Goal: Transaction & Acquisition: Purchase product/service

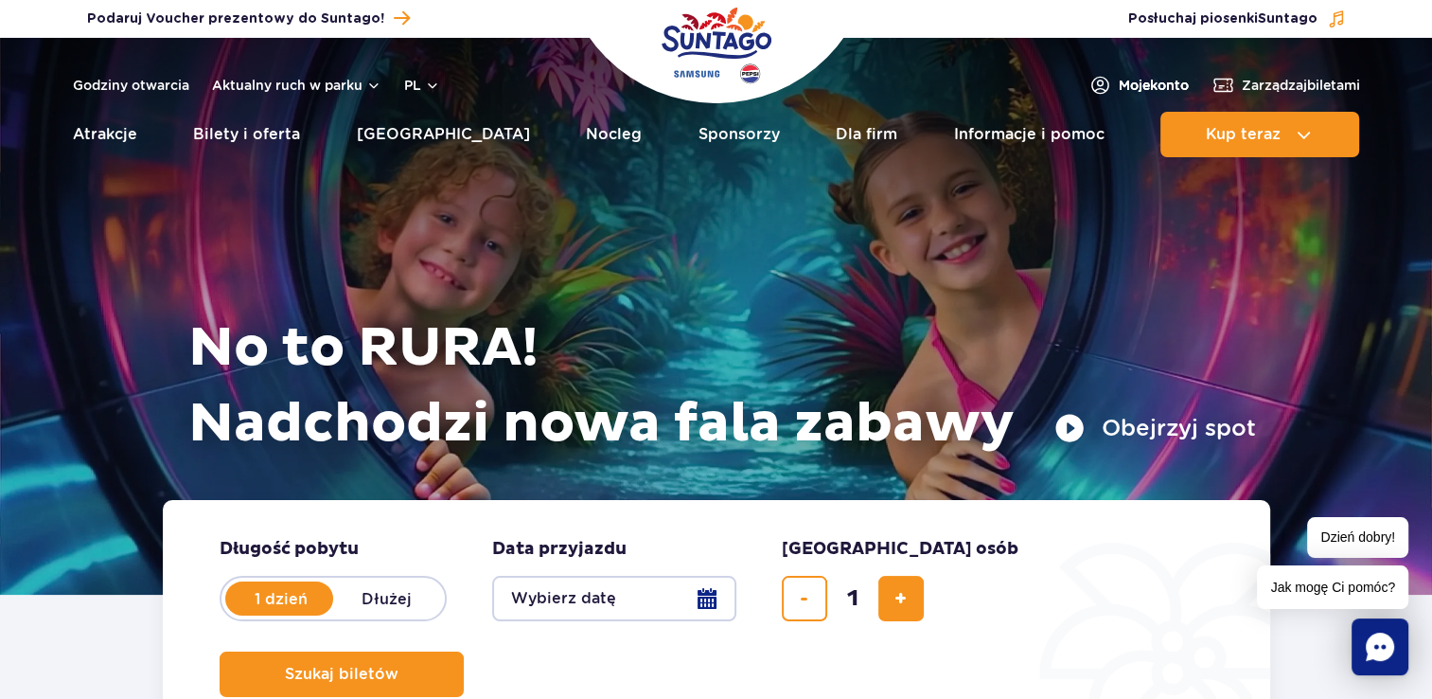
click at [1154, 76] on span "Moje konto" at bounding box center [1154, 85] width 70 height 19
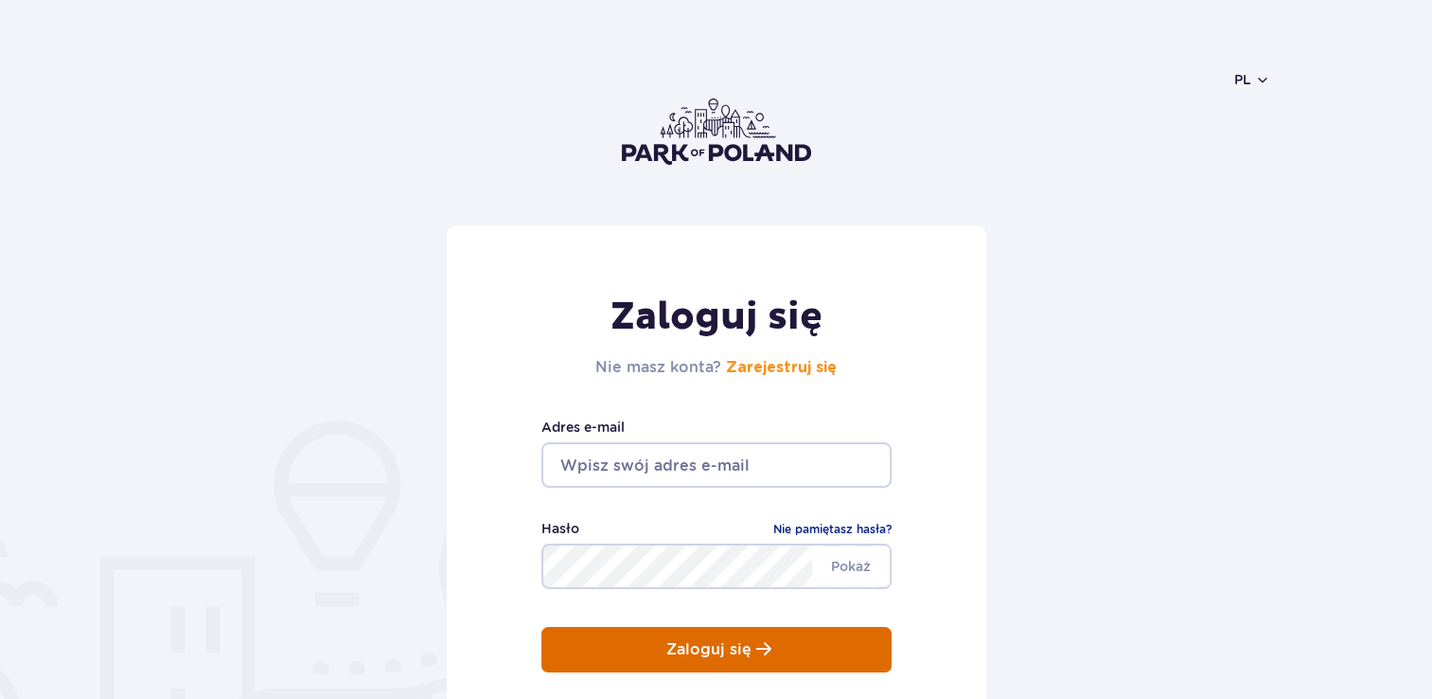
type input "adrian20385@o2.pl"
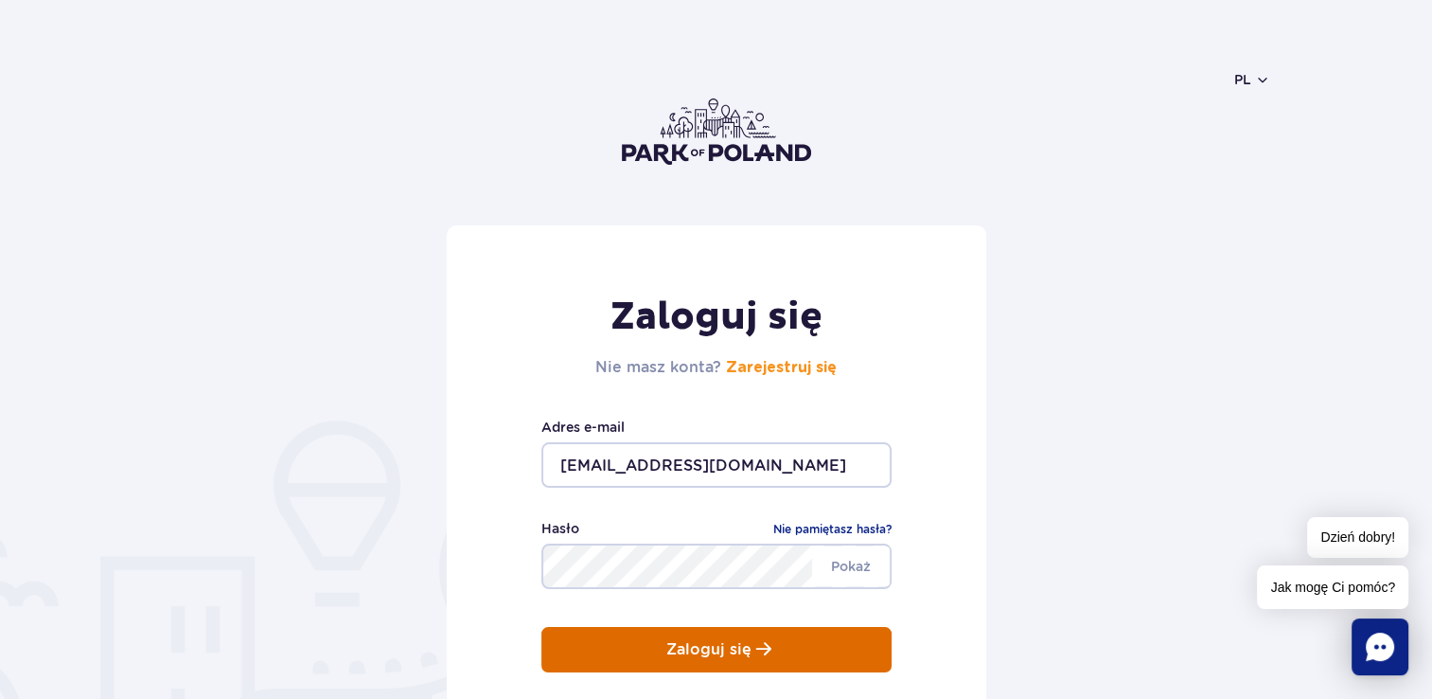
click at [633, 639] on button "Zaloguj się" at bounding box center [716, 649] width 350 height 45
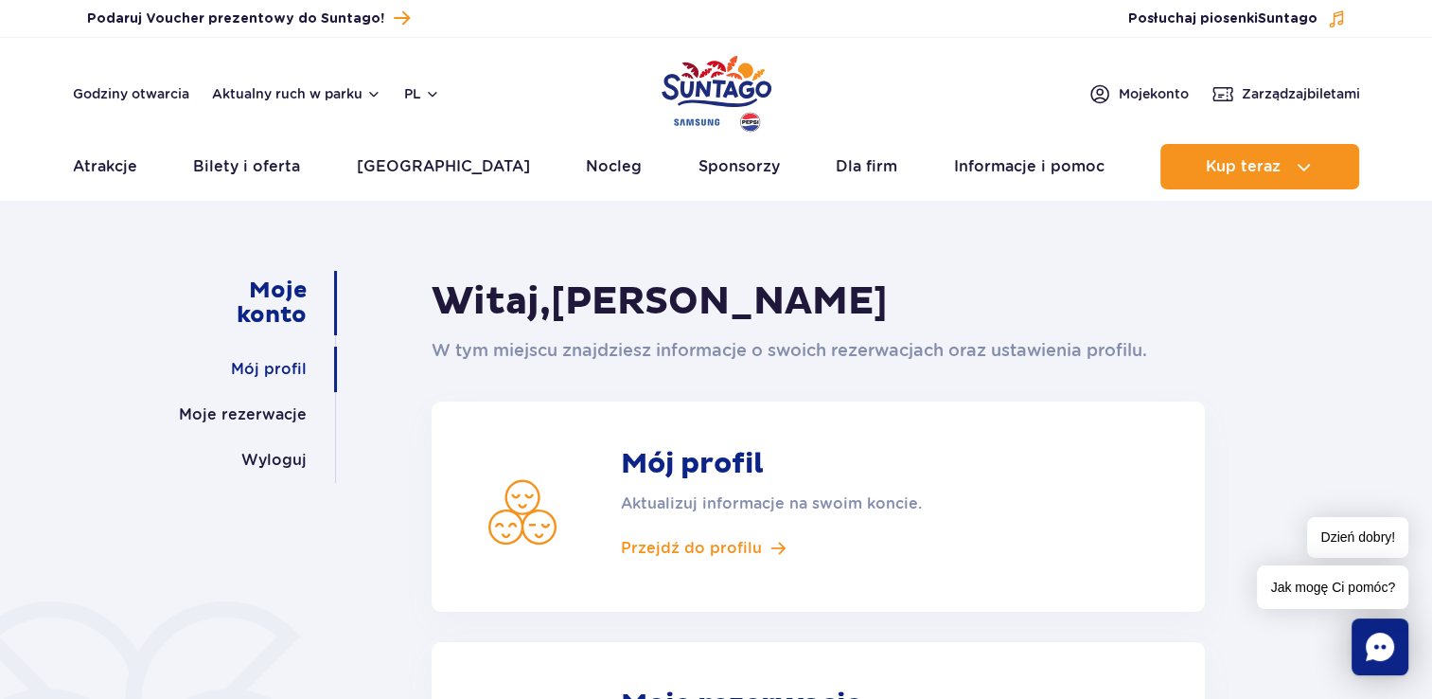
click at [235, 386] on link "Mój profil" at bounding box center [269, 368] width 76 height 45
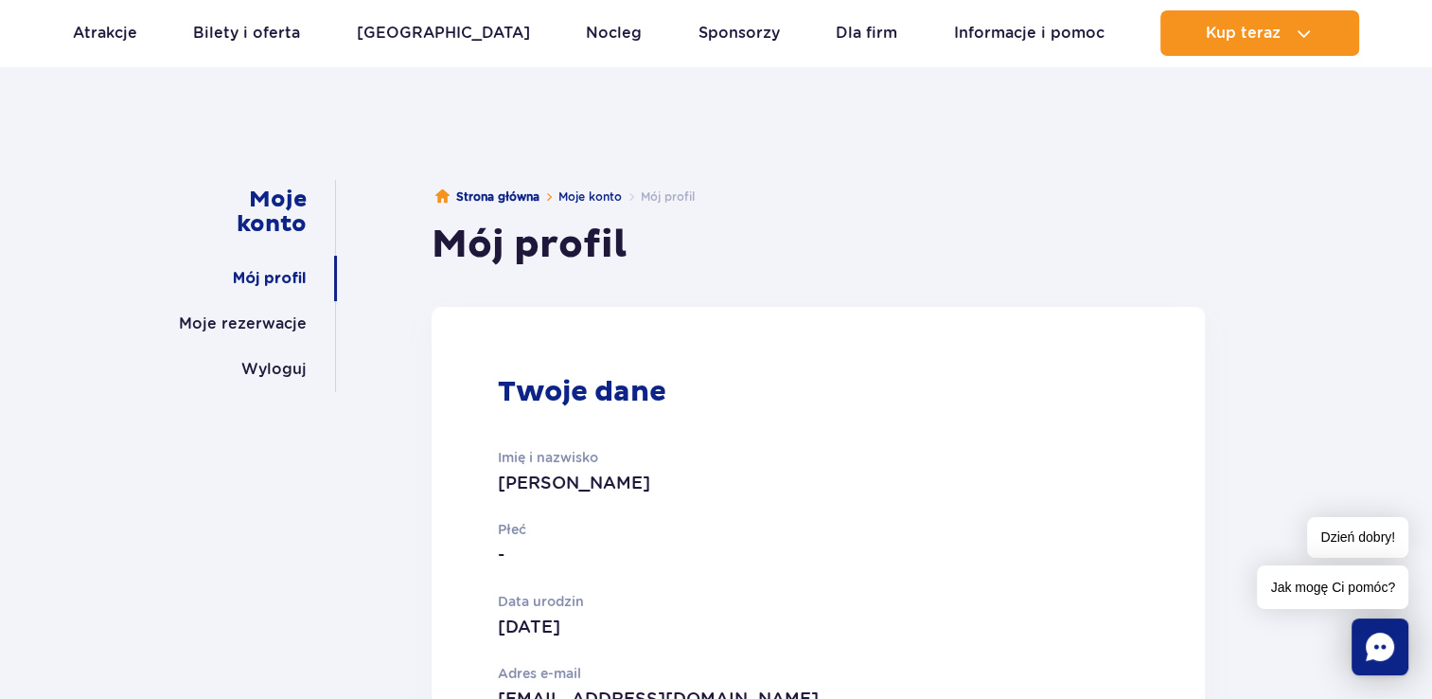
scroll to position [87, 0]
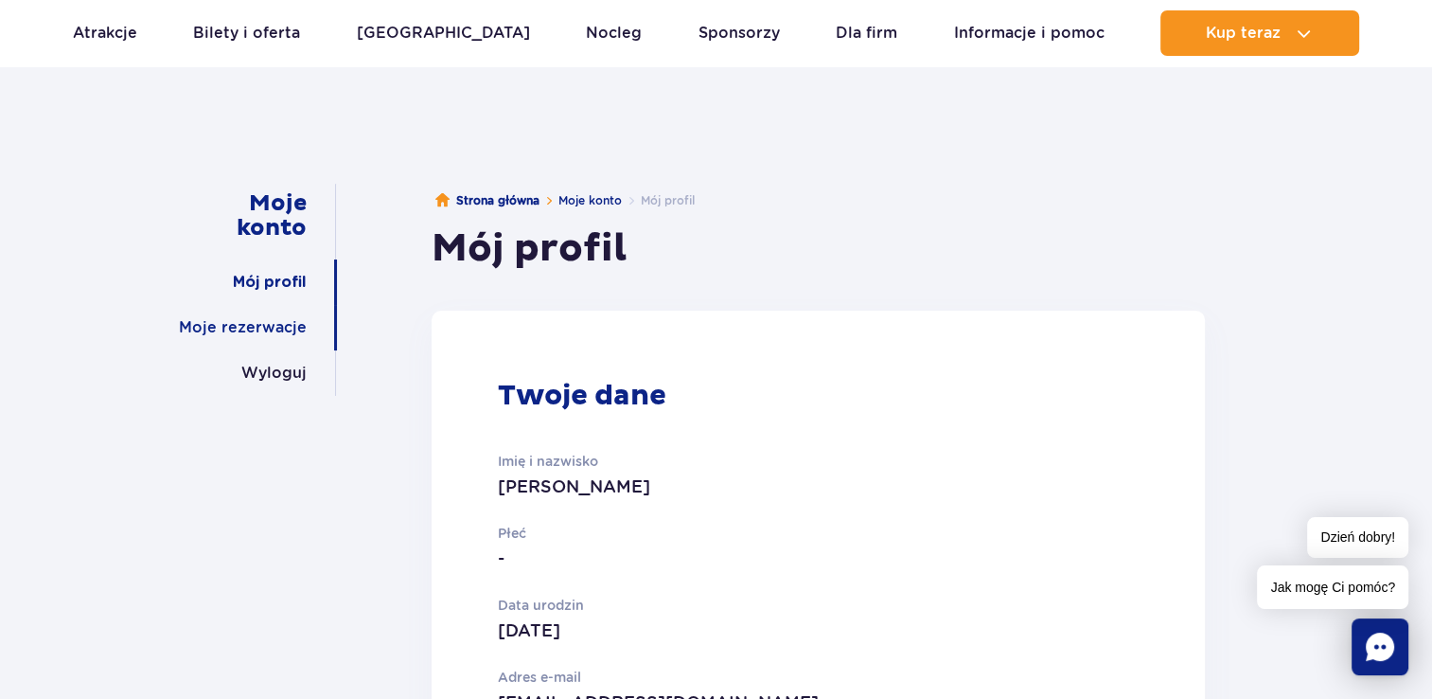
click at [233, 327] on link "Moje rezerwacje" at bounding box center [243, 327] width 128 height 45
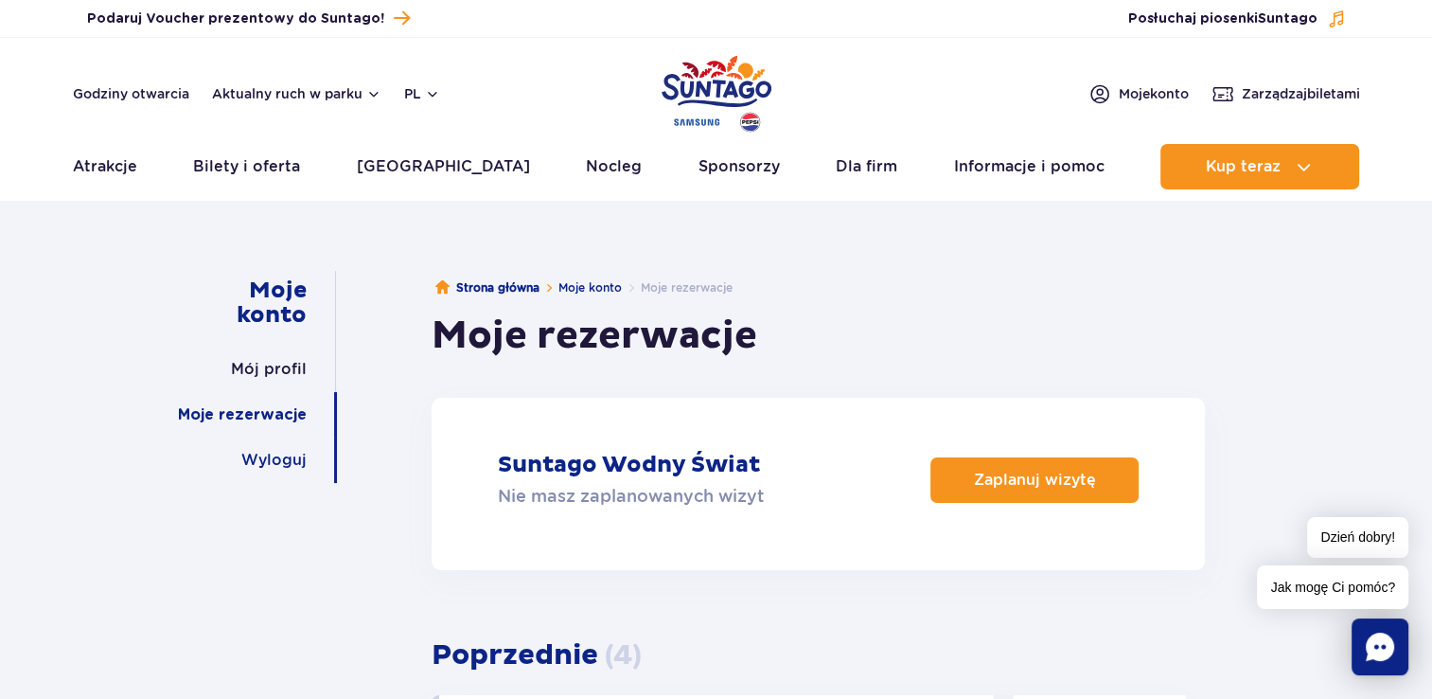
click at [302, 448] on link "Wyloguj" at bounding box center [273, 459] width 65 height 45
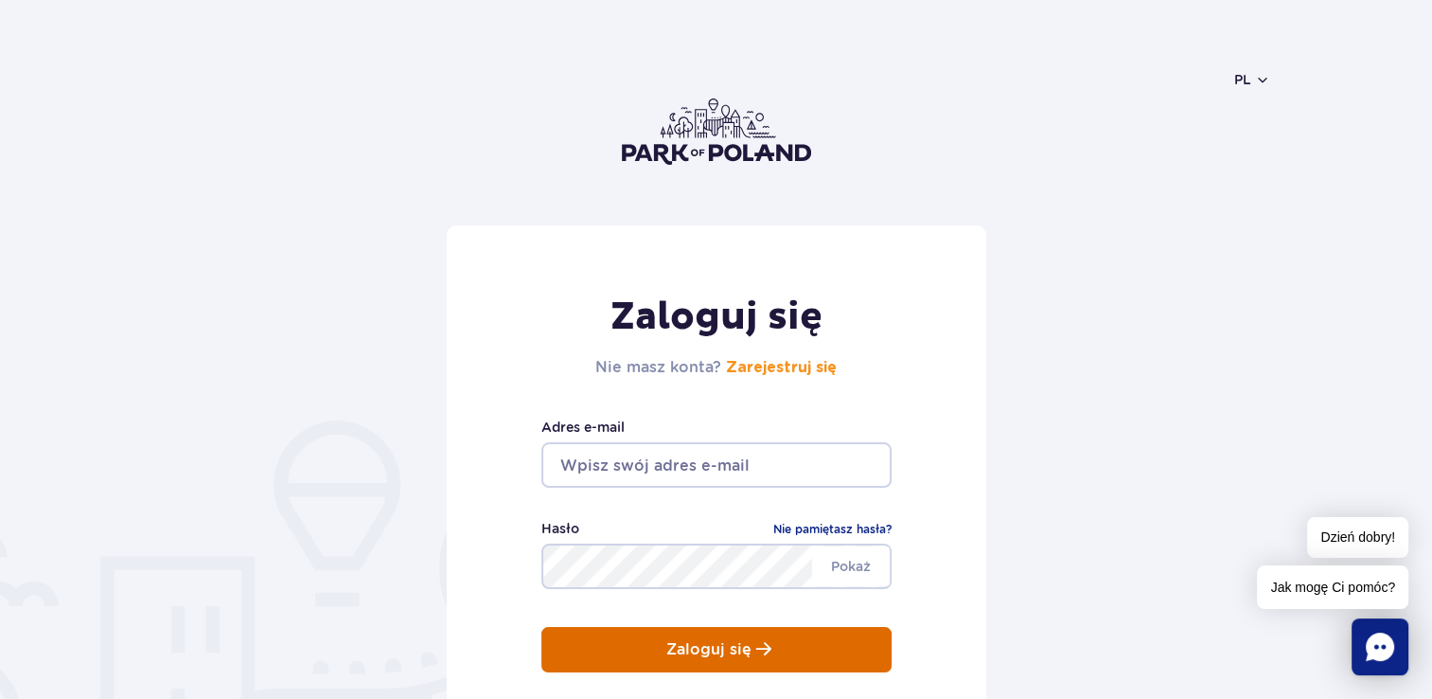
type input "[EMAIL_ADDRESS][DOMAIN_NAME]"
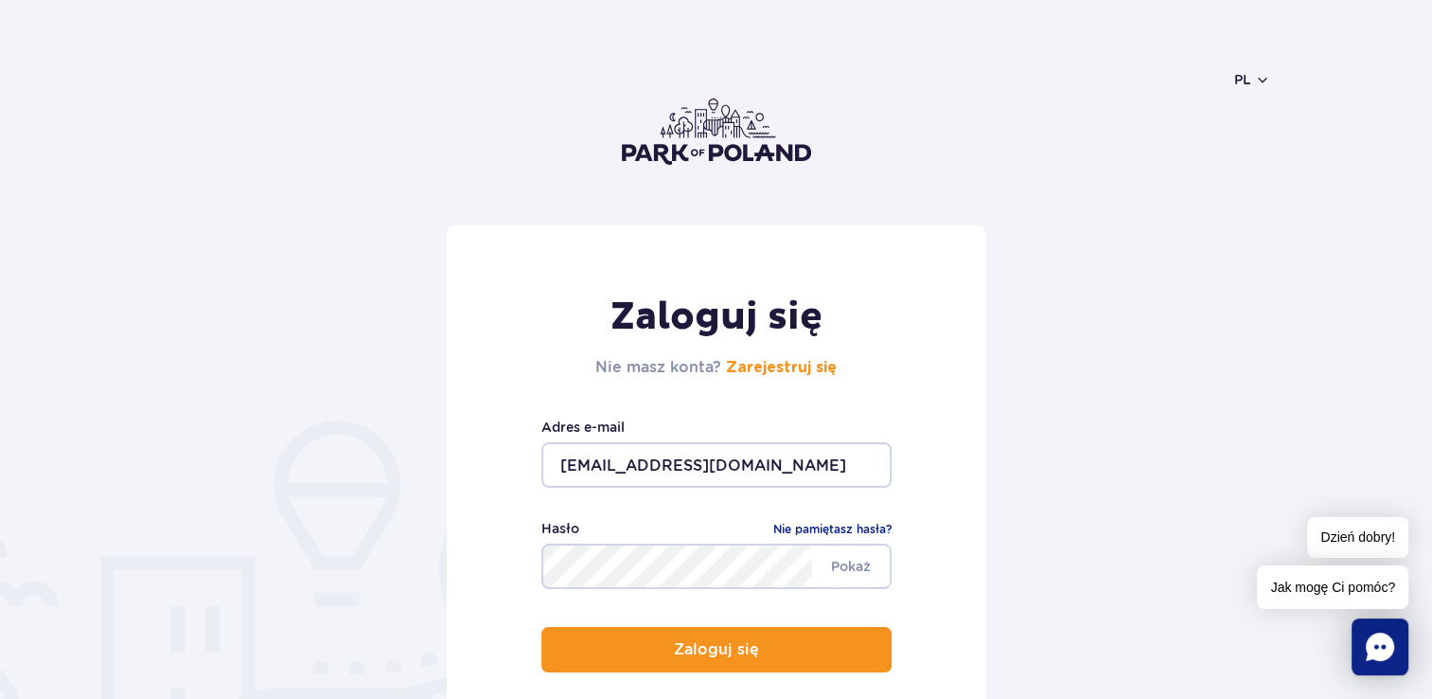
drag, startPoint x: 771, startPoint y: 653, endPoint x: 764, endPoint y: 596, distance: 57.3
click at [771, 653] on button "Zaloguj się" at bounding box center [716, 649] width 350 height 45
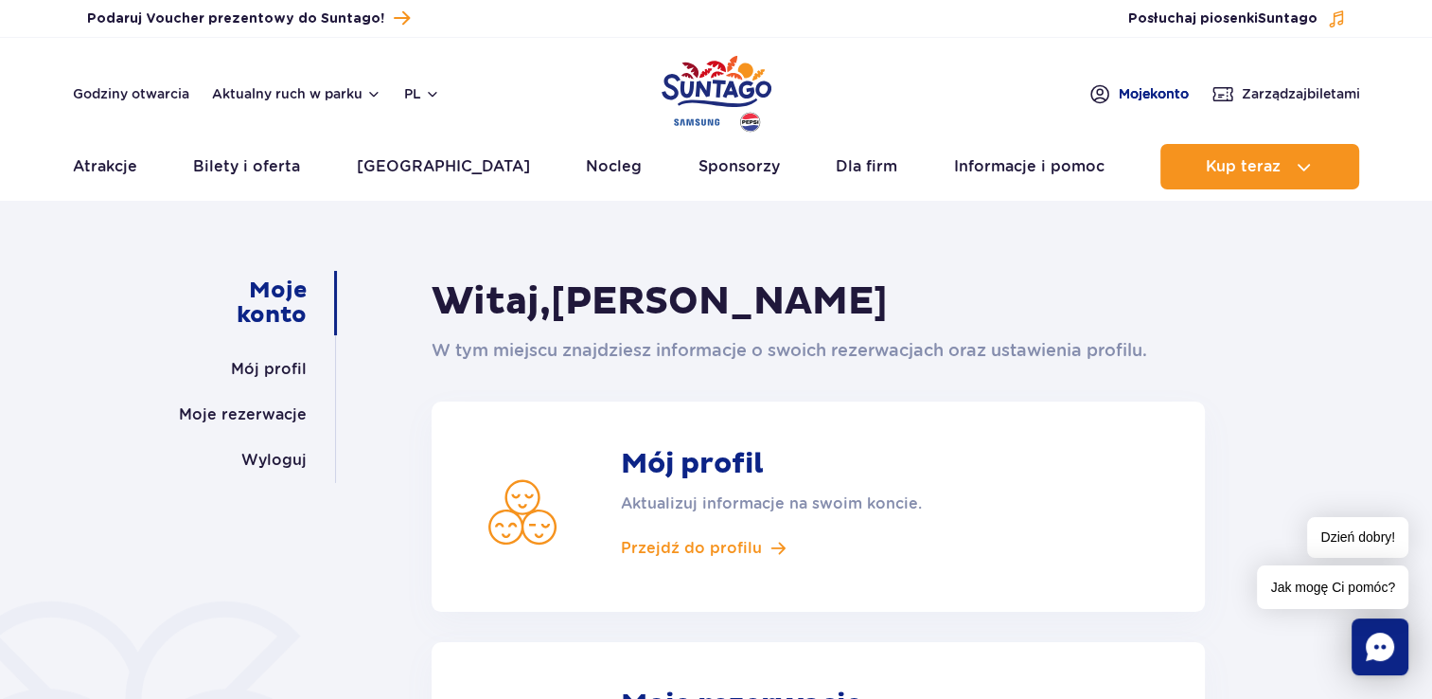
click at [1119, 97] on span "Moje konto" at bounding box center [1154, 93] width 70 height 19
click at [1121, 91] on span "Moje konto" at bounding box center [1154, 93] width 70 height 19
click at [287, 373] on link "Mój profil" at bounding box center [269, 368] width 76 height 45
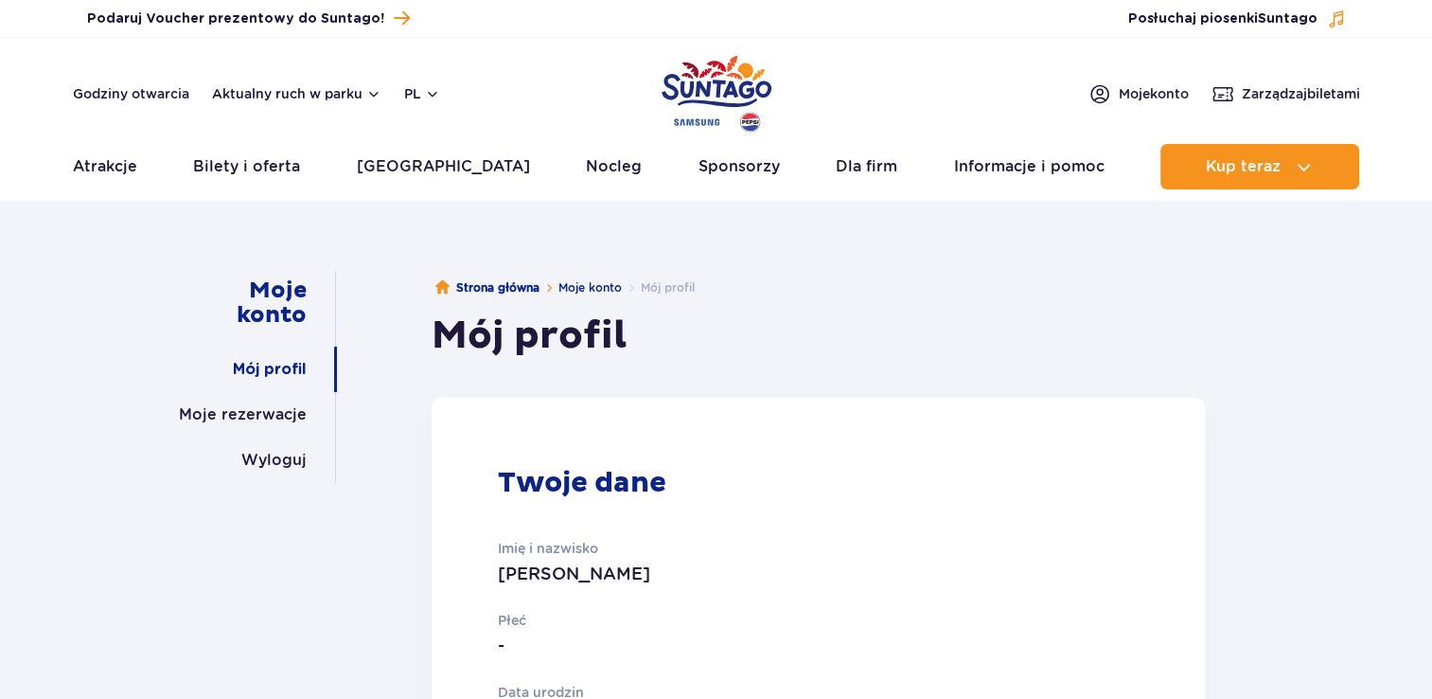
click at [640, 544] on p "Imię i nazwisko" at bounding box center [745, 548] width 494 height 21
click at [662, 577] on p "ADRIAN GORBAEWICZ" at bounding box center [745, 573] width 494 height 27
click at [1171, 82] on link "Moje konto" at bounding box center [1138, 93] width 100 height 23
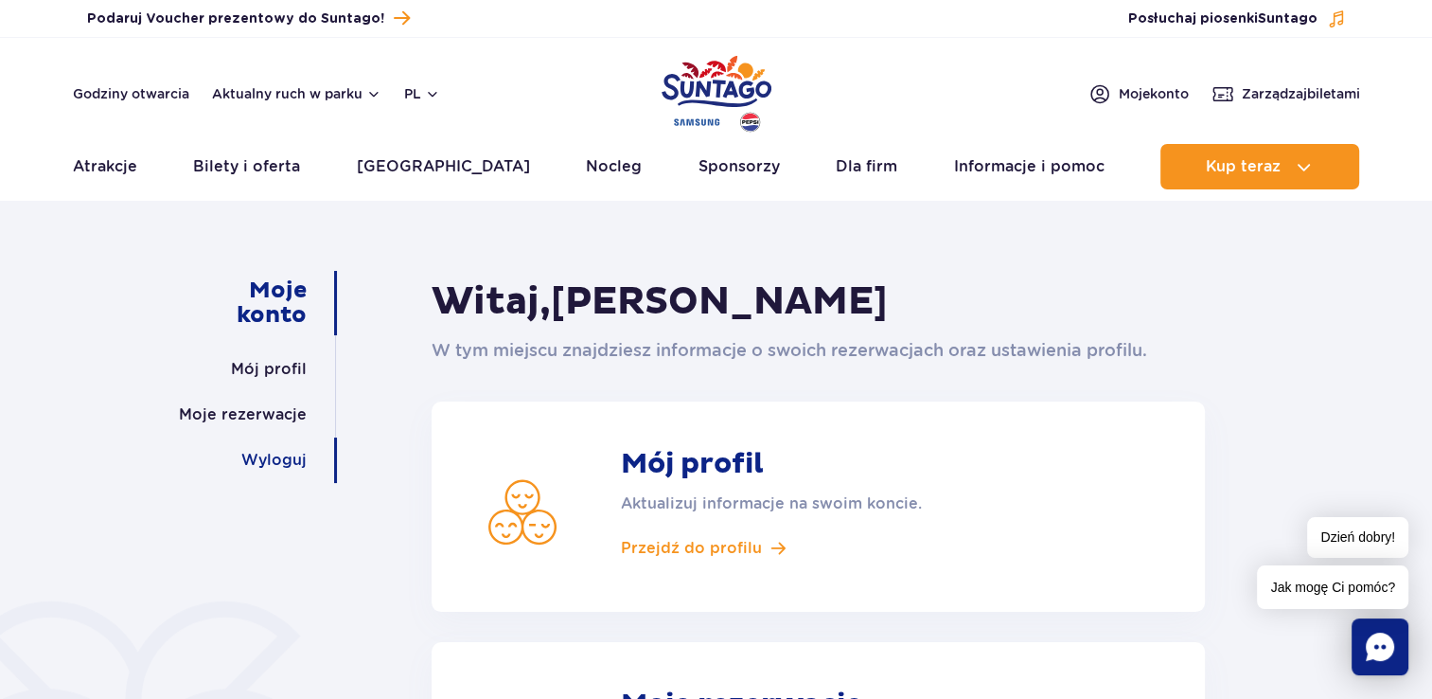
click at [251, 467] on link "Wyloguj" at bounding box center [273, 459] width 65 height 45
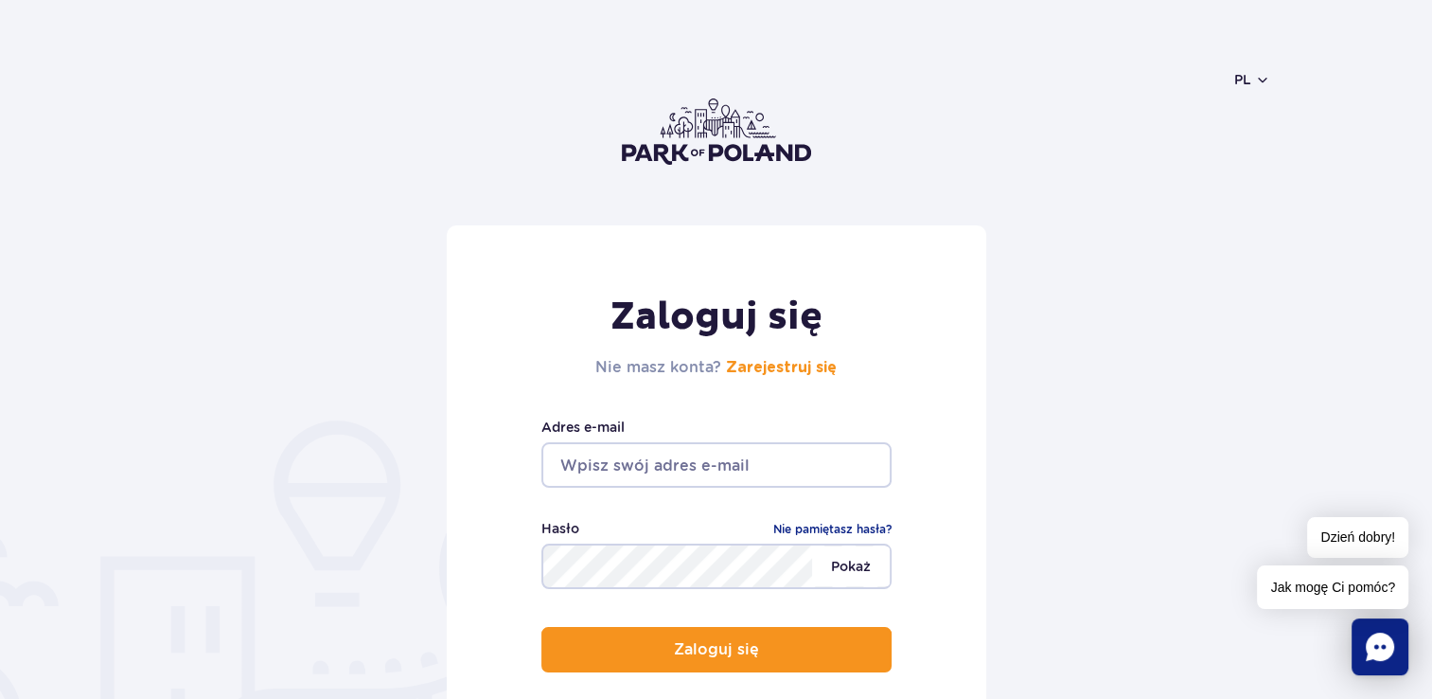
type input "adrian20385@o2.pl"
click at [863, 573] on span "Pokaż" at bounding box center [851, 566] width 78 height 40
click at [863, 573] on span "Ukryj" at bounding box center [853, 566] width 73 height 40
click at [785, 357] on h2 "Nie masz konta? Zarejestruj się" at bounding box center [715, 367] width 241 height 23
click at [785, 363] on link "Zarejestruj się" at bounding box center [781, 367] width 111 height 15
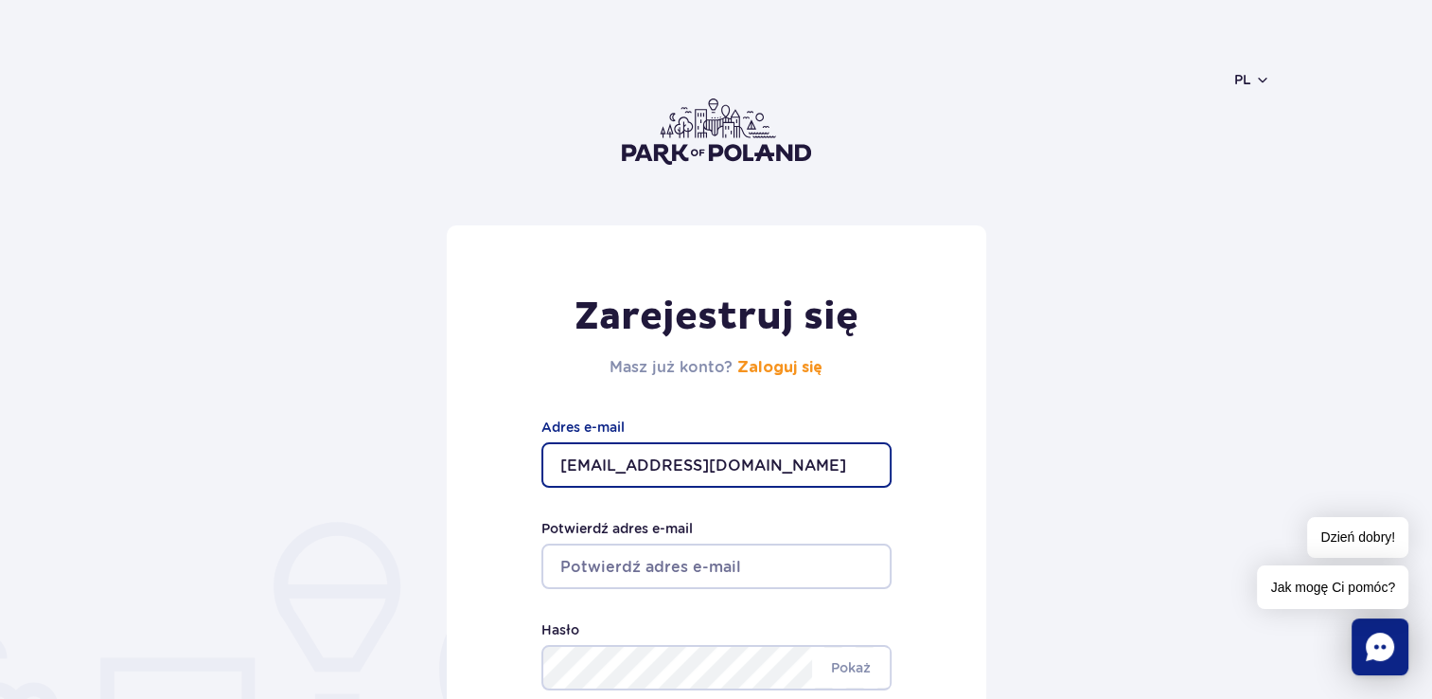
click at [631, 468] on input "adrian20385@o2.pl" at bounding box center [716, 464] width 350 height 45
click at [657, 464] on input "adrian20385@o2.pl" at bounding box center [716, 464] width 350 height 45
type input "adrian4500@o2.pl"
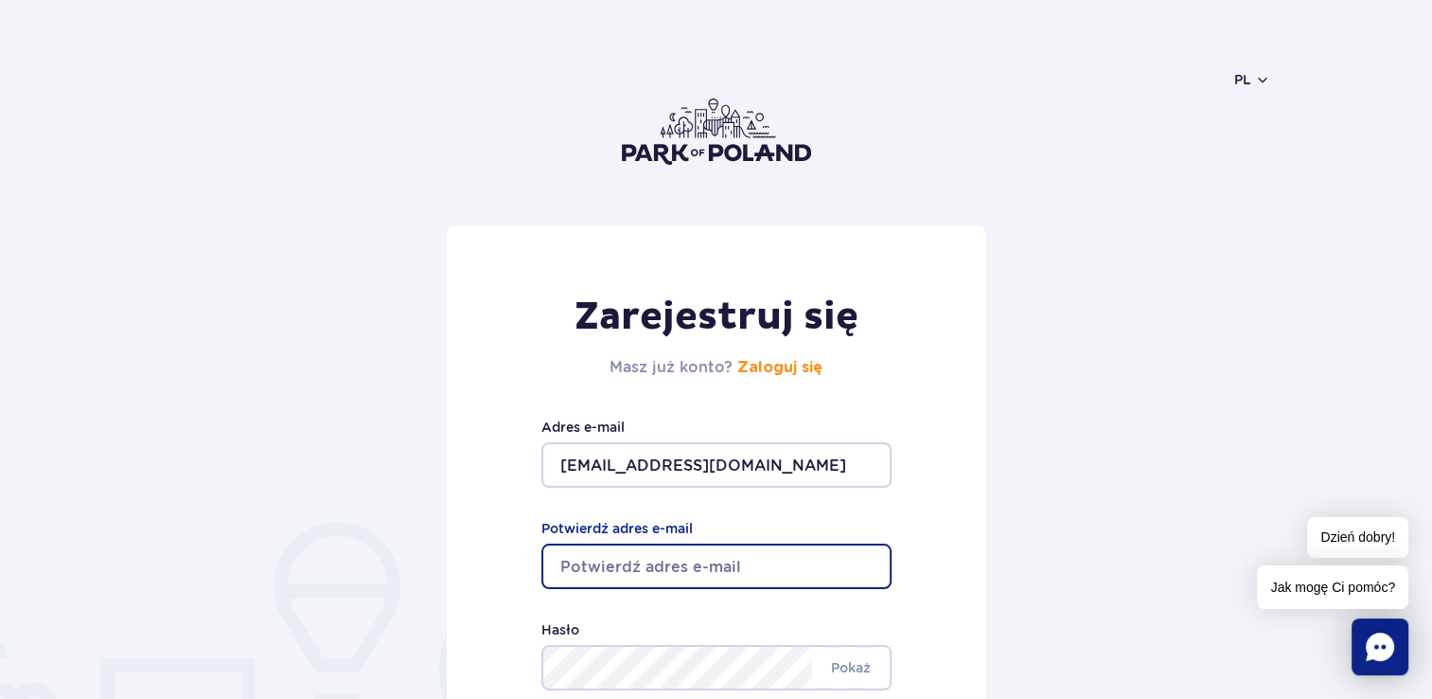
click at [614, 574] on input "Potwierdź adres e-mail" at bounding box center [716, 565] width 350 height 45
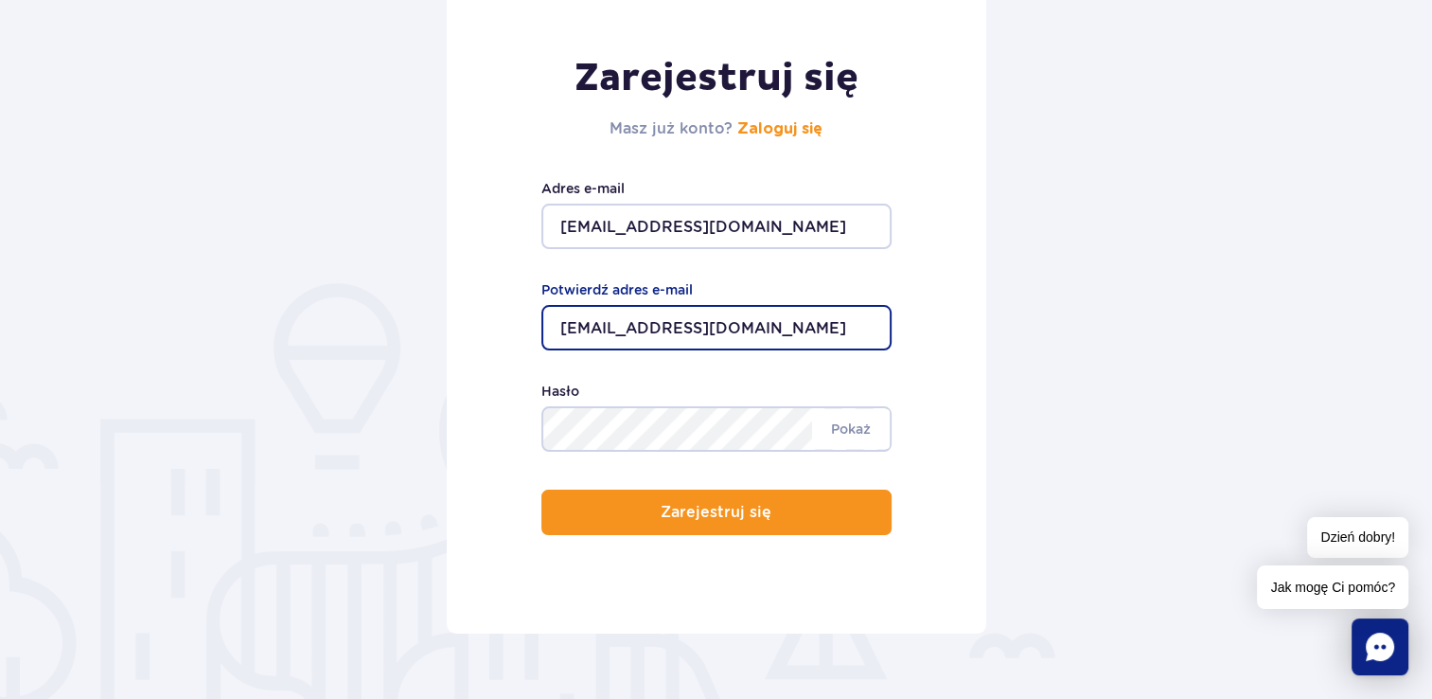
scroll to position [250, 0]
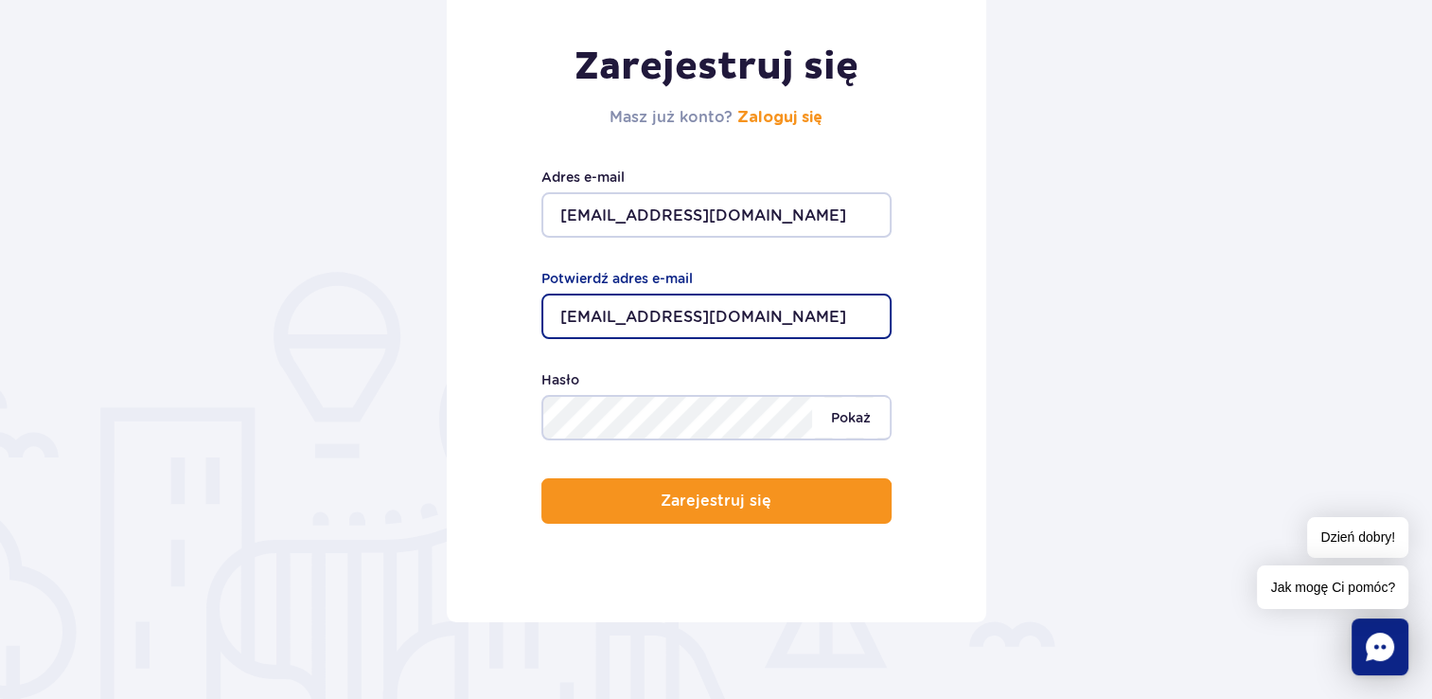
type input "adrian4500@o2.pl"
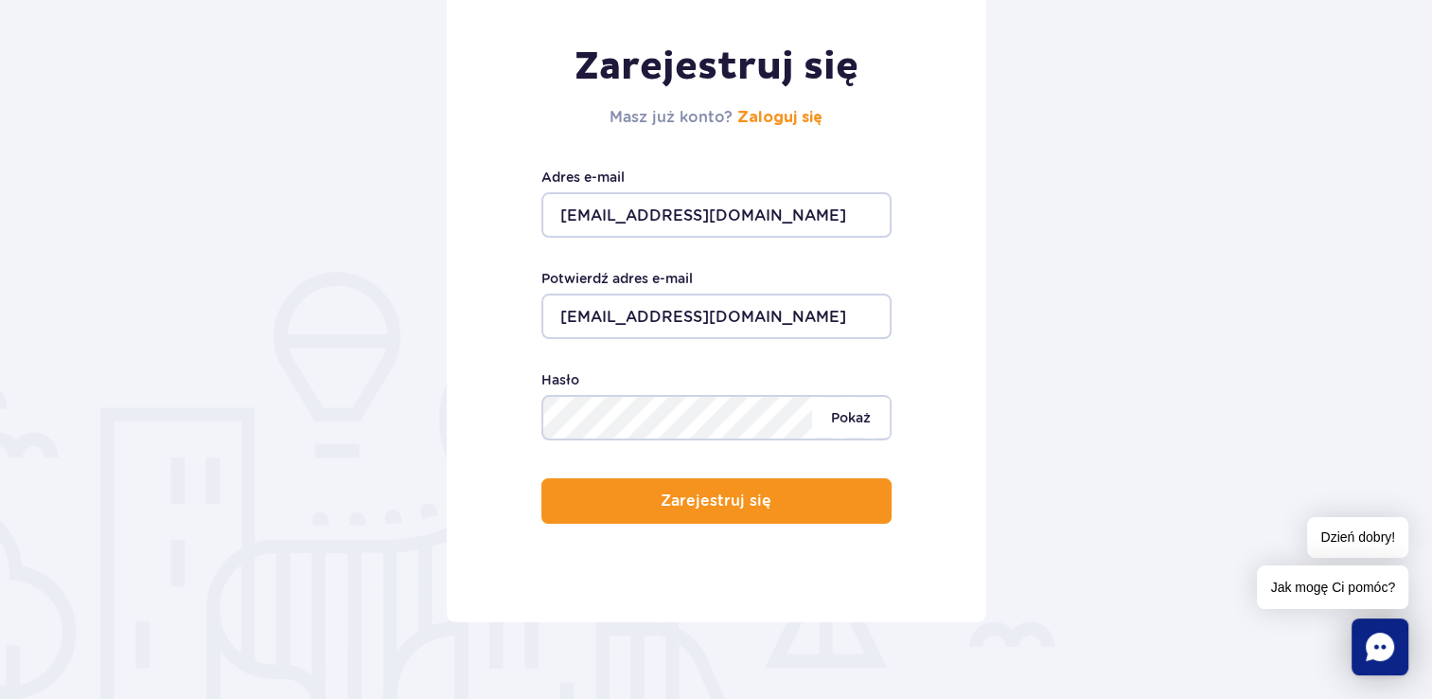
click at [872, 430] on span "Pokaż" at bounding box center [851, 418] width 78 height 40
click at [872, 430] on span "Ukryj" at bounding box center [853, 418] width 73 height 40
click at [864, 424] on span "Pokaż" at bounding box center [851, 418] width 78 height 40
click at [864, 424] on span "Ukryj" at bounding box center [853, 418] width 73 height 40
click at [876, 416] on span "Pokaż" at bounding box center [851, 418] width 78 height 40
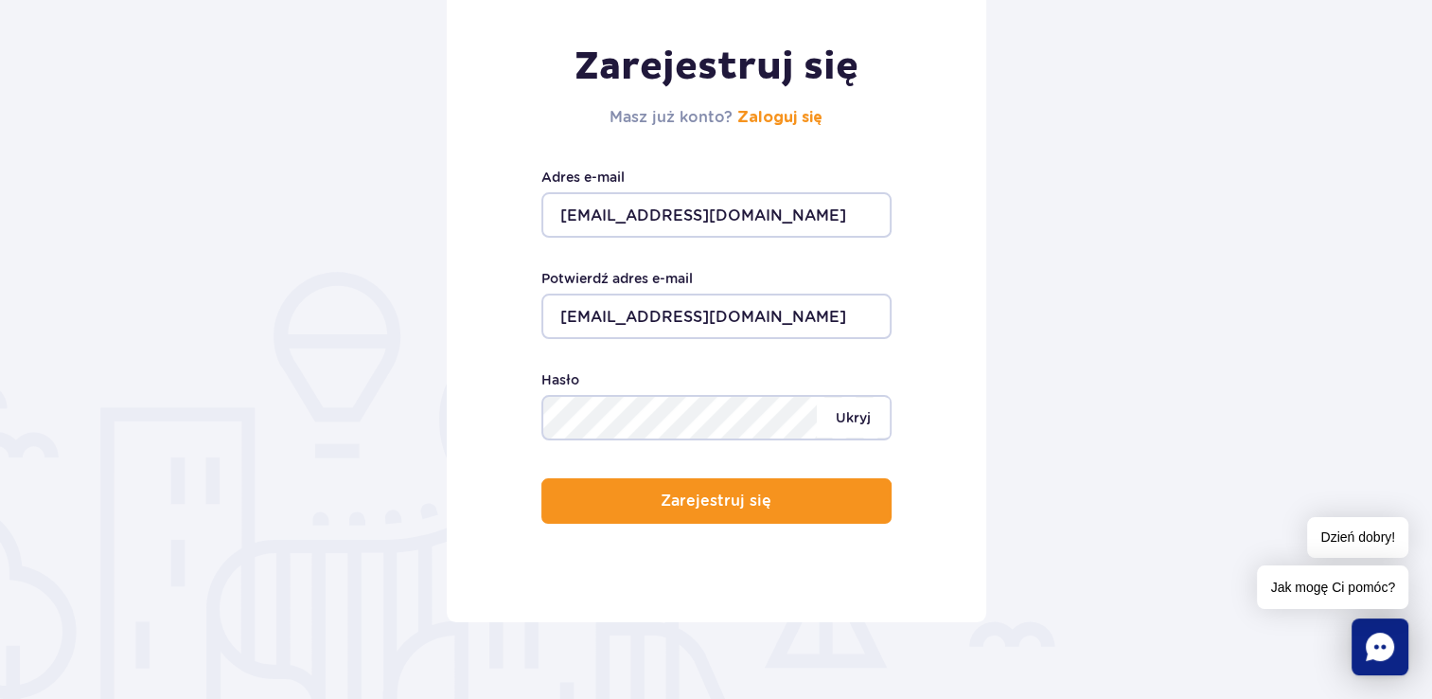
click at [876, 416] on span "Ukryj" at bounding box center [853, 418] width 73 height 40
click at [843, 407] on span "Pokaż" at bounding box center [851, 418] width 78 height 40
click at [843, 407] on span "Ukryj" at bounding box center [853, 418] width 73 height 40
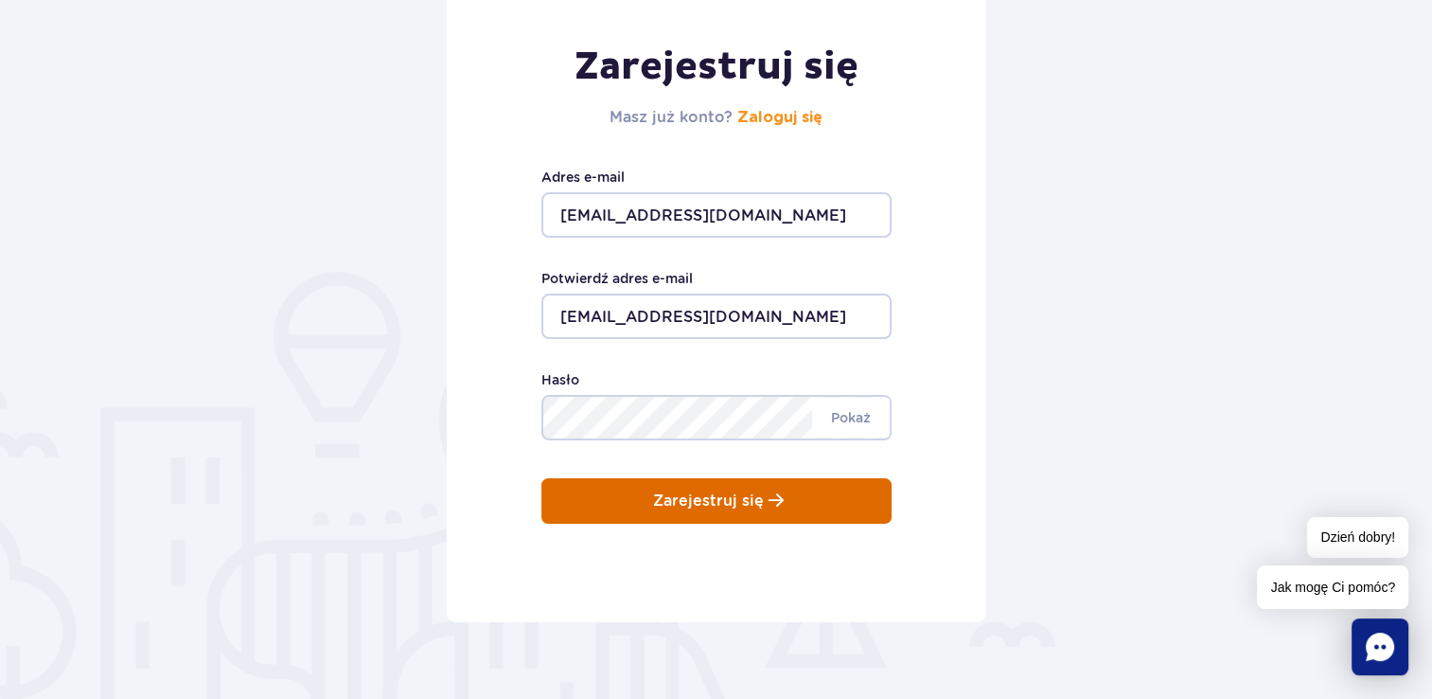
click at [806, 485] on button "Zarejestruj się" at bounding box center [716, 500] width 350 height 45
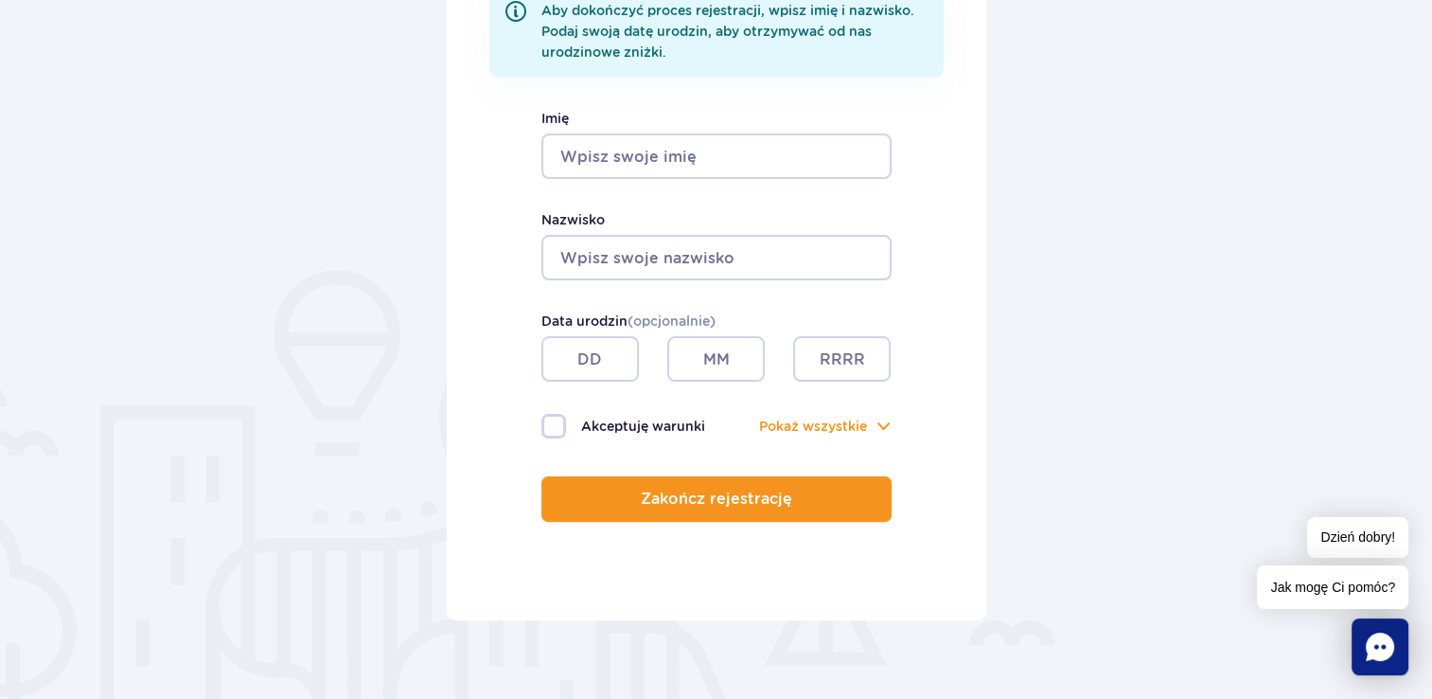
scroll to position [413, 0]
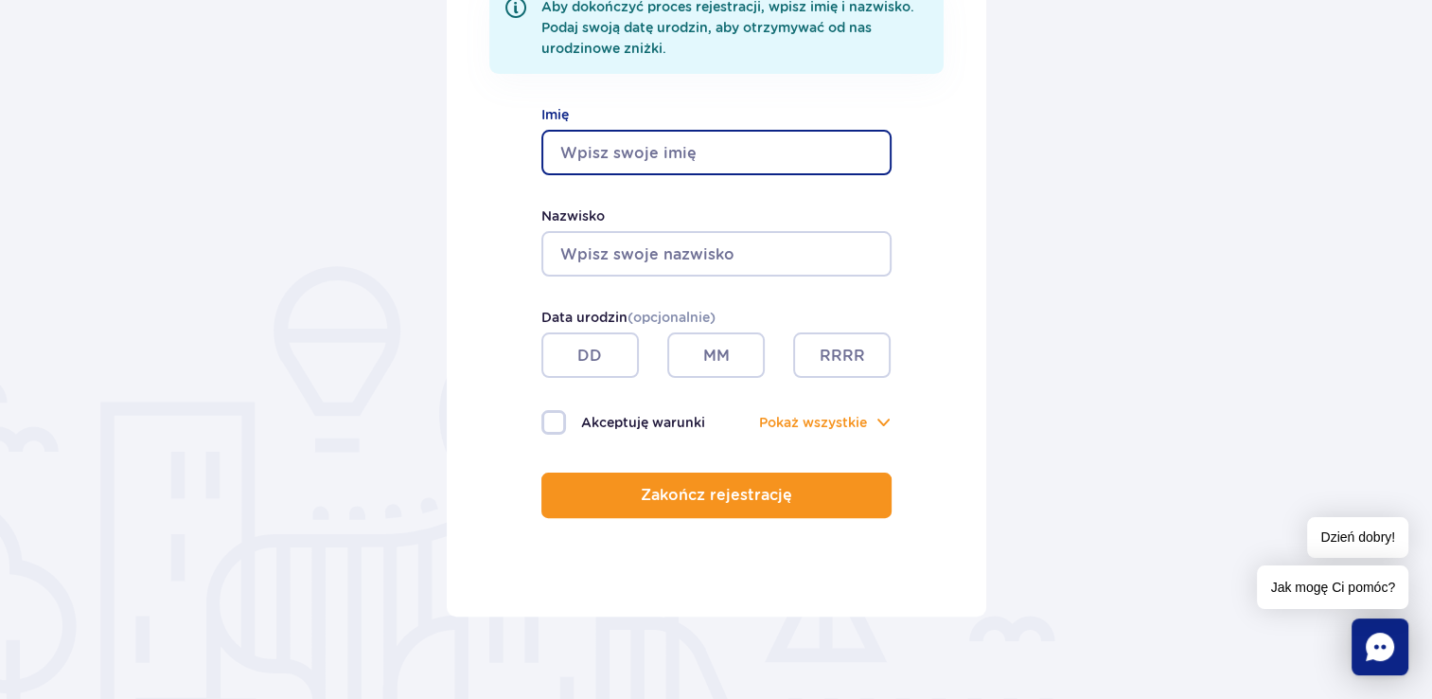
click at [768, 146] on input "Imię" at bounding box center [716, 152] width 350 height 45
type input "DOROTA"
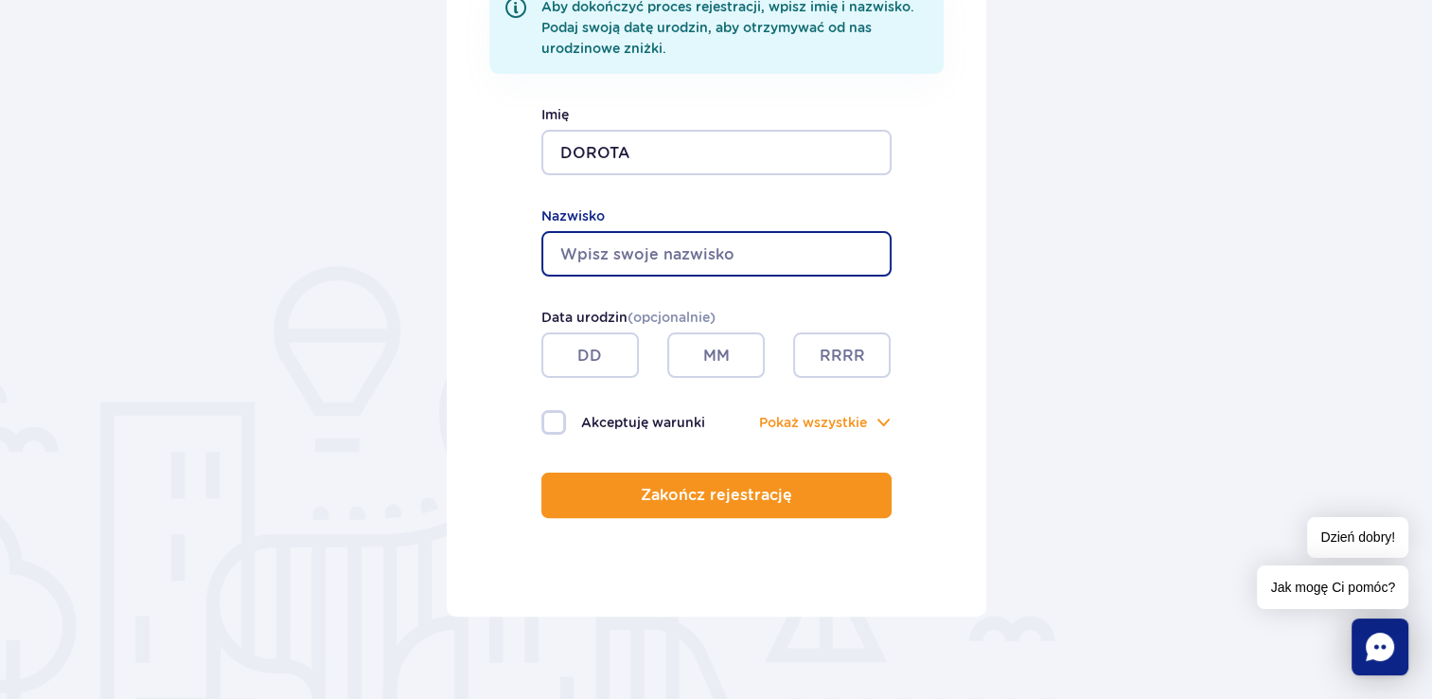
click at [697, 256] on input "Nazwisko" at bounding box center [716, 253] width 350 height 45
type input "GORBAEWICZ"
type input "26"
type input "02"
type input "1996"
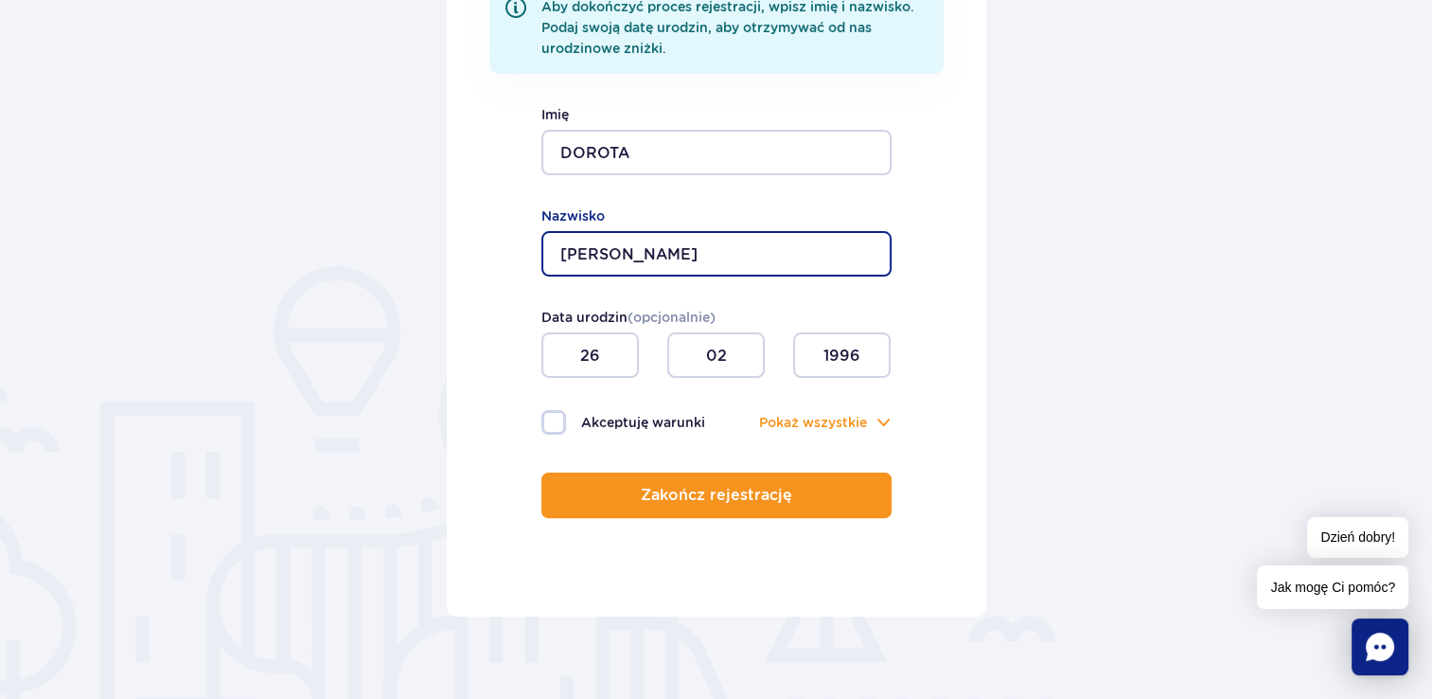
click at [613, 249] on input "GORBAEWICZ" at bounding box center [716, 253] width 350 height 45
type input "GORBACEWICZ"
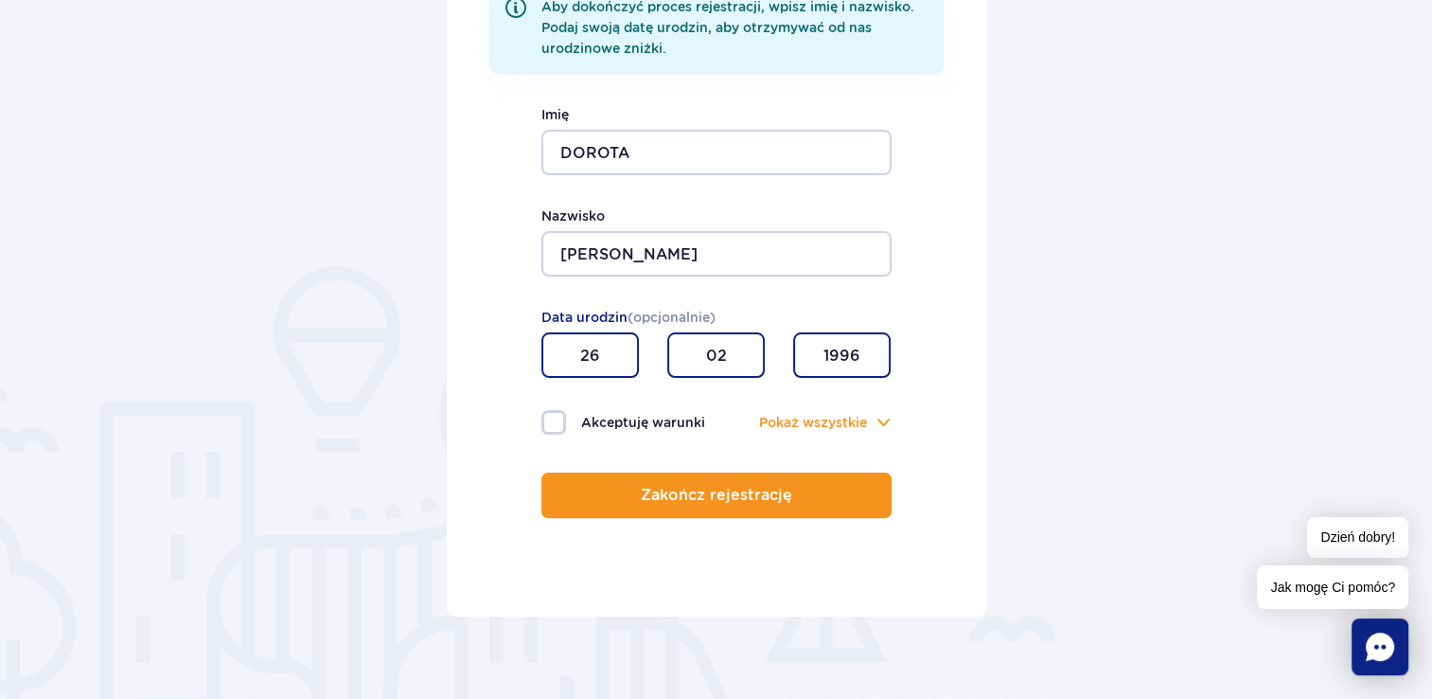
click at [742, 366] on input "02" at bounding box center [715, 354] width 97 height 45
type input "0"
type input "10"
click at [844, 342] on input "1996" at bounding box center [841, 354] width 97 height 45
click at [859, 355] on input "1996" at bounding box center [841, 354] width 97 height 45
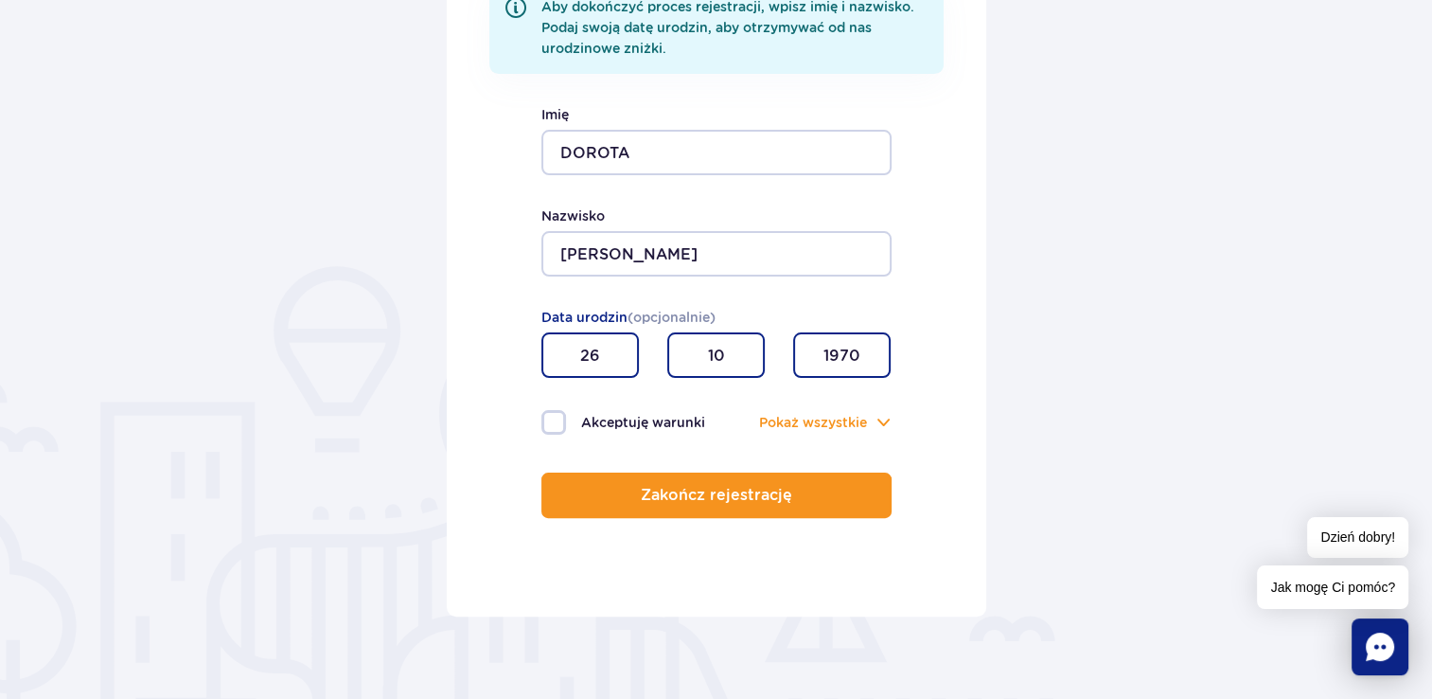
type input "1970"
click at [564, 423] on label "Akceptuję warunki" at bounding box center [628, 422] width 175 height 25
click at [562, 414] on input "Akceptuję warunki" at bounding box center [551, 412] width 21 height 4
checkbox input "true"
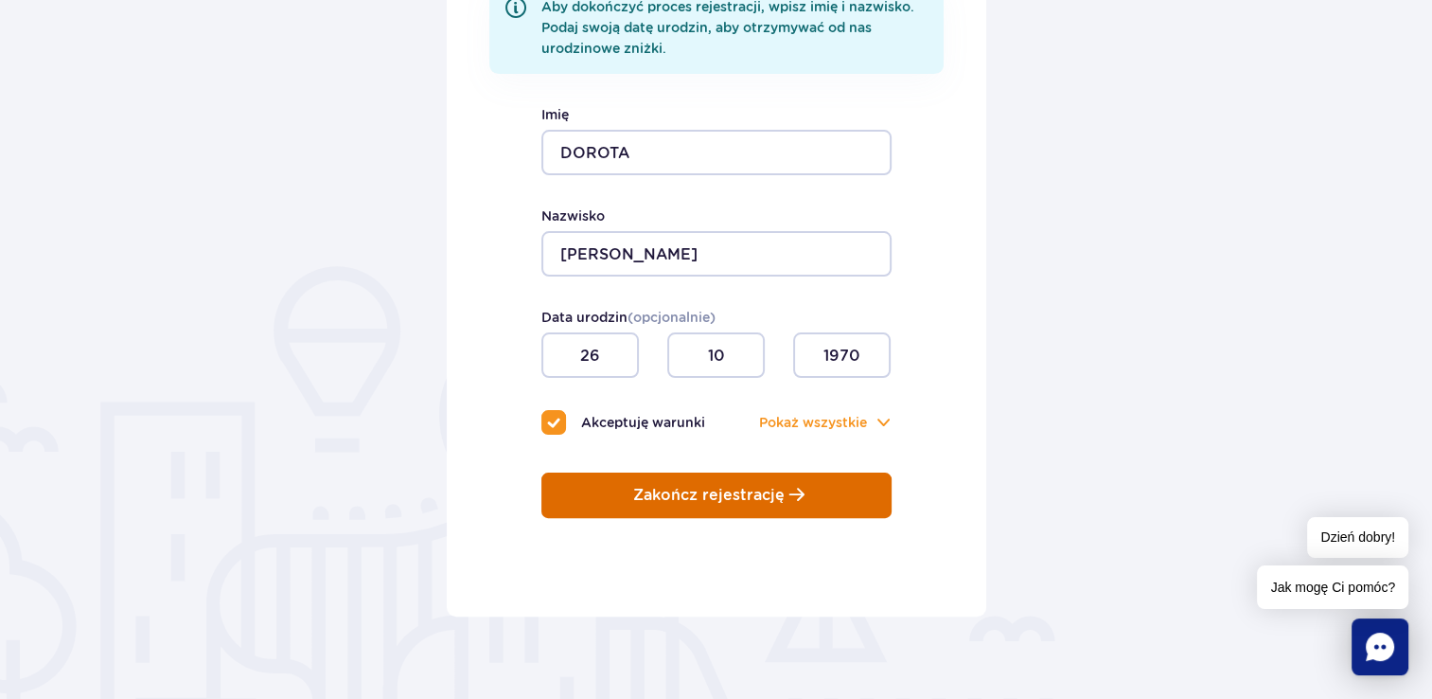
click at [611, 473] on button "Zakończ rejestrację" at bounding box center [716, 494] width 350 height 45
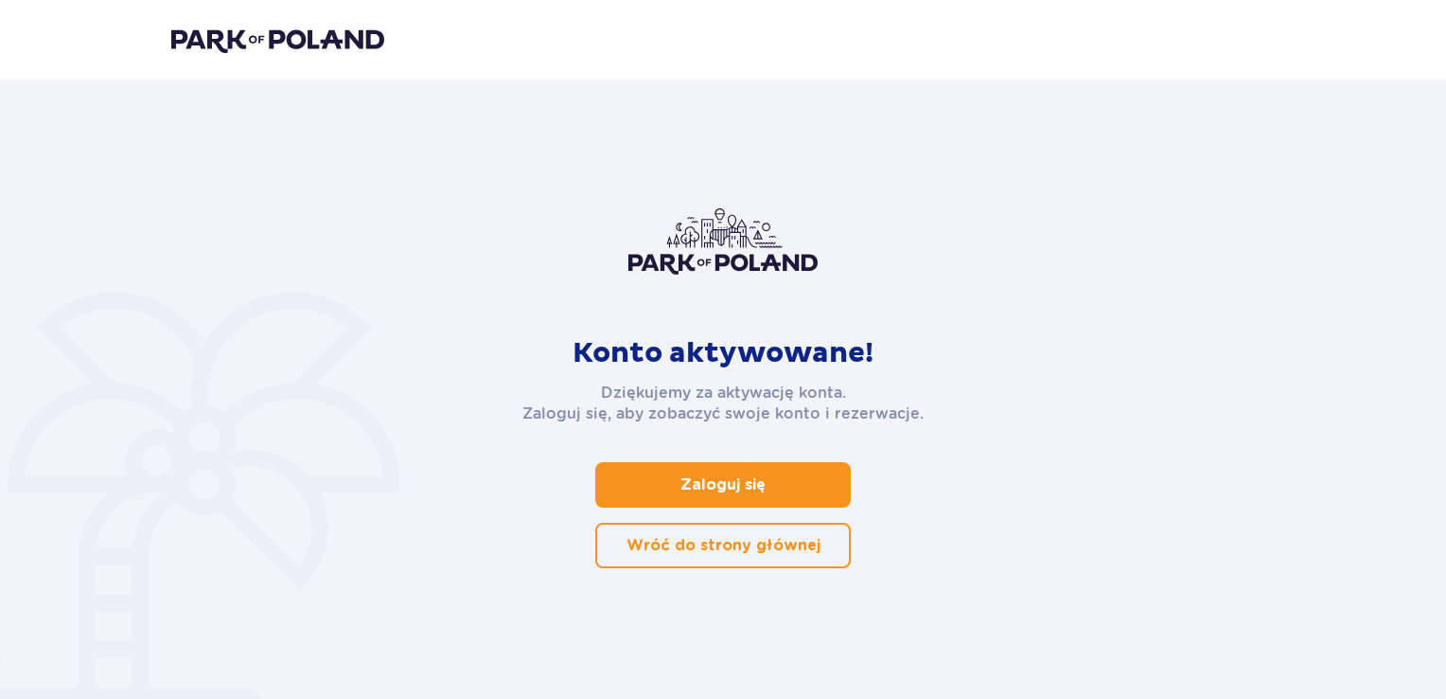
click at [795, 495] on link "Zaloguj się" at bounding box center [723, 484] width 256 height 45
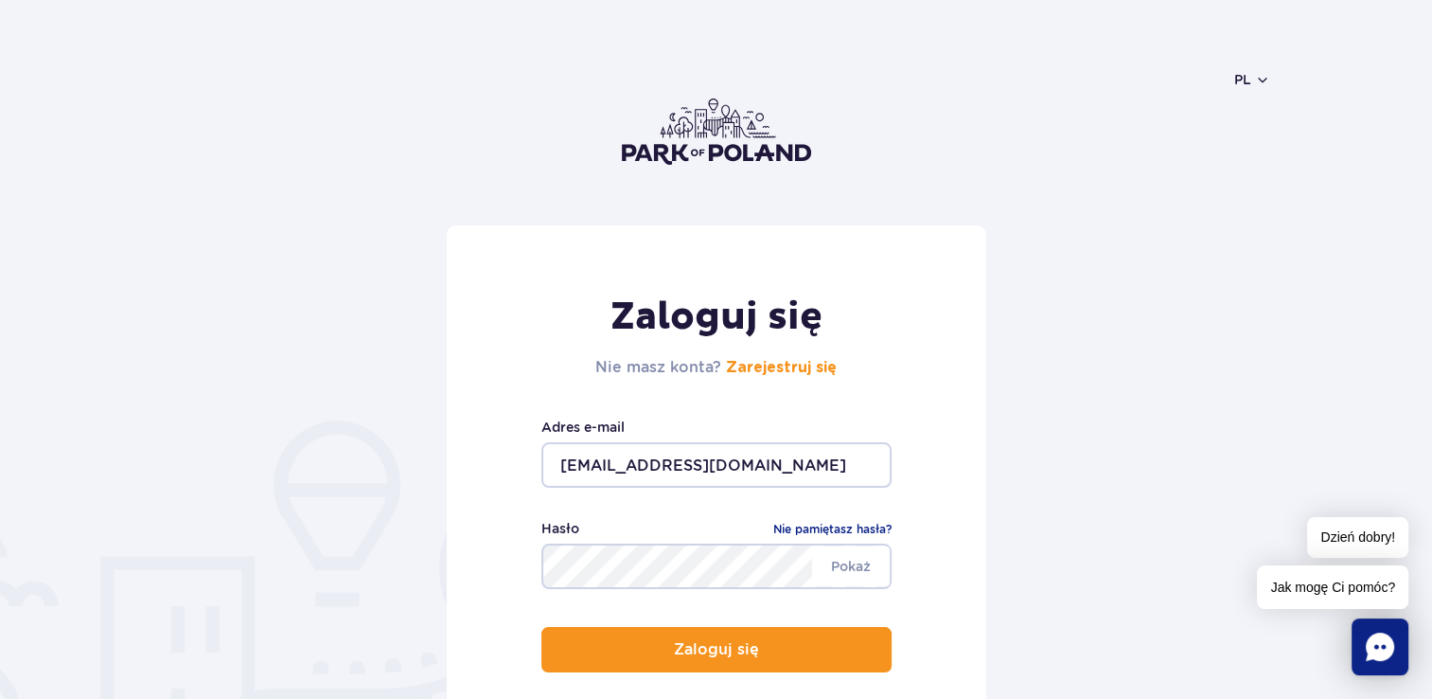
click at [775, 471] on input "[EMAIL_ADDRESS][DOMAIN_NAME]" at bounding box center [716, 464] width 350 height 45
click at [659, 463] on input "[EMAIL_ADDRESS][DOMAIN_NAME]" at bounding box center [716, 464] width 350 height 45
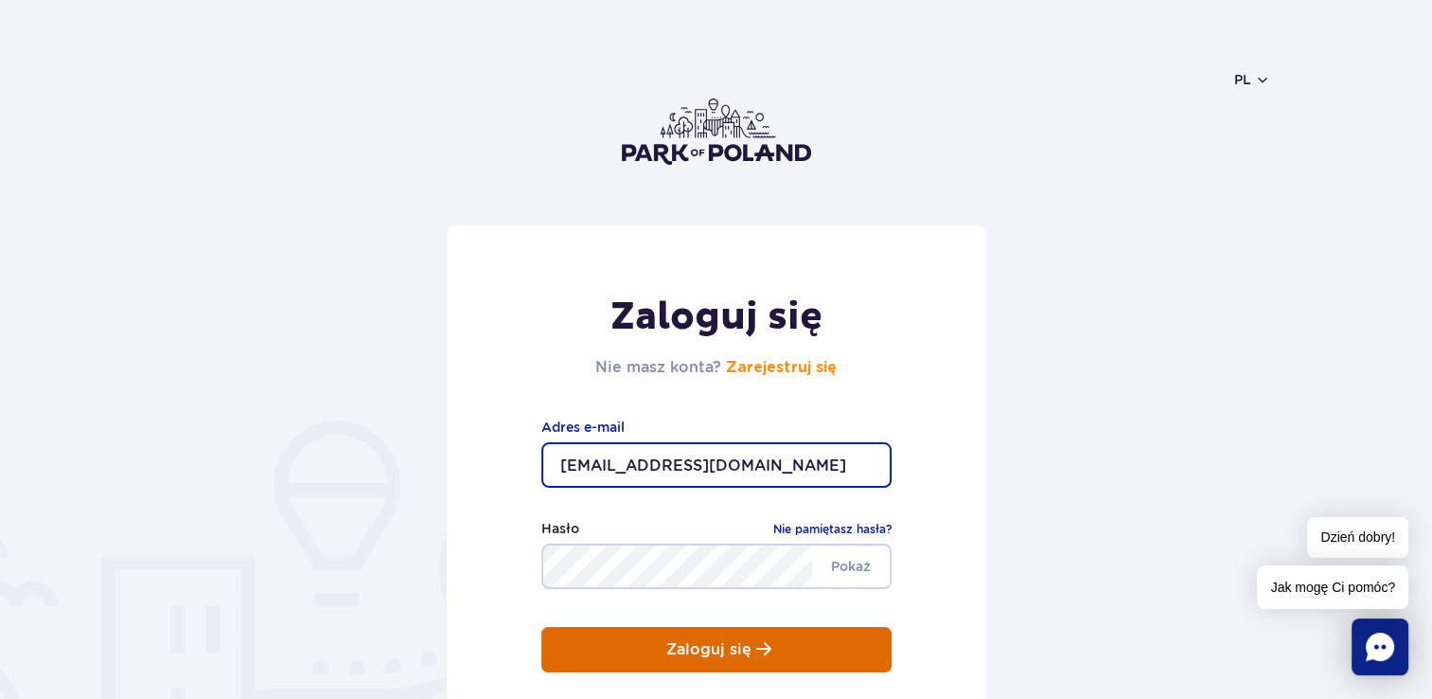
type input "adrian4500@o2.pl"
click at [713, 651] on p "Zaloguj się" at bounding box center [708, 649] width 85 height 17
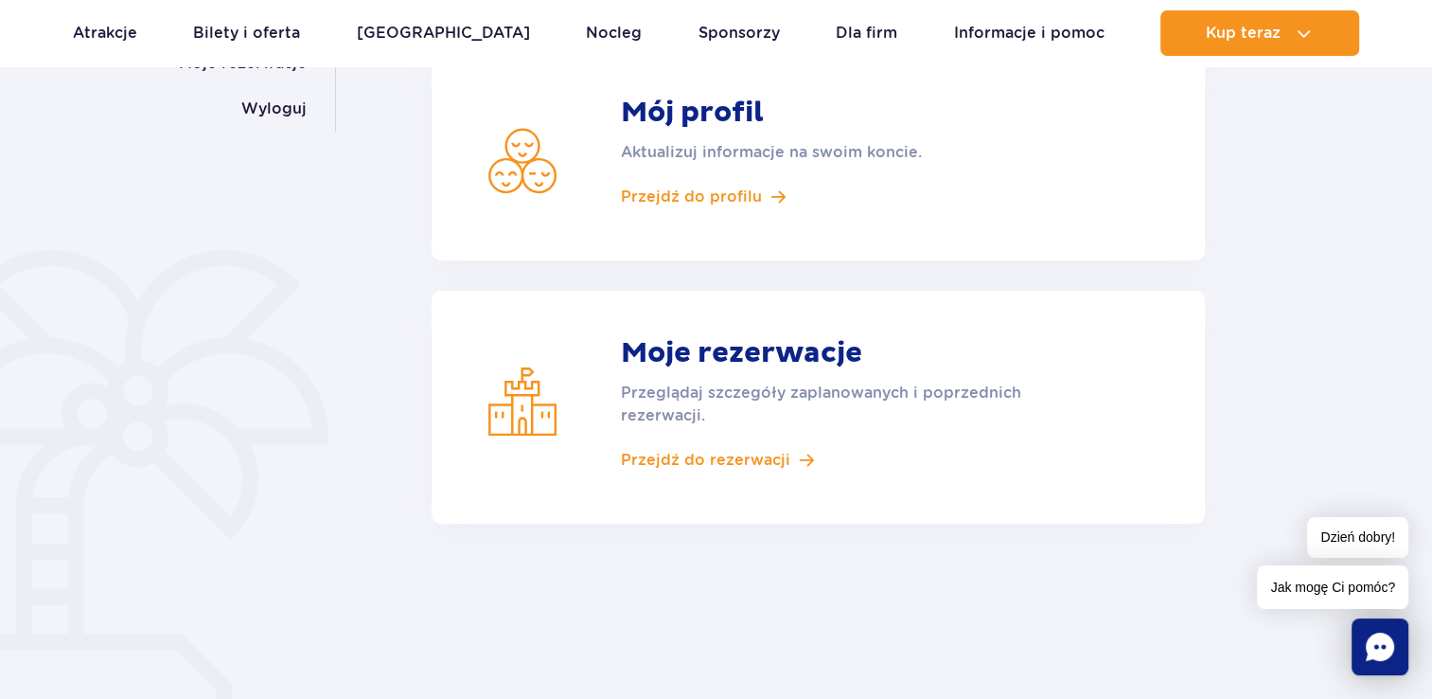
scroll to position [363, 0]
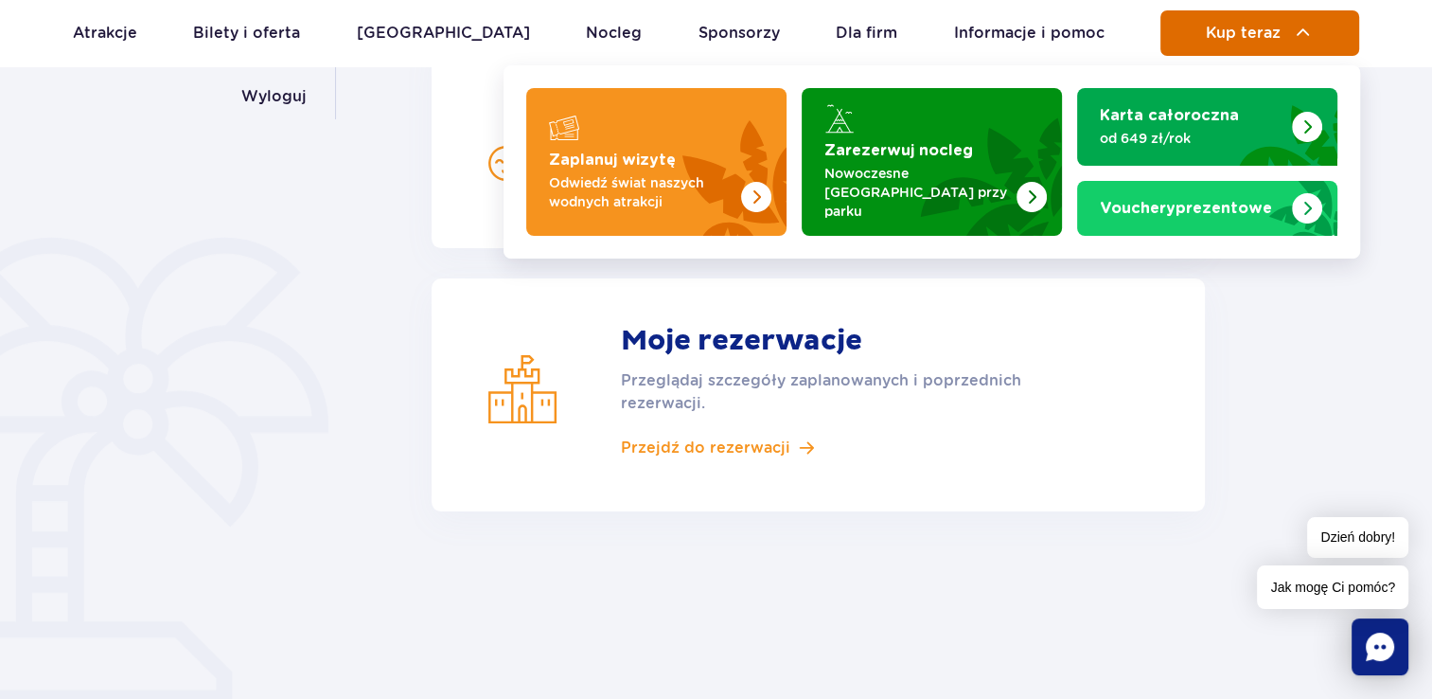
click at [1270, 45] on button "Kup teraz" at bounding box center [1259, 32] width 199 height 45
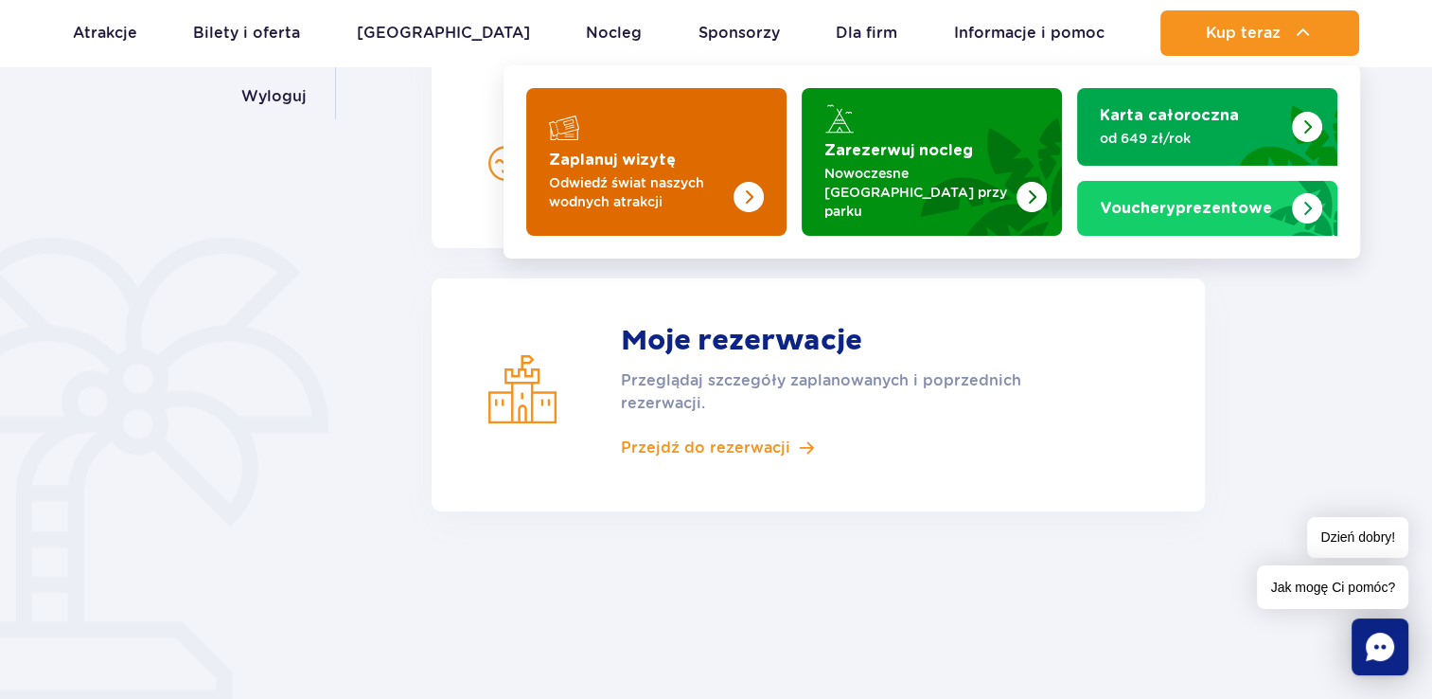
click at [737, 150] on img "Zaplanuj wizytę" at bounding box center [711, 162] width 150 height 148
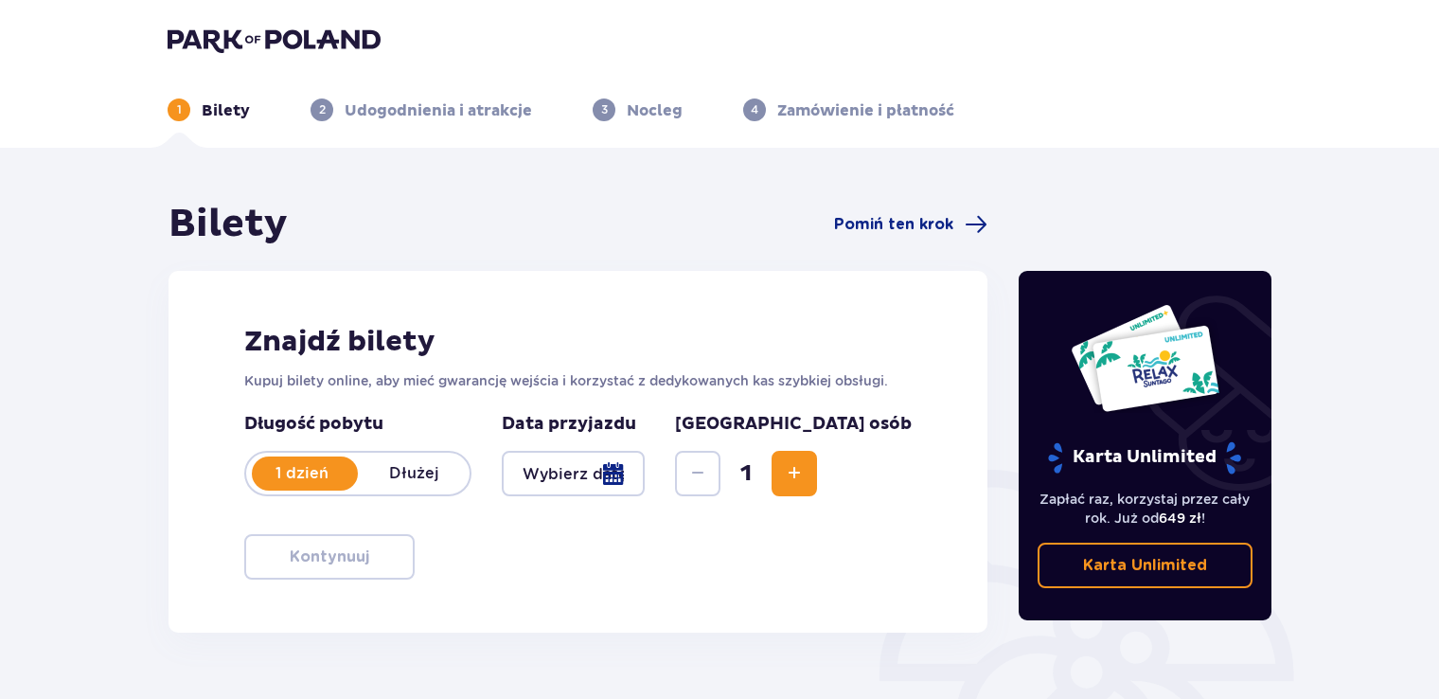
click at [817, 471] on button "Increase" at bounding box center [793, 473] width 45 height 45
click at [645, 487] on div at bounding box center [573, 473] width 143 height 45
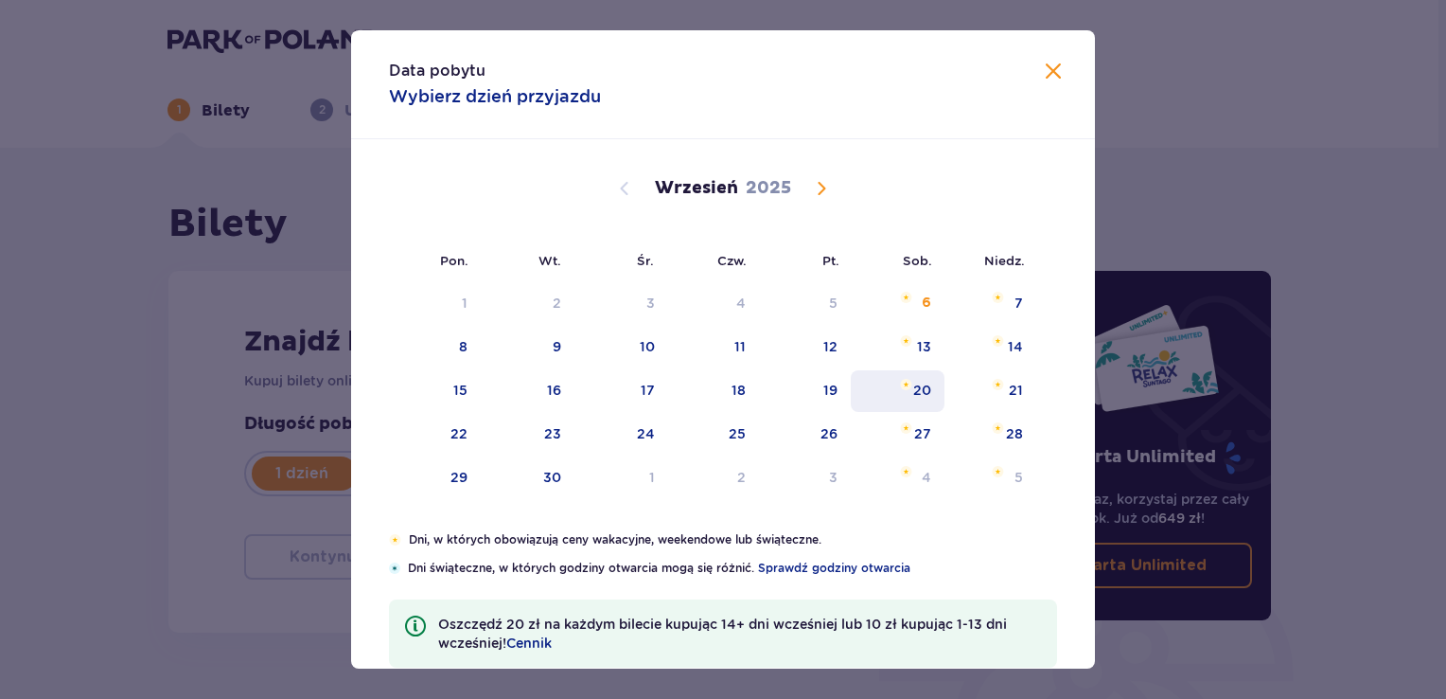
click at [935, 380] on div "20" at bounding box center [898, 391] width 94 height 42
type input "20.09.25"
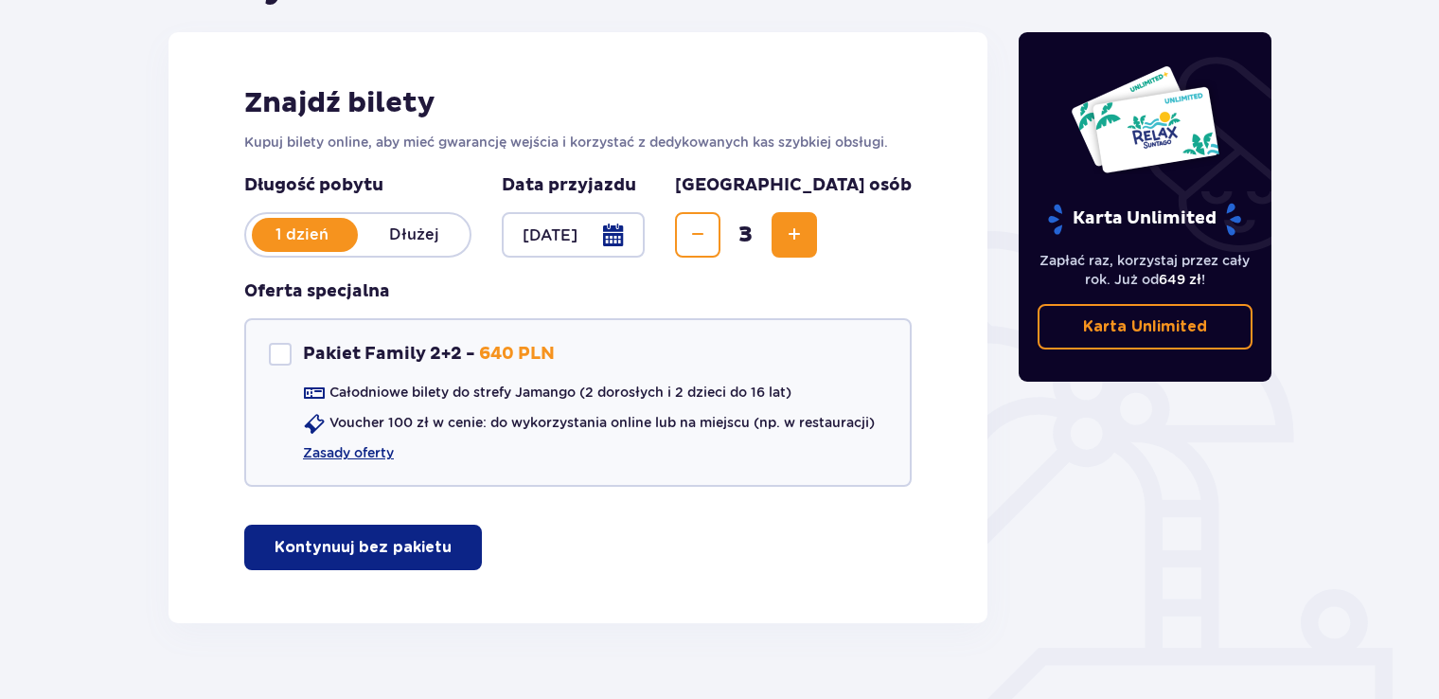
scroll to position [250, 0]
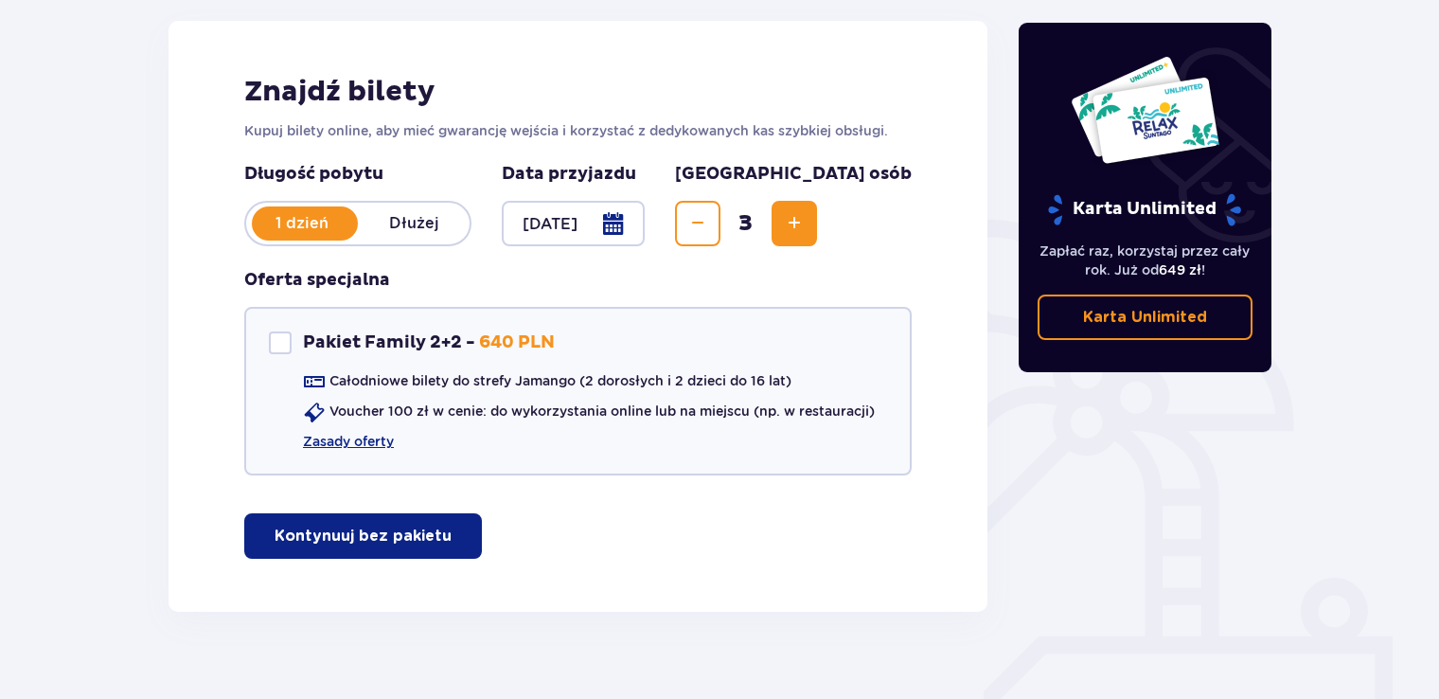
click at [326, 534] on p "Kontynuuj bez pakietu" at bounding box center [362, 535] width 177 height 21
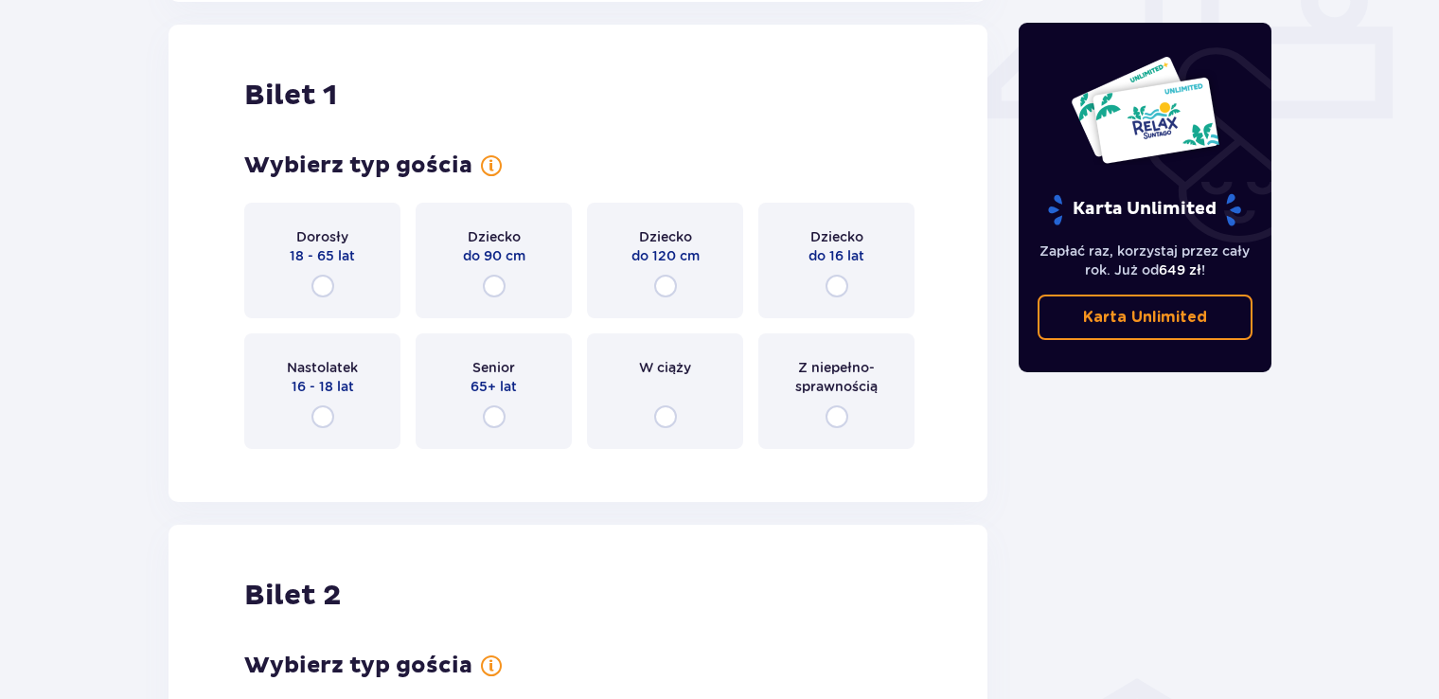
scroll to position [860, 0]
click at [327, 280] on input "radio" at bounding box center [322, 285] width 23 height 23
radio input "true"
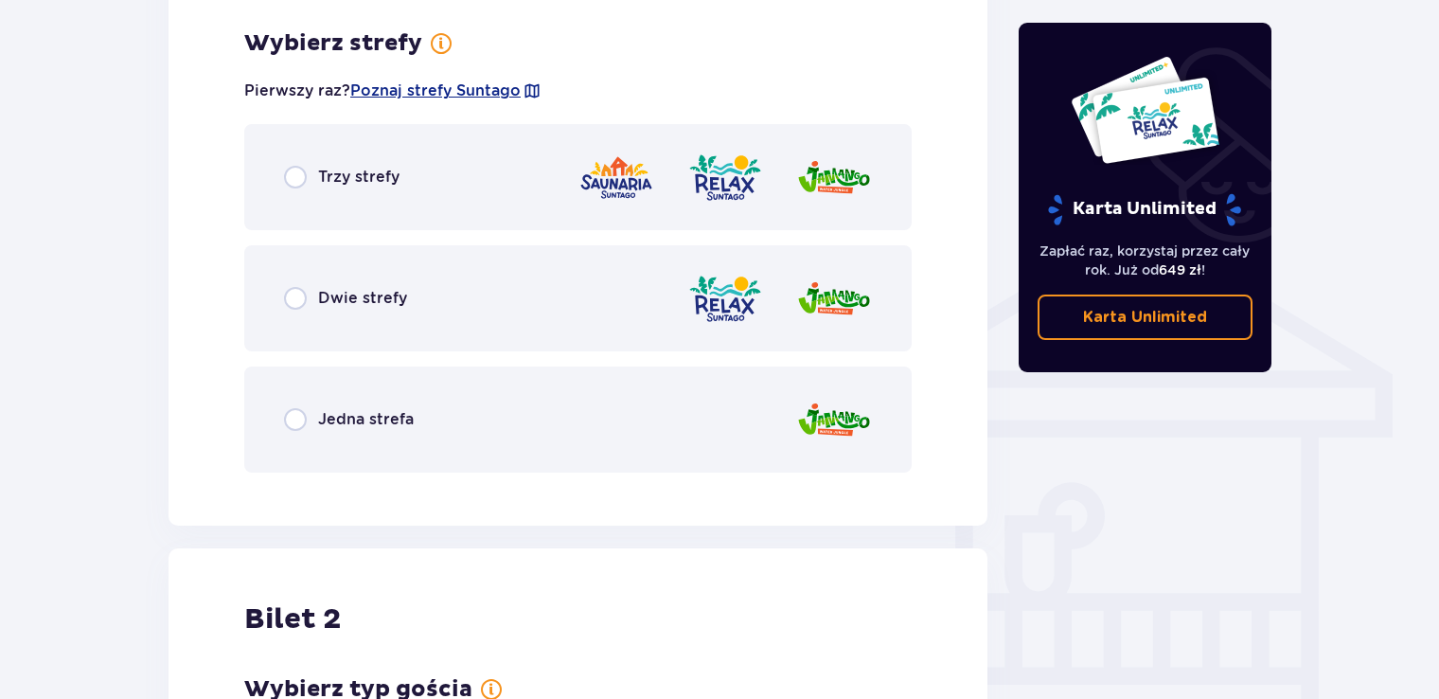
scroll to position [1322, 0]
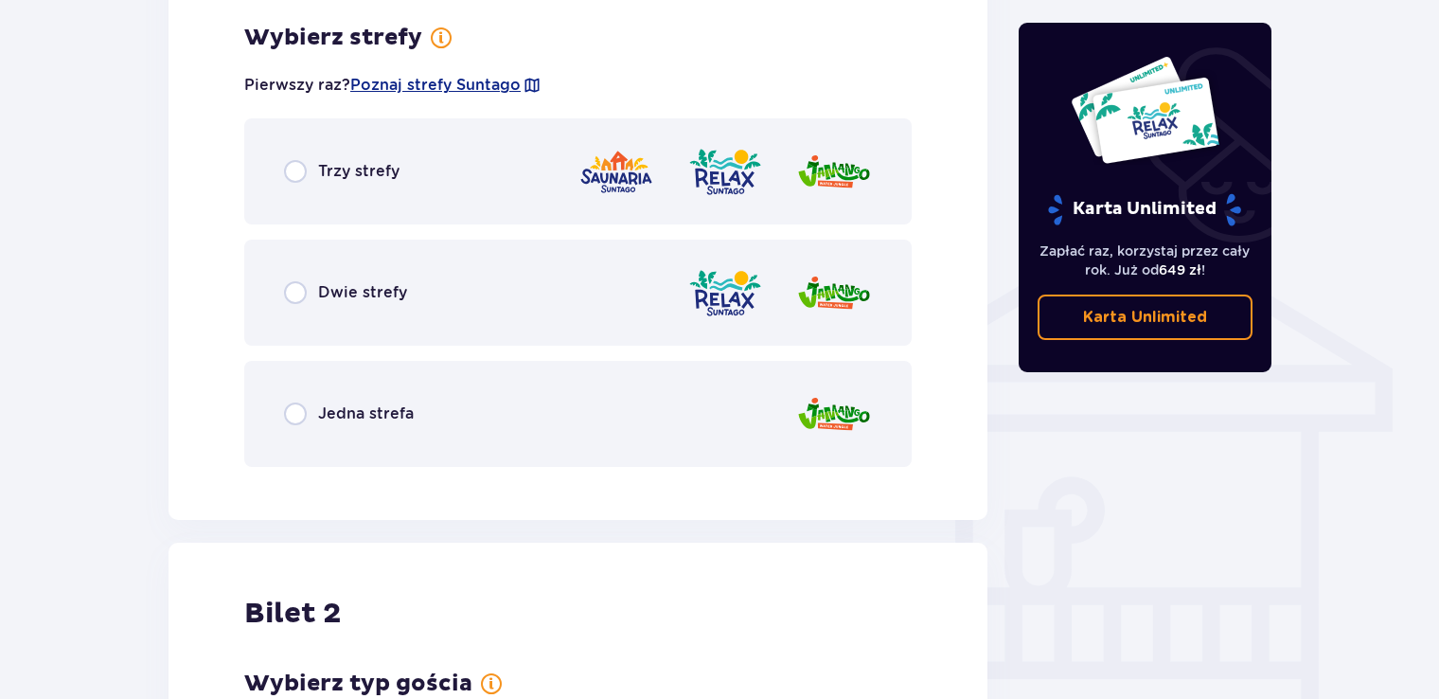
click at [456, 306] on div "Dwie strefy" at bounding box center [577, 292] width 667 height 106
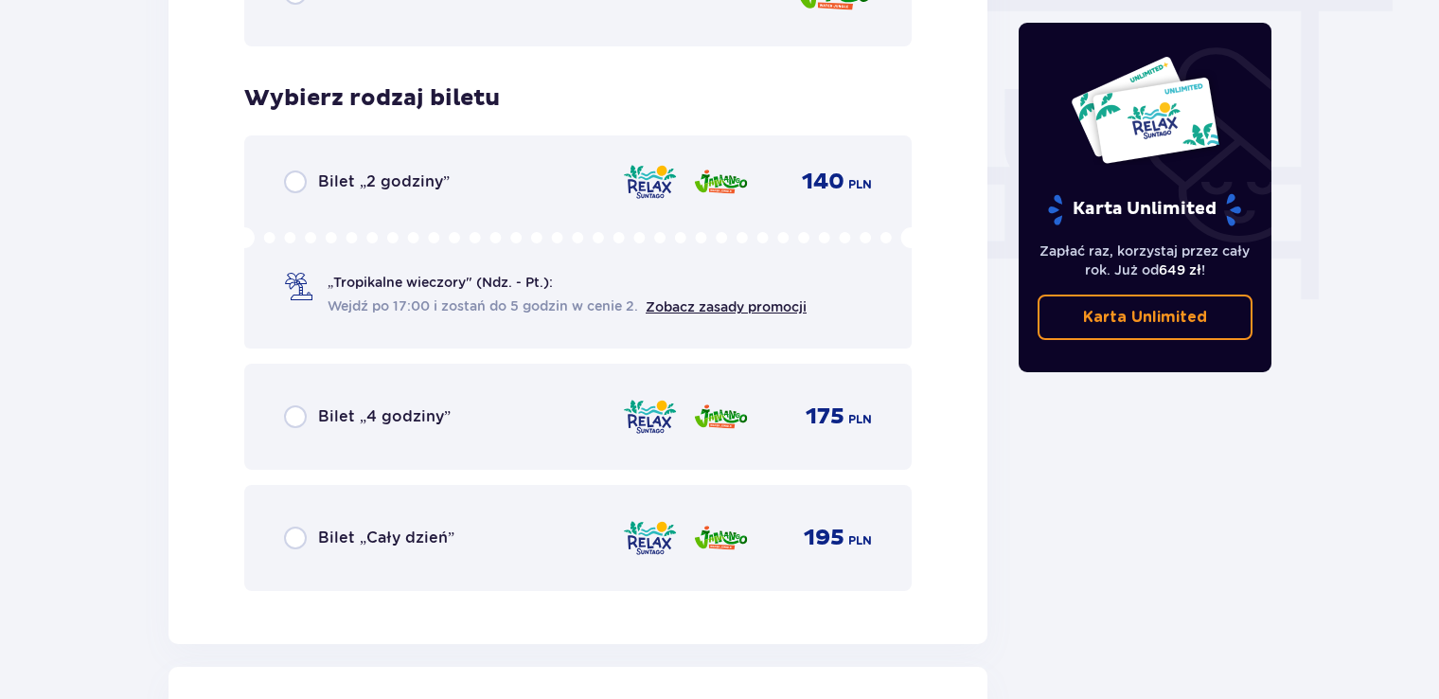
scroll to position [1803, 0]
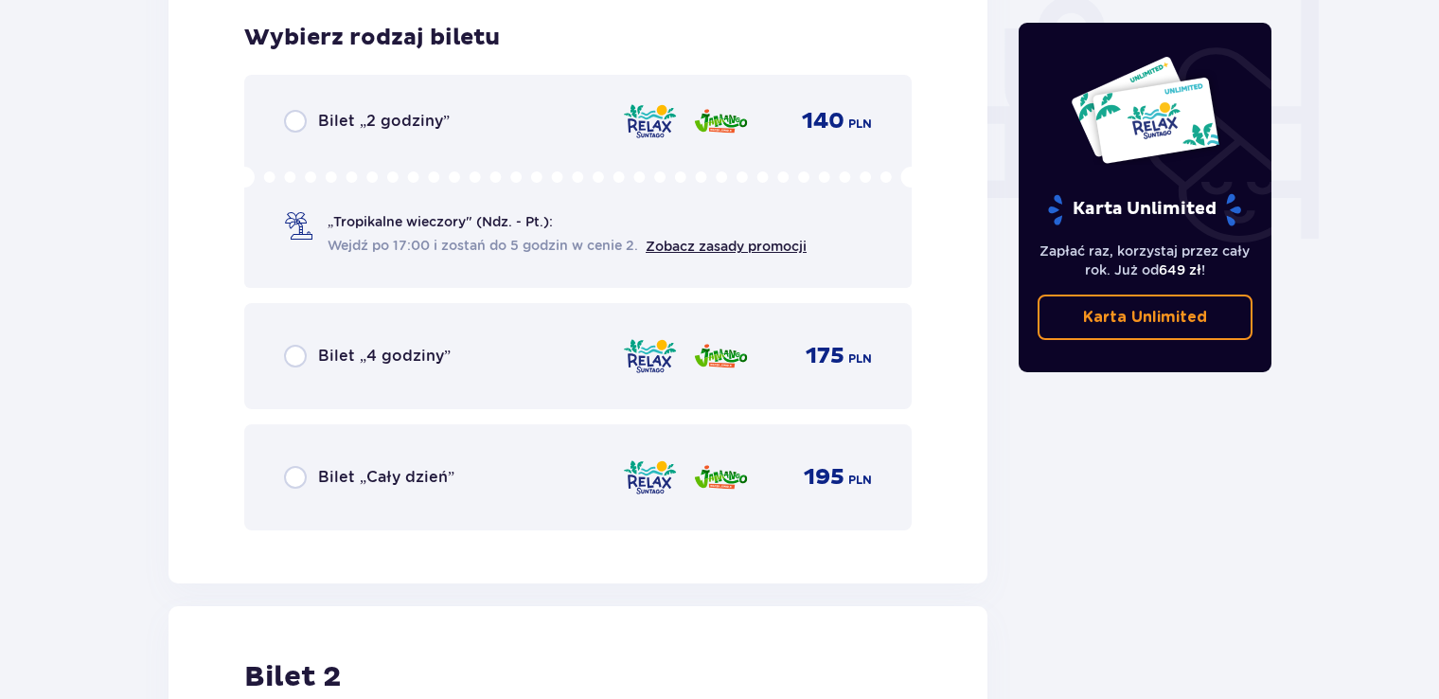
click at [434, 466] on div "Bilet „Cały dzień”" at bounding box center [369, 477] width 170 height 23
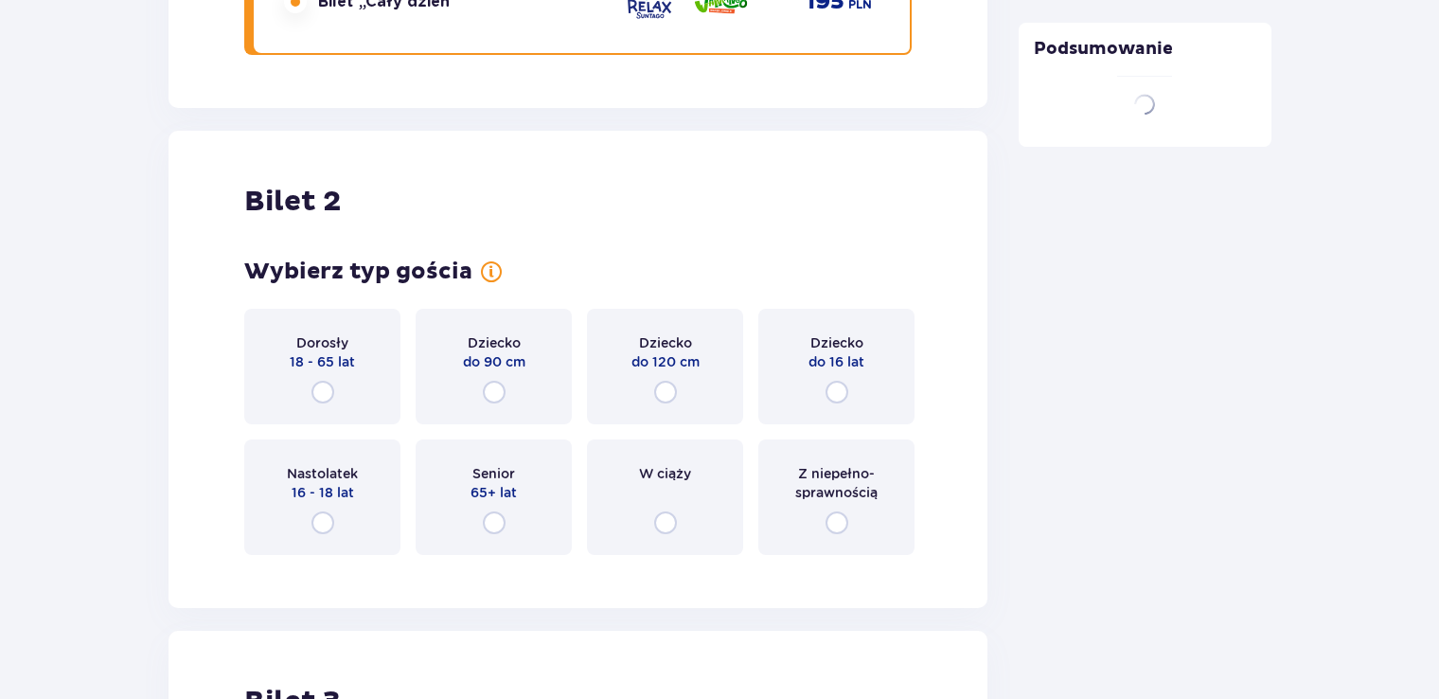
scroll to position [2384, 0]
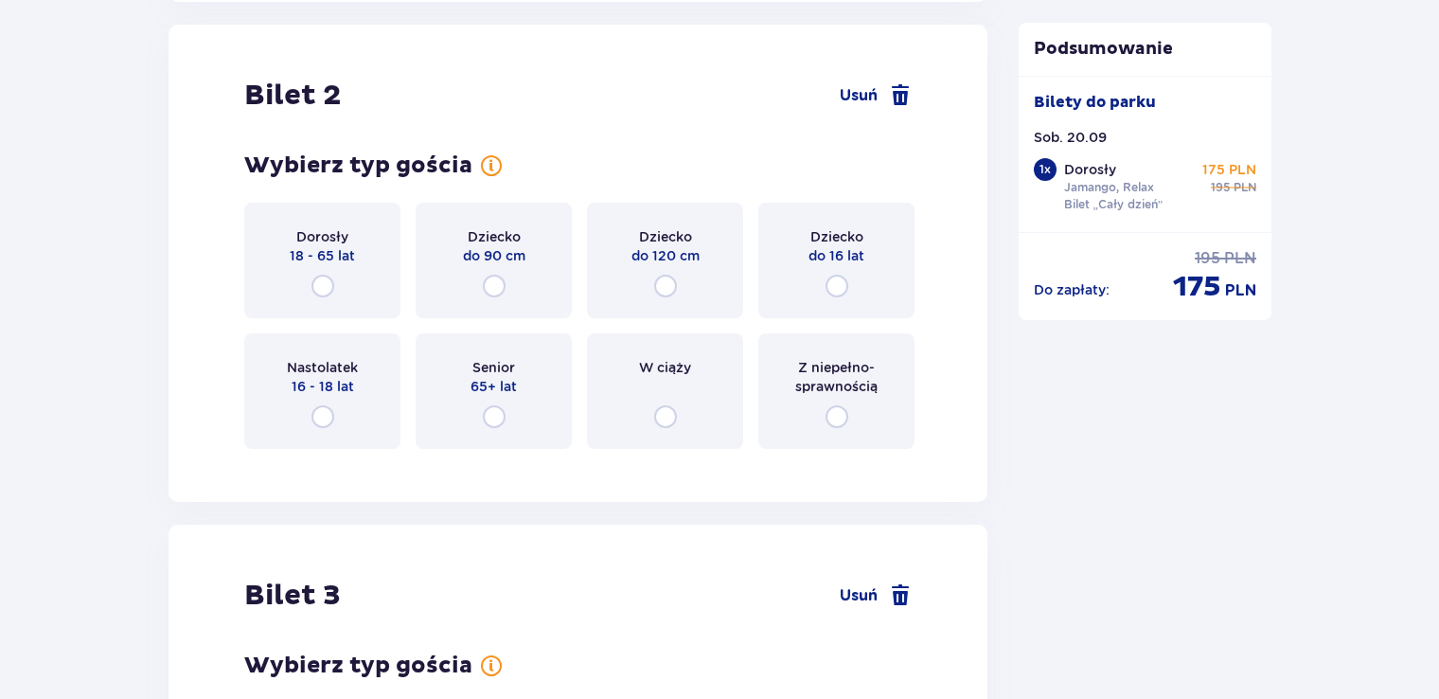
click at [327, 263] on div "Dorosły 18 - 65 lat" at bounding box center [322, 260] width 156 height 115
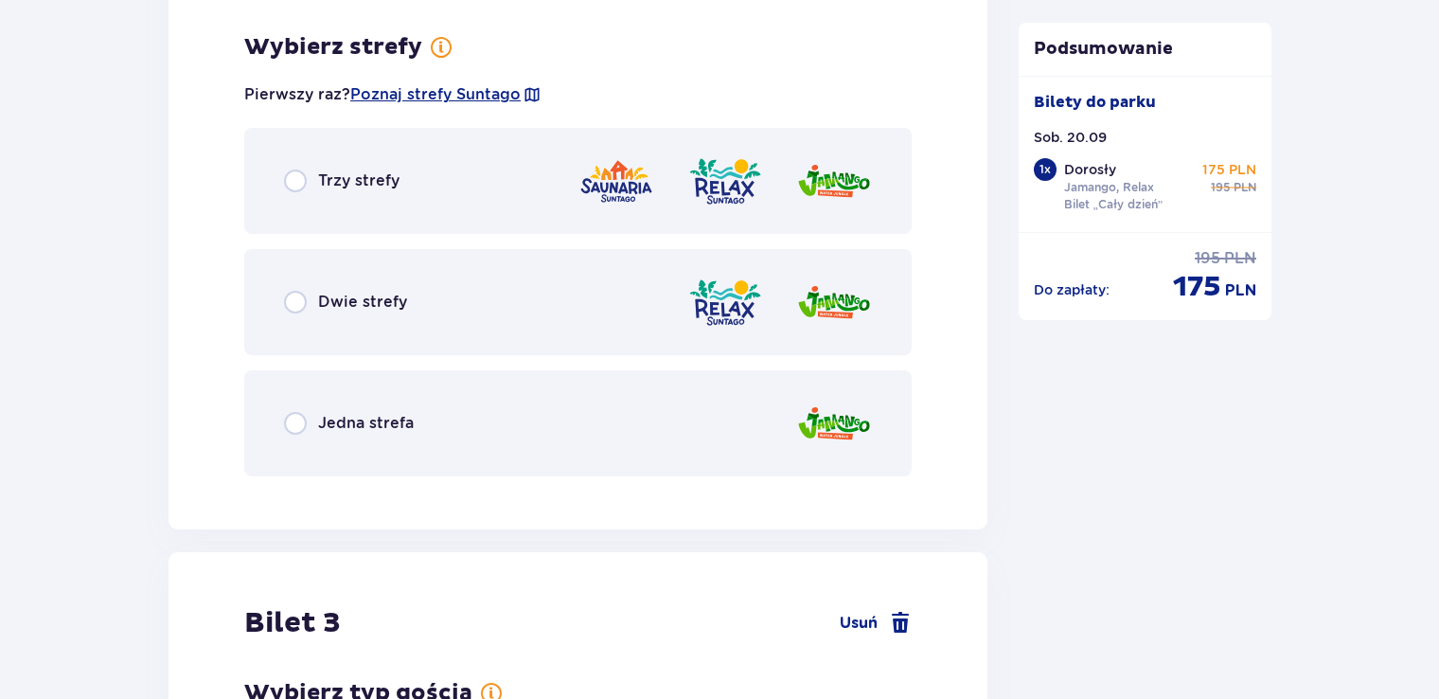
scroll to position [2846, 0]
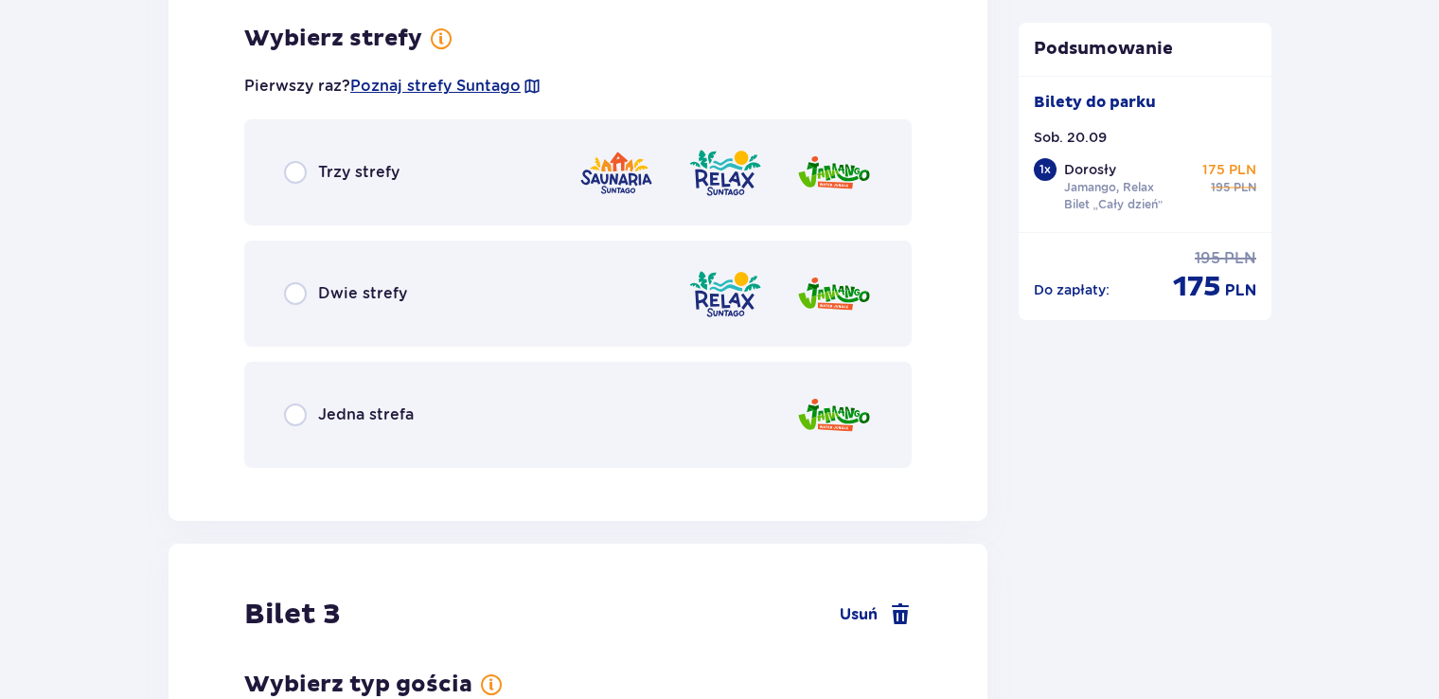
click at [601, 289] on div "Dwie strefy" at bounding box center [577, 293] width 667 height 106
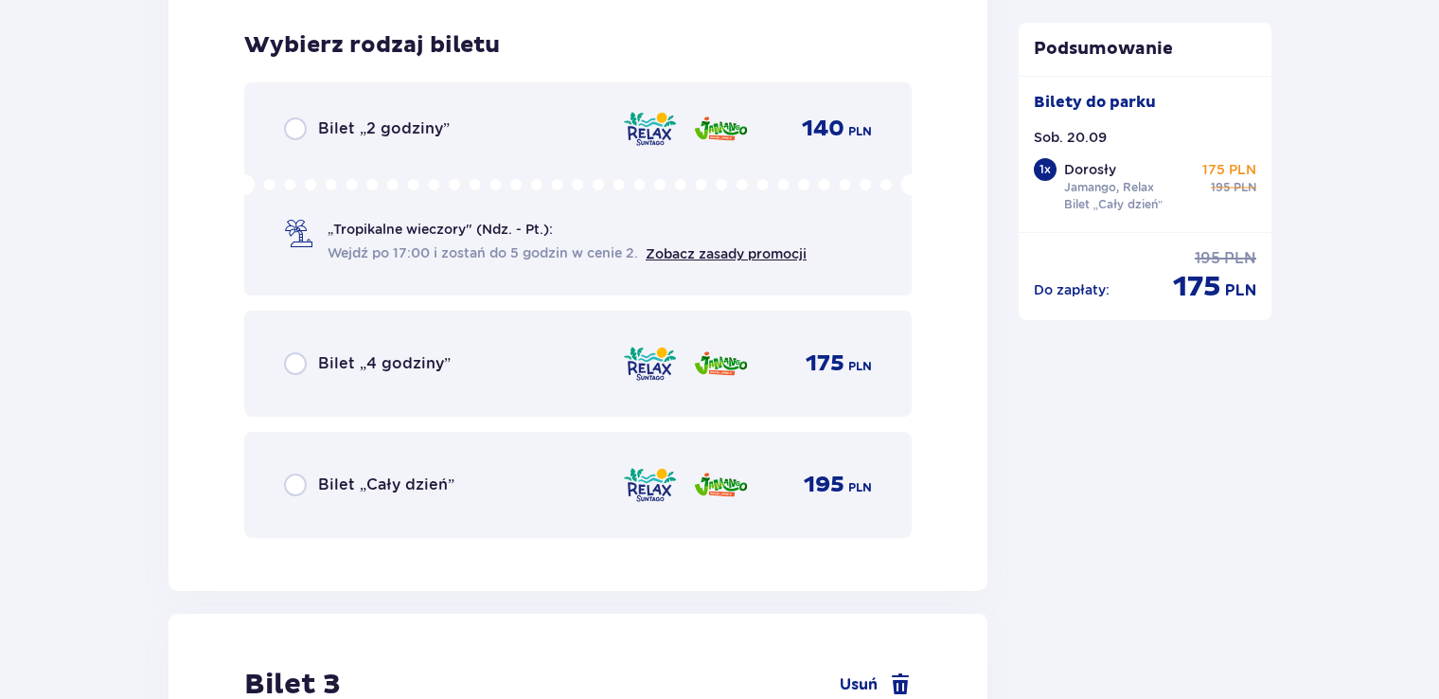
scroll to position [3327, 0]
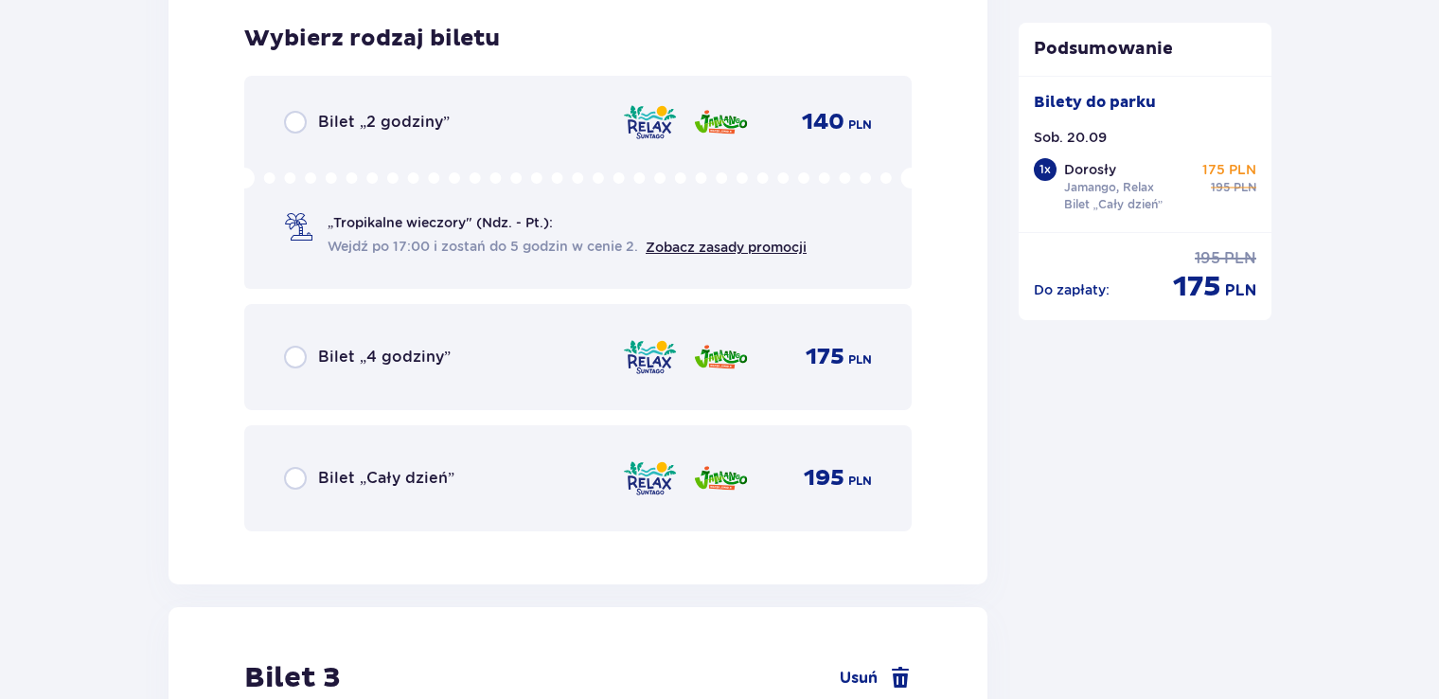
click at [516, 469] on div "Bilet „Cały dzień” 195 PLN" at bounding box center [578, 478] width 588 height 40
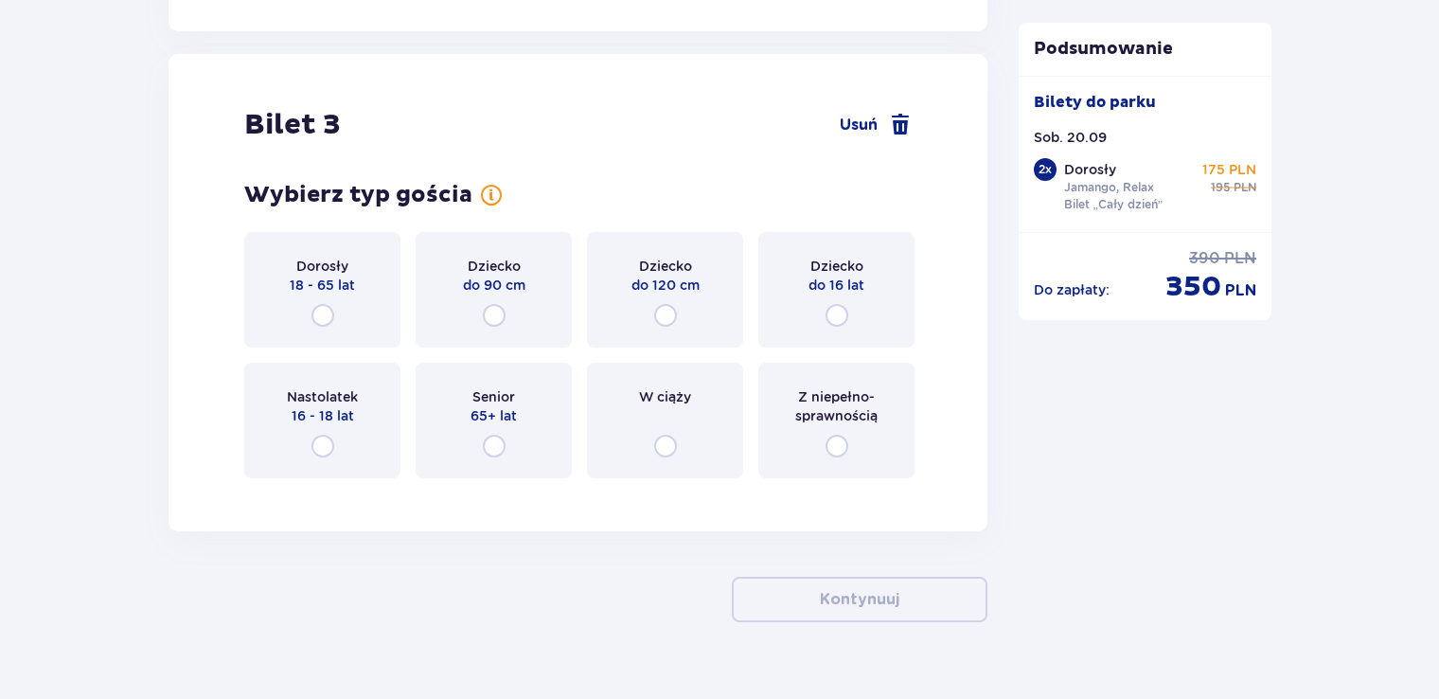
scroll to position [3908, 0]
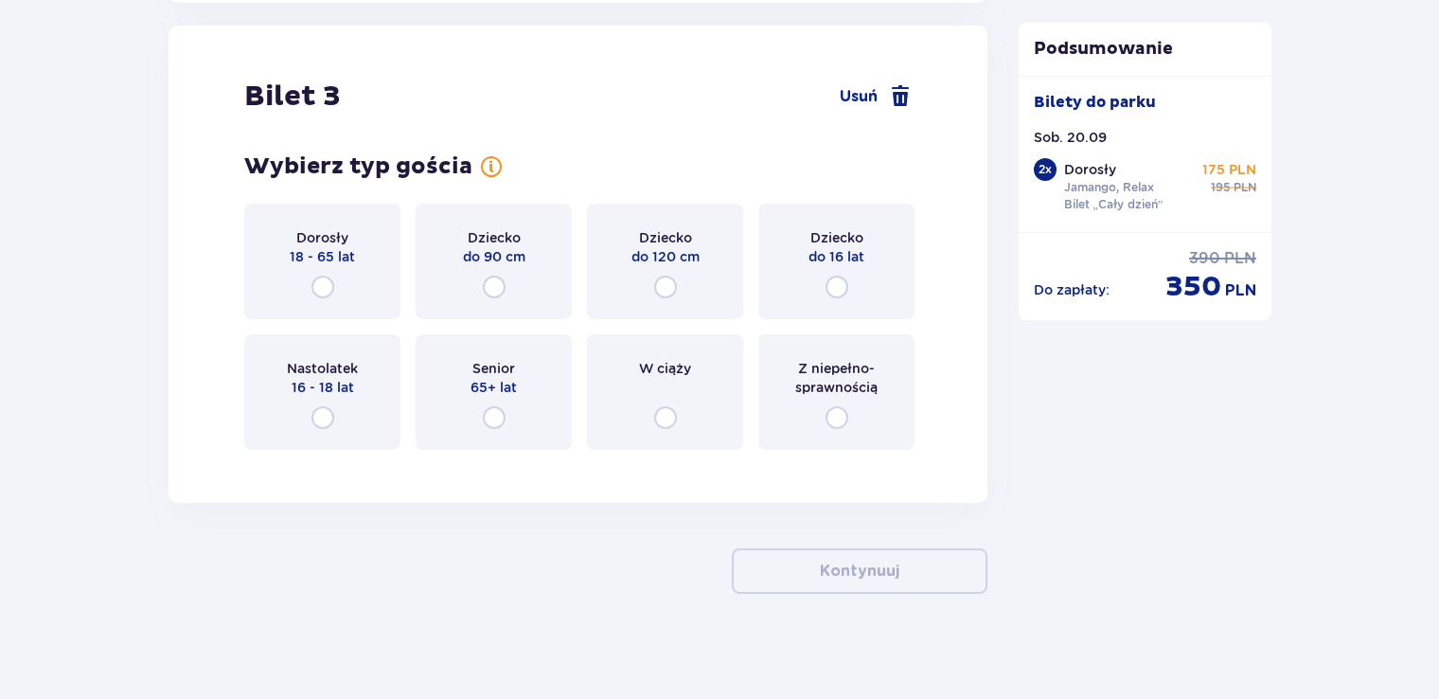
click at [369, 288] on div "Dorosły 18 - 65 lat" at bounding box center [322, 260] width 156 height 115
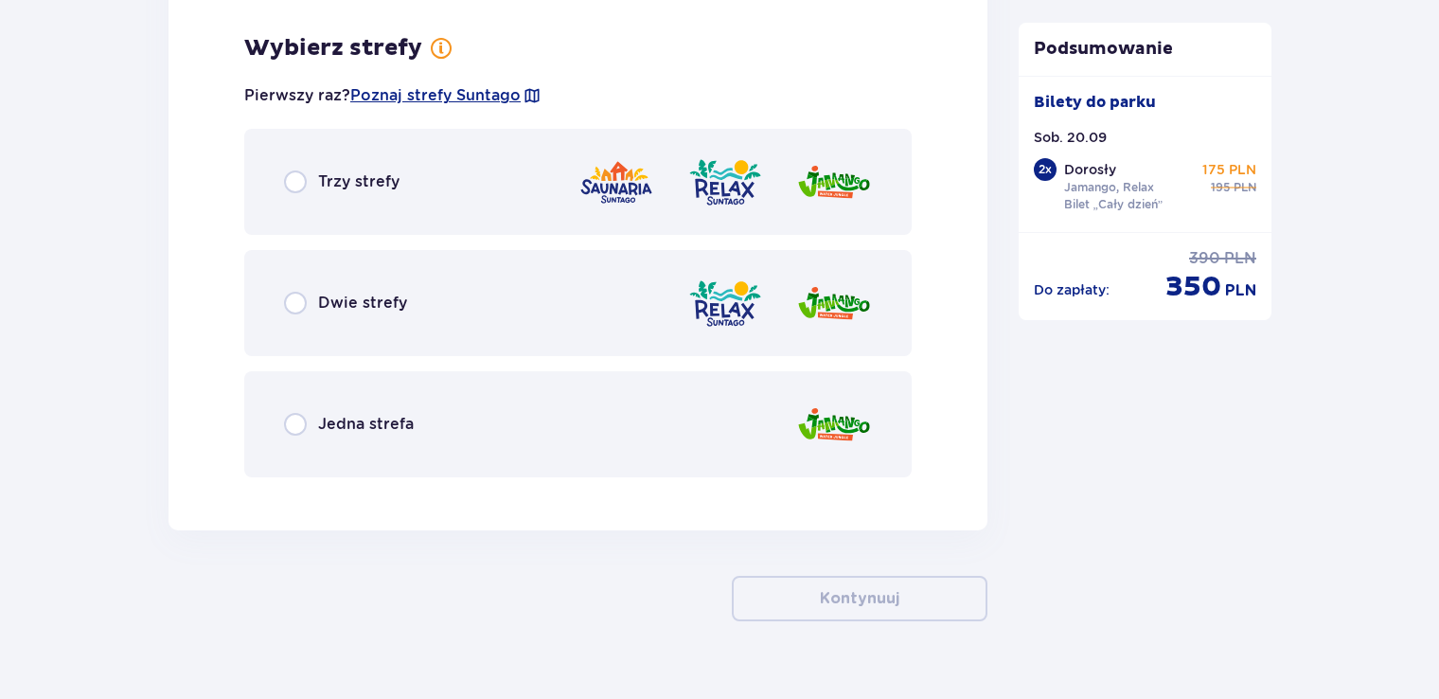
scroll to position [4370, 0]
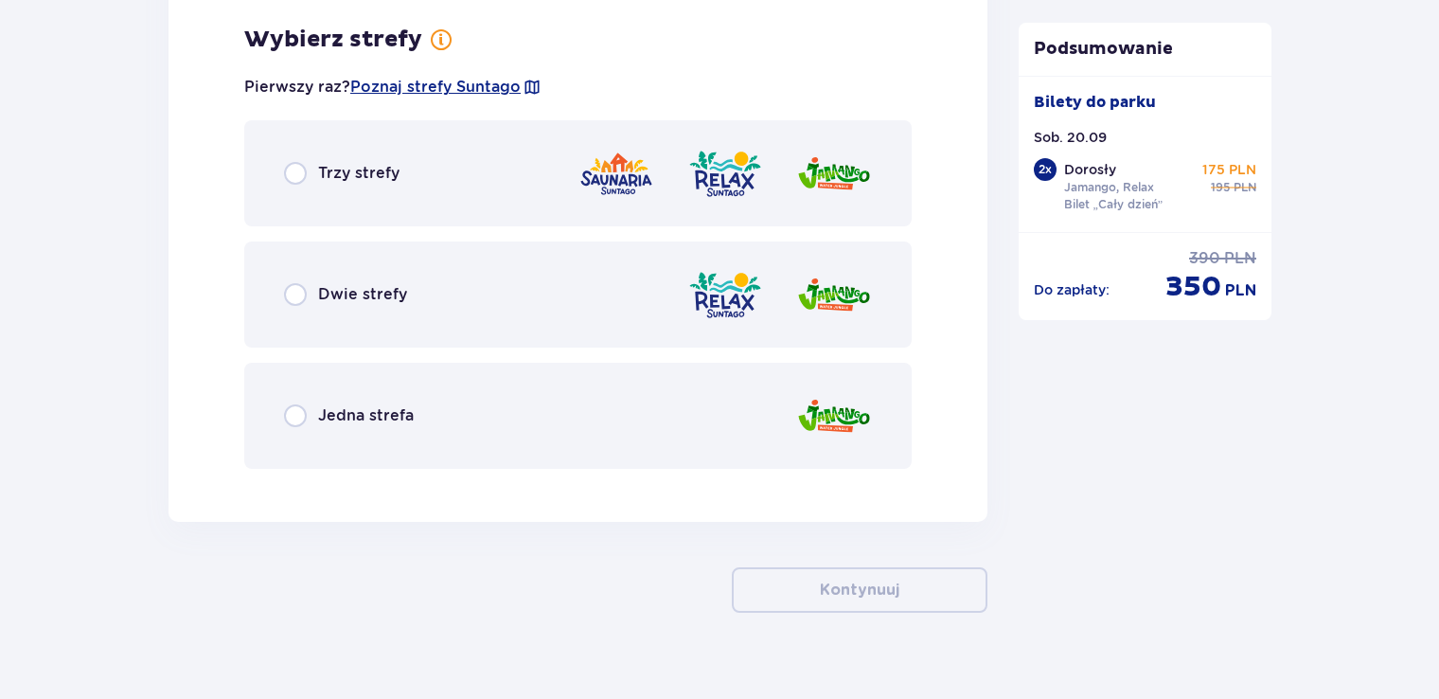
click at [559, 308] on div "Dwie strefy" at bounding box center [577, 294] width 667 height 106
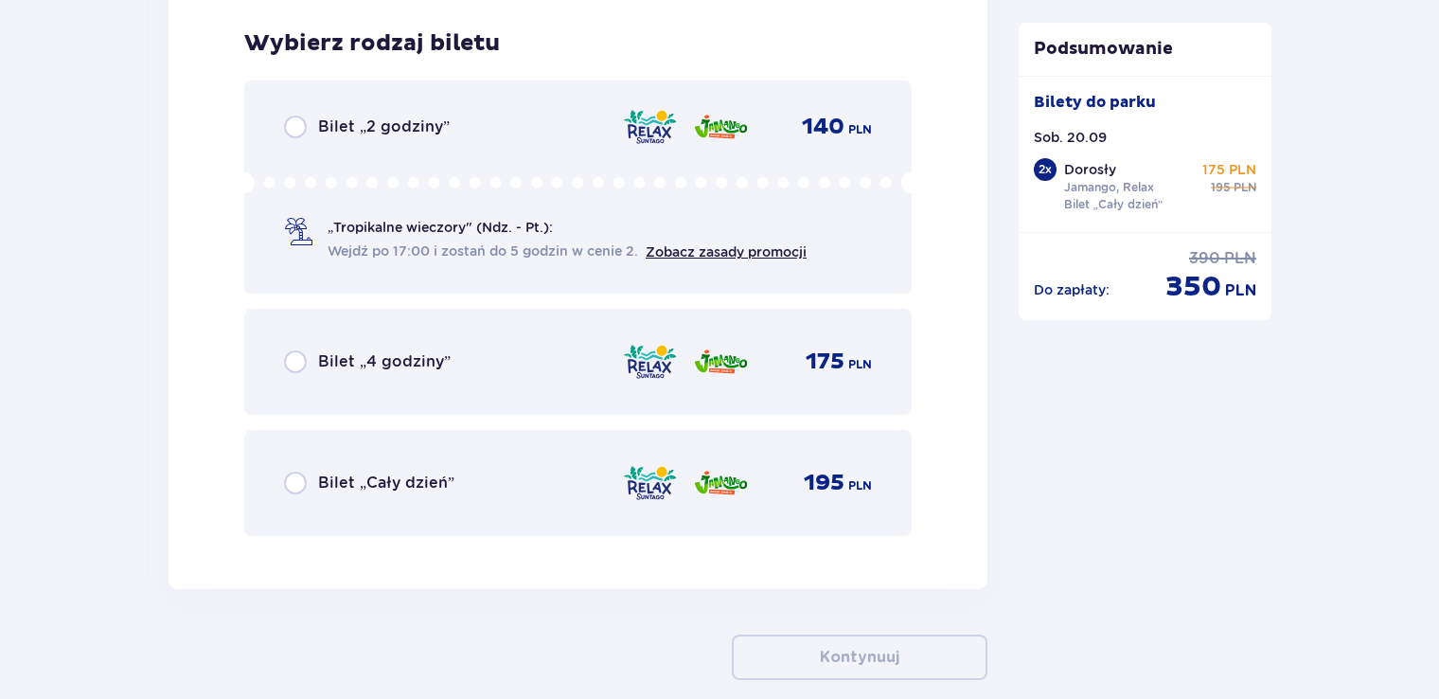
scroll to position [4851, 0]
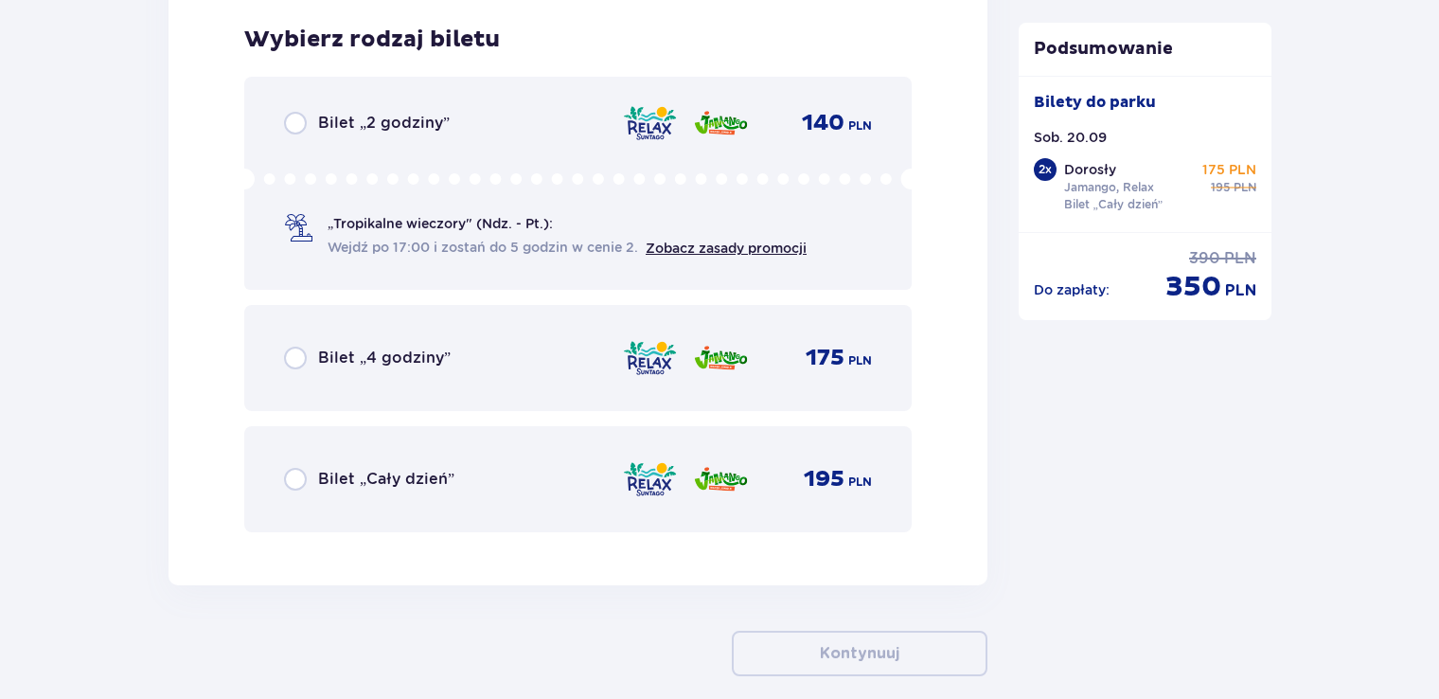
click at [467, 483] on div "Bilet „Cały dzień” 195 PLN" at bounding box center [578, 479] width 588 height 40
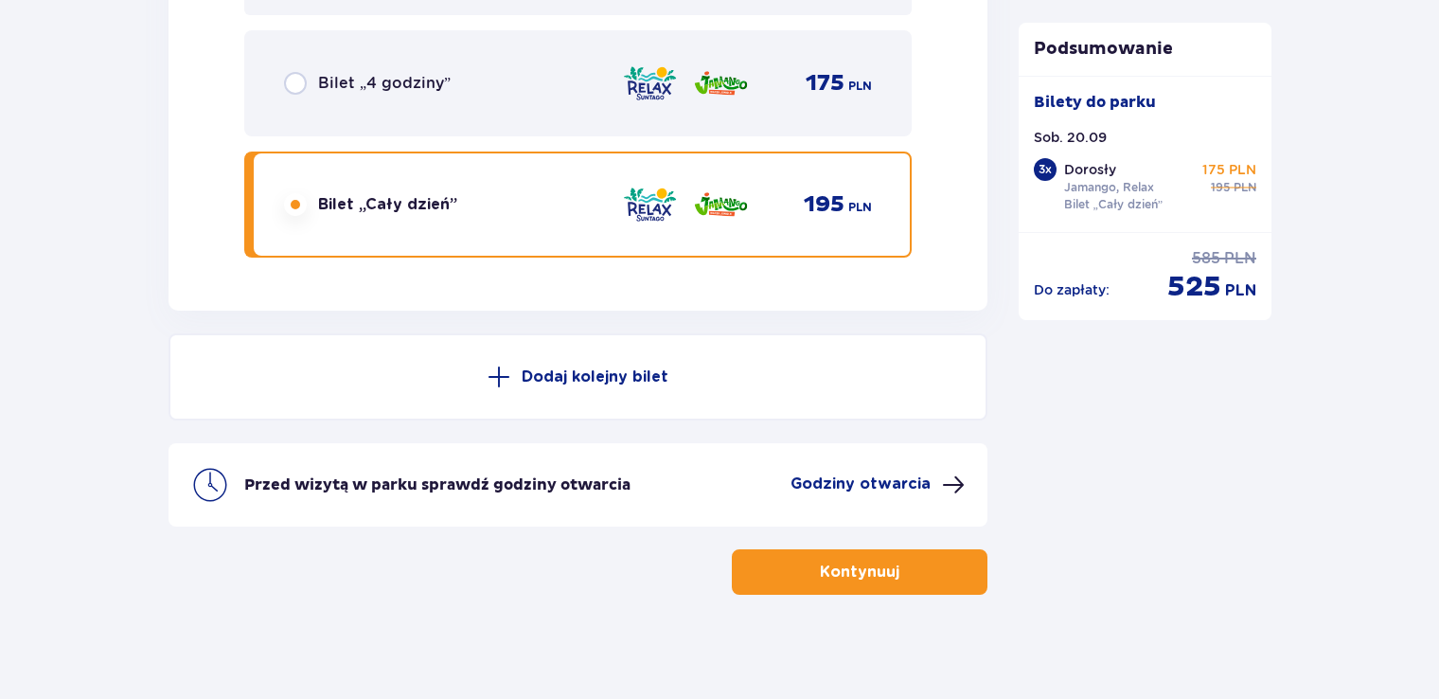
scroll to position [5130, 0]
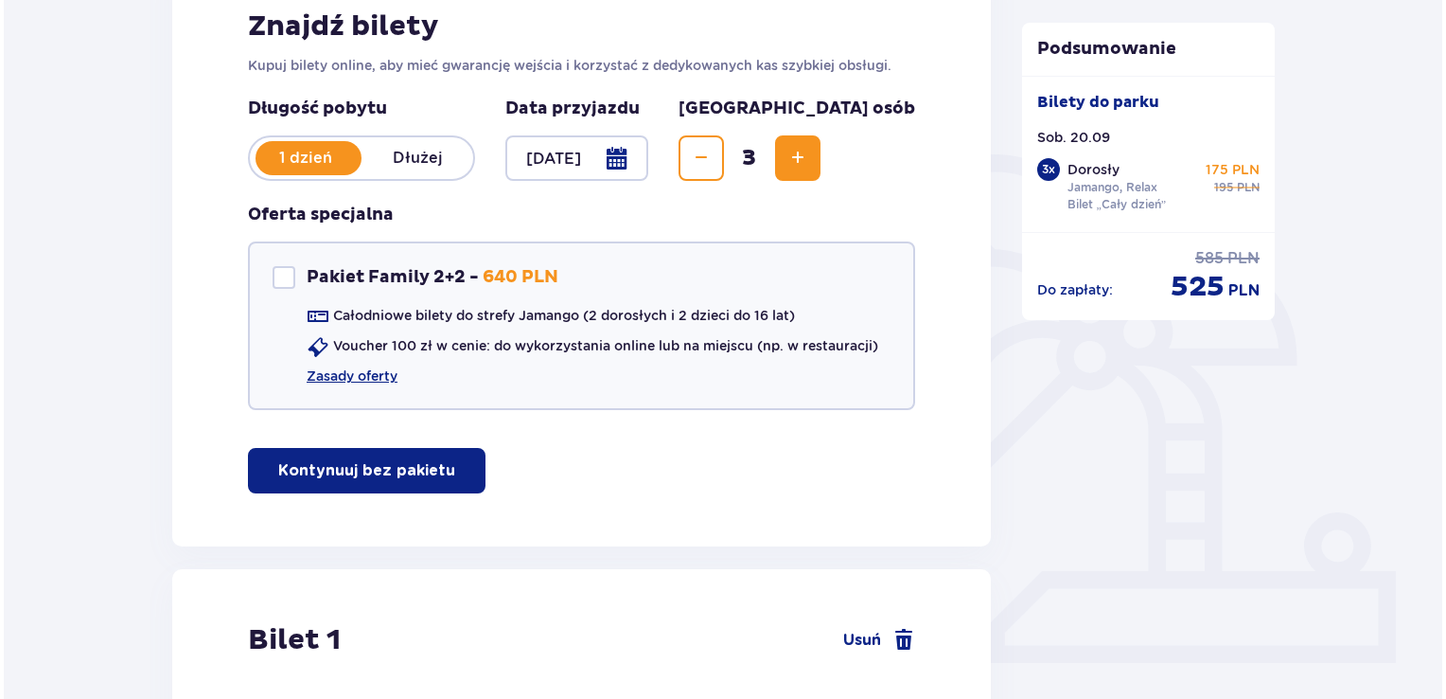
scroll to position [322, 0]
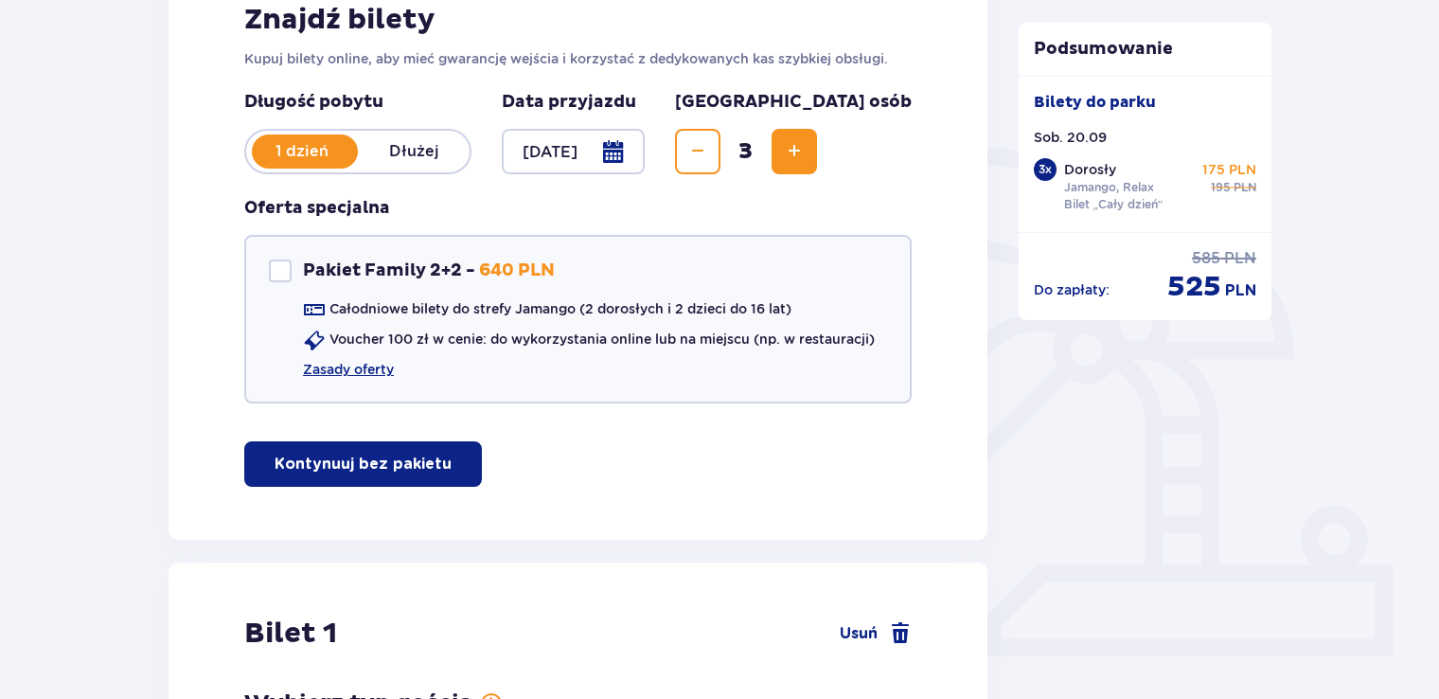
click at [645, 148] on div at bounding box center [573, 151] width 143 height 45
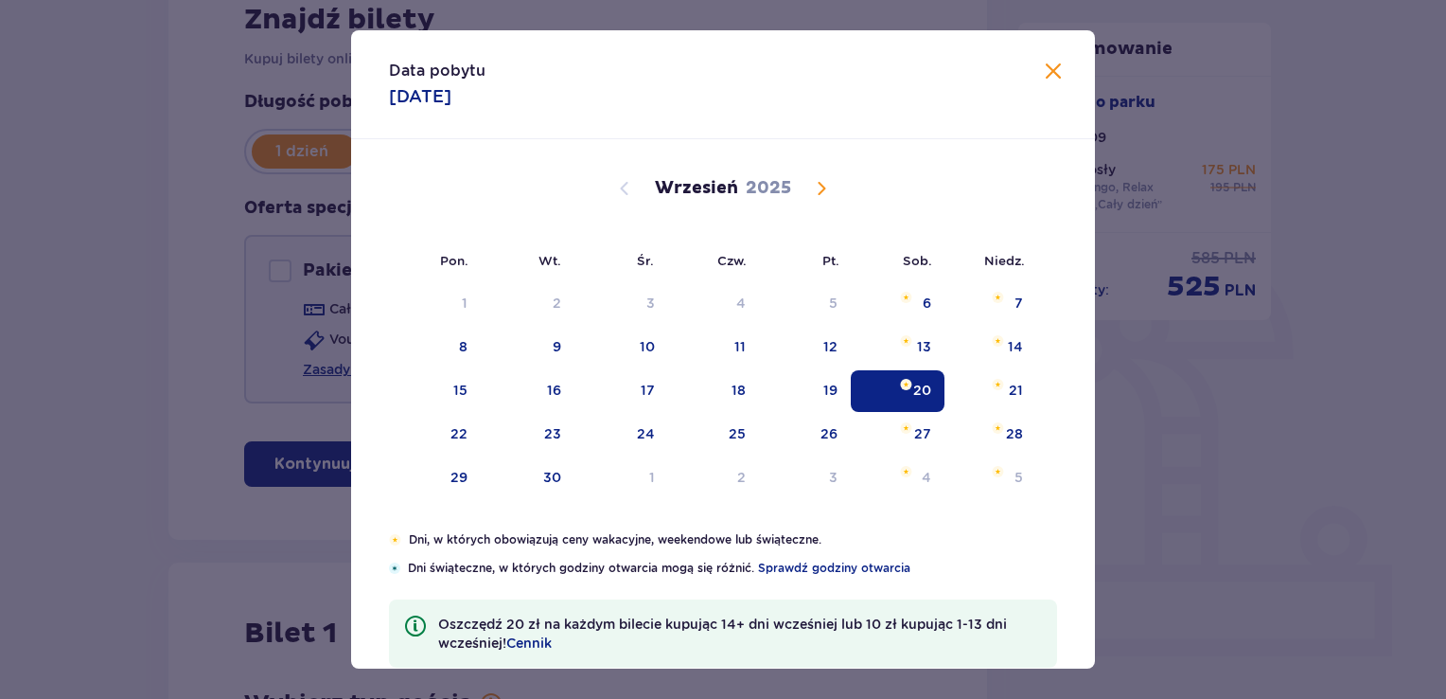
click at [903, 380] on img "Selected. sobota, 20 września 2025" at bounding box center [906, 384] width 12 height 11
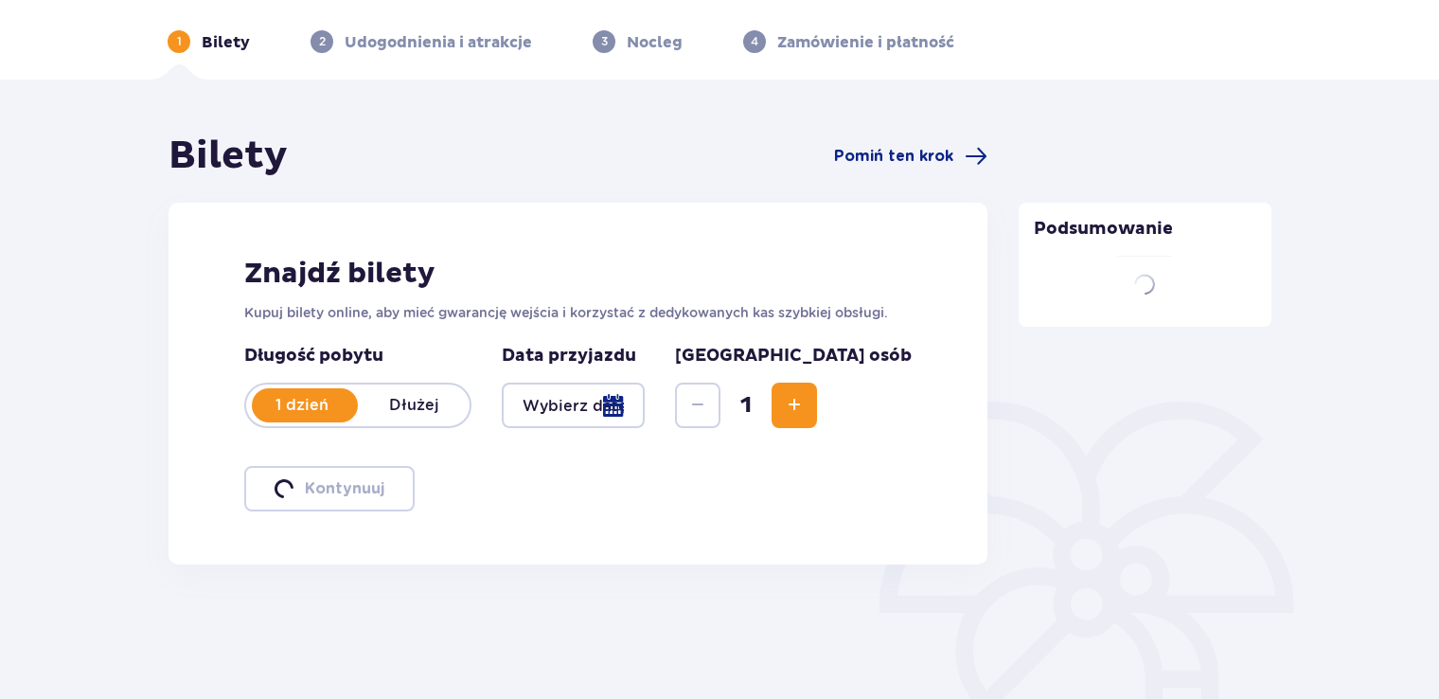
scroll to position [265, 0]
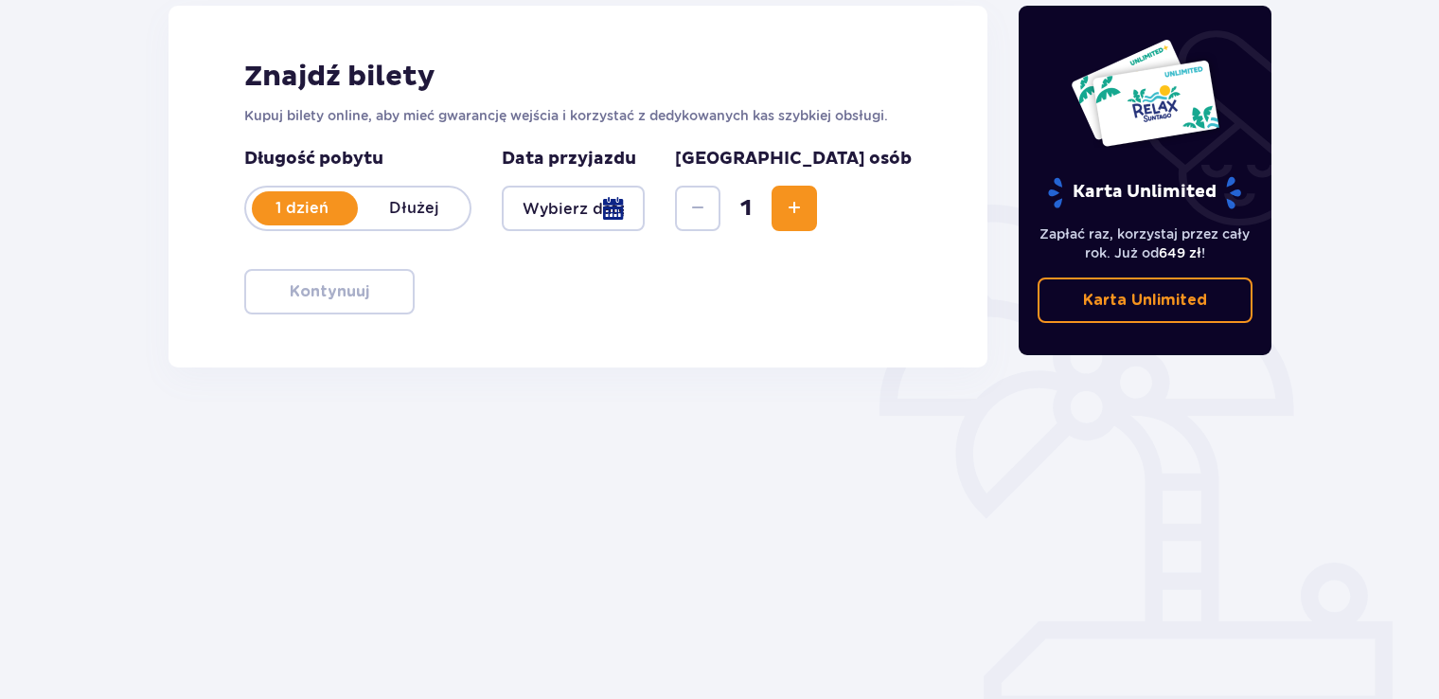
click at [645, 204] on div at bounding box center [573, 208] width 143 height 45
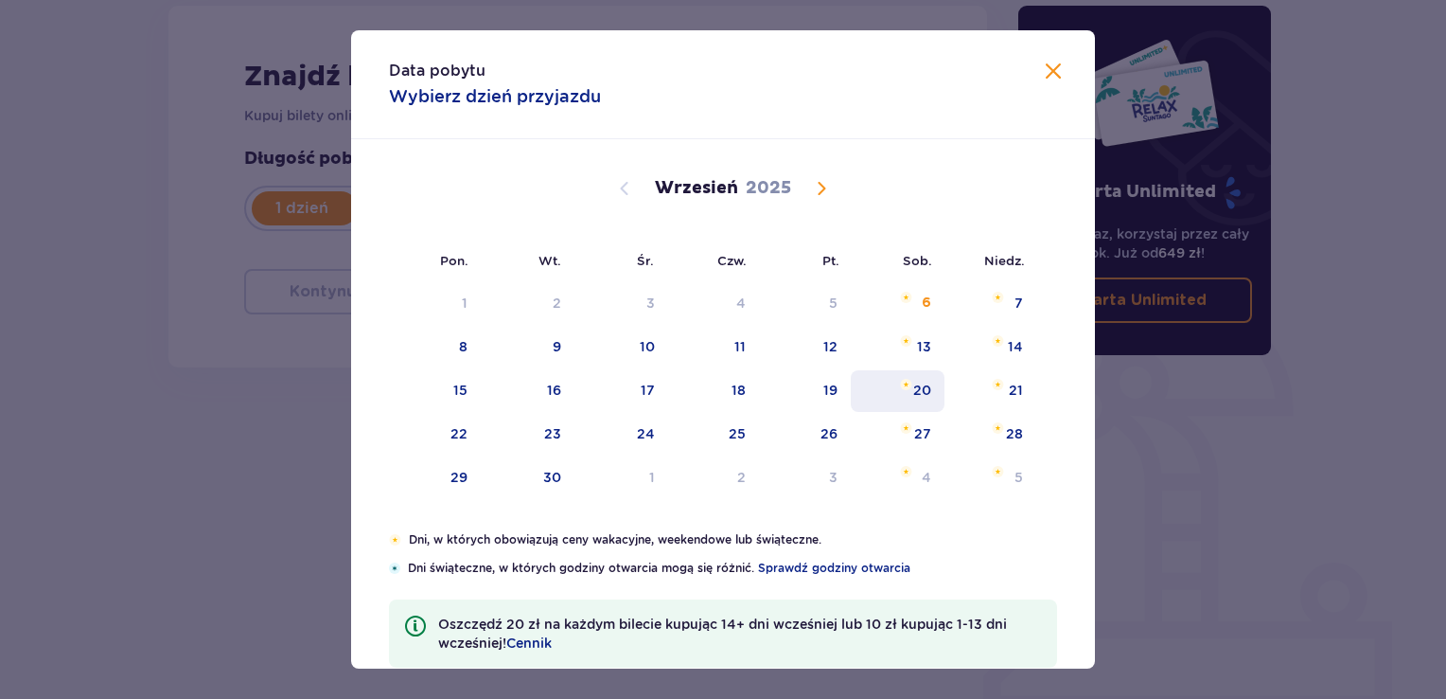
click at [916, 399] on div "20" at bounding box center [898, 391] width 94 height 42
type input "20.09.25"
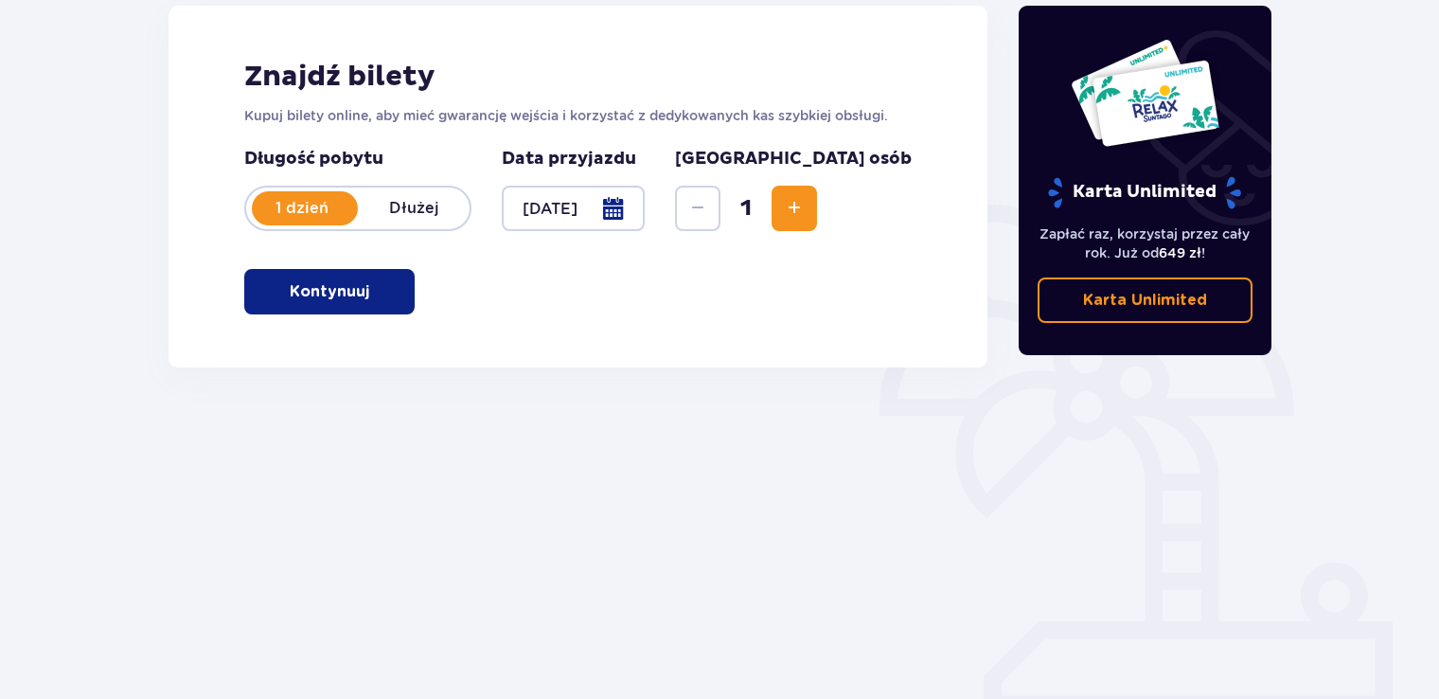
click at [817, 224] on button "Increase" at bounding box center [793, 208] width 45 height 45
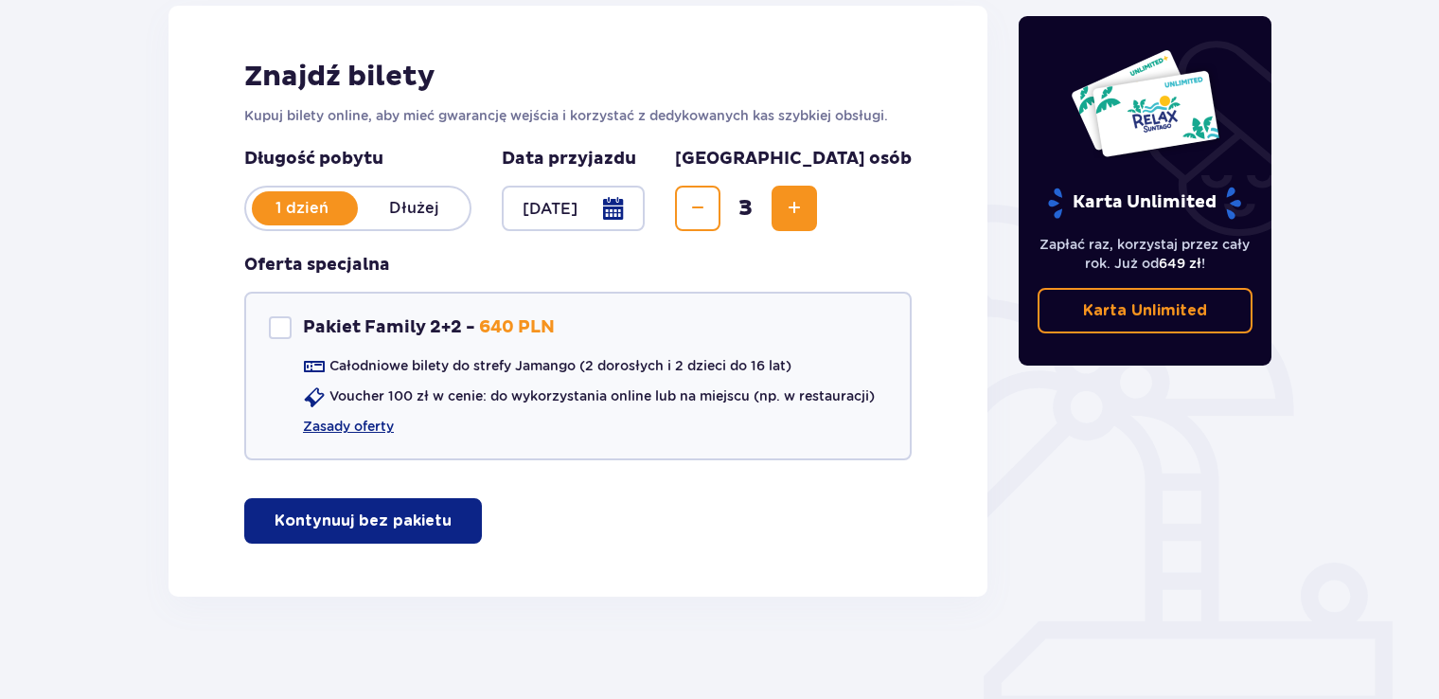
click at [421, 530] on button "Kontynuuj bez pakietu" at bounding box center [363, 520] width 238 height 45
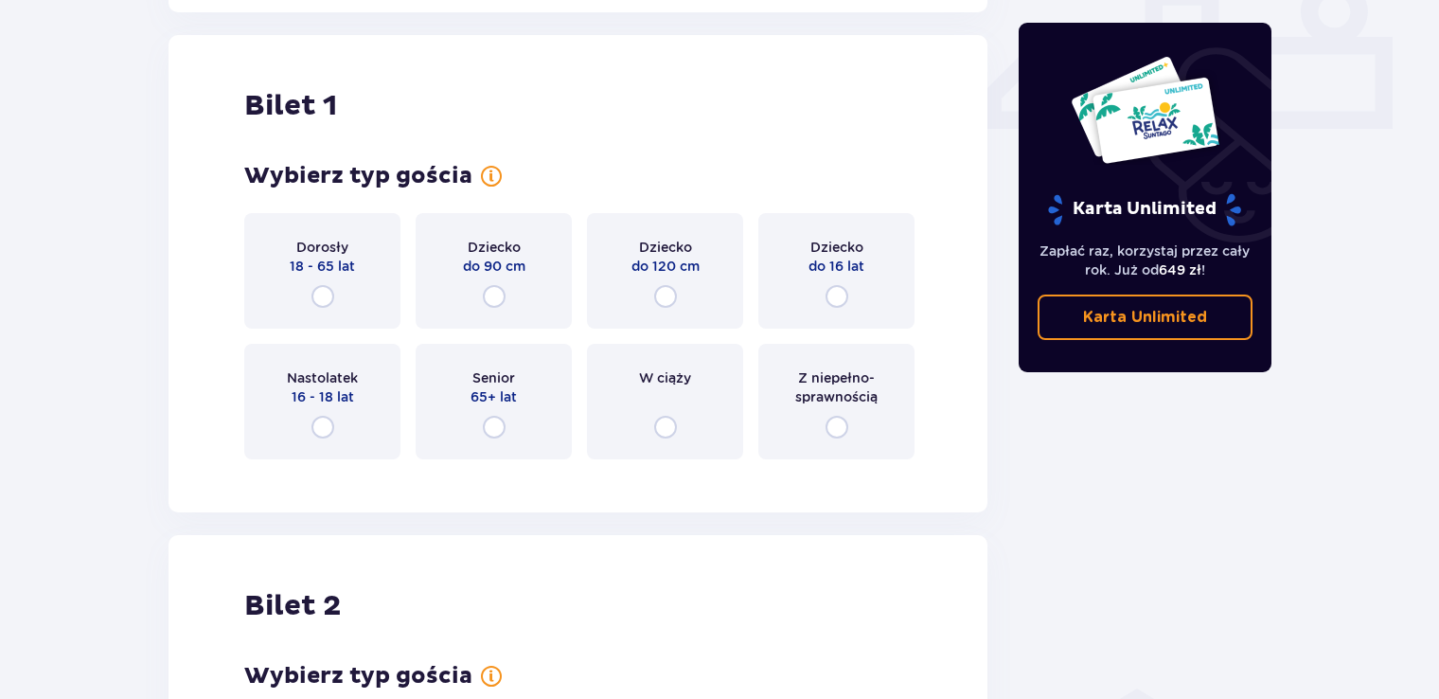
scroll to position [860, 0]
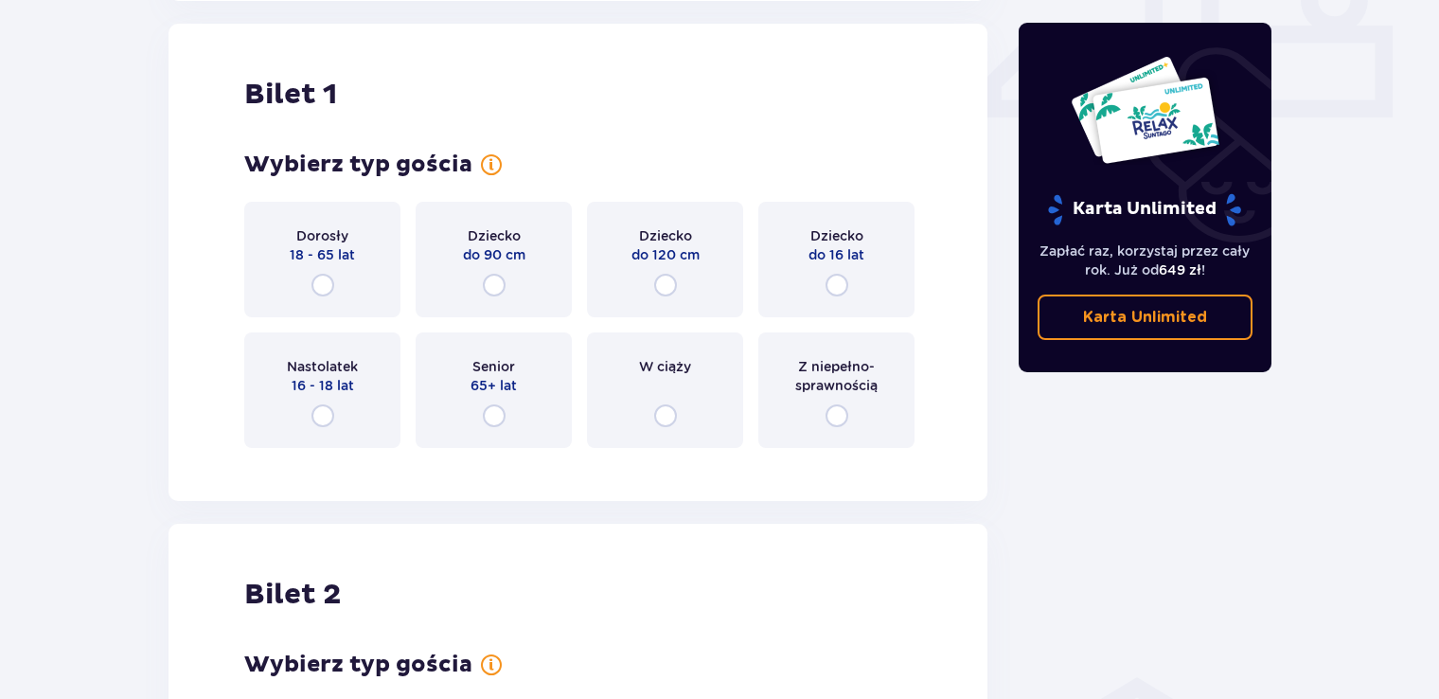
click at [345, 251] on p "18 - 65 lat" at bounding box center [322, 254] width 65 height 19
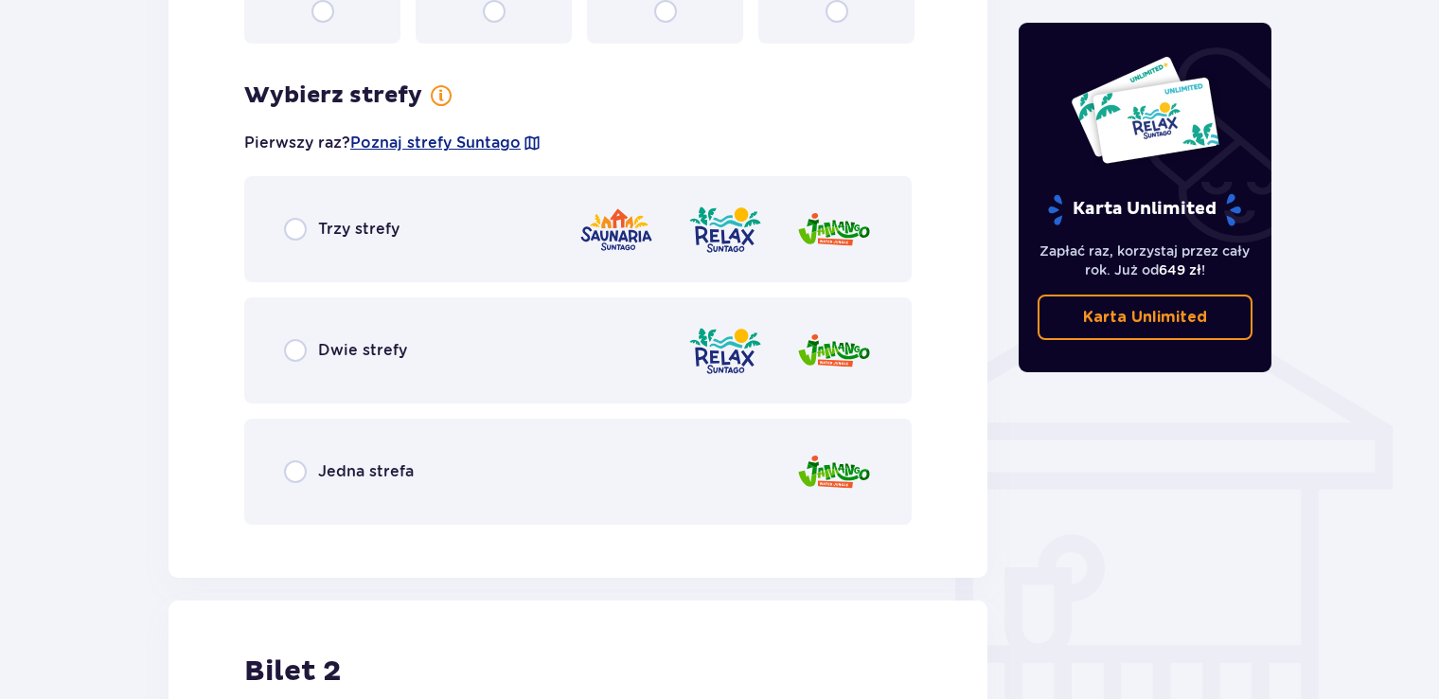
scroll to position [1322, 0]
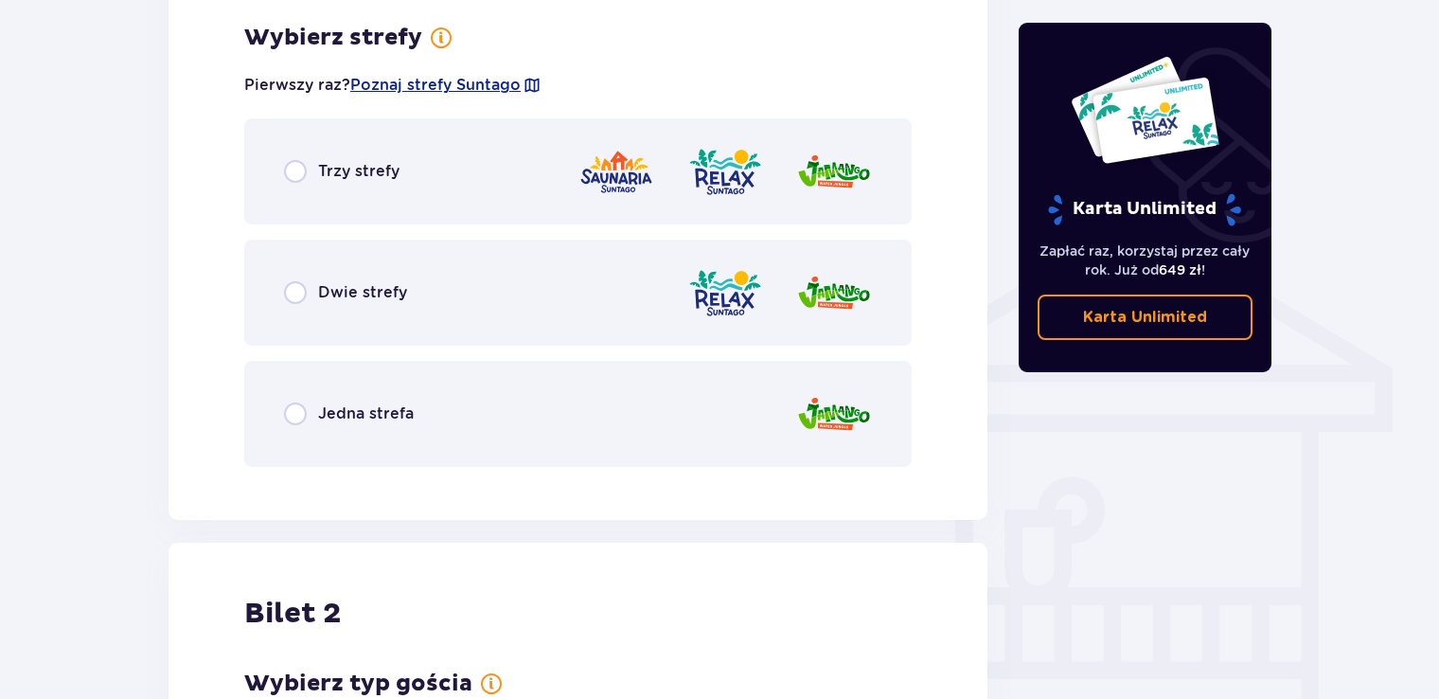
click at [501, 305] on div "Dwie strefy" at bounding box center [577, 292] width 667 height 106
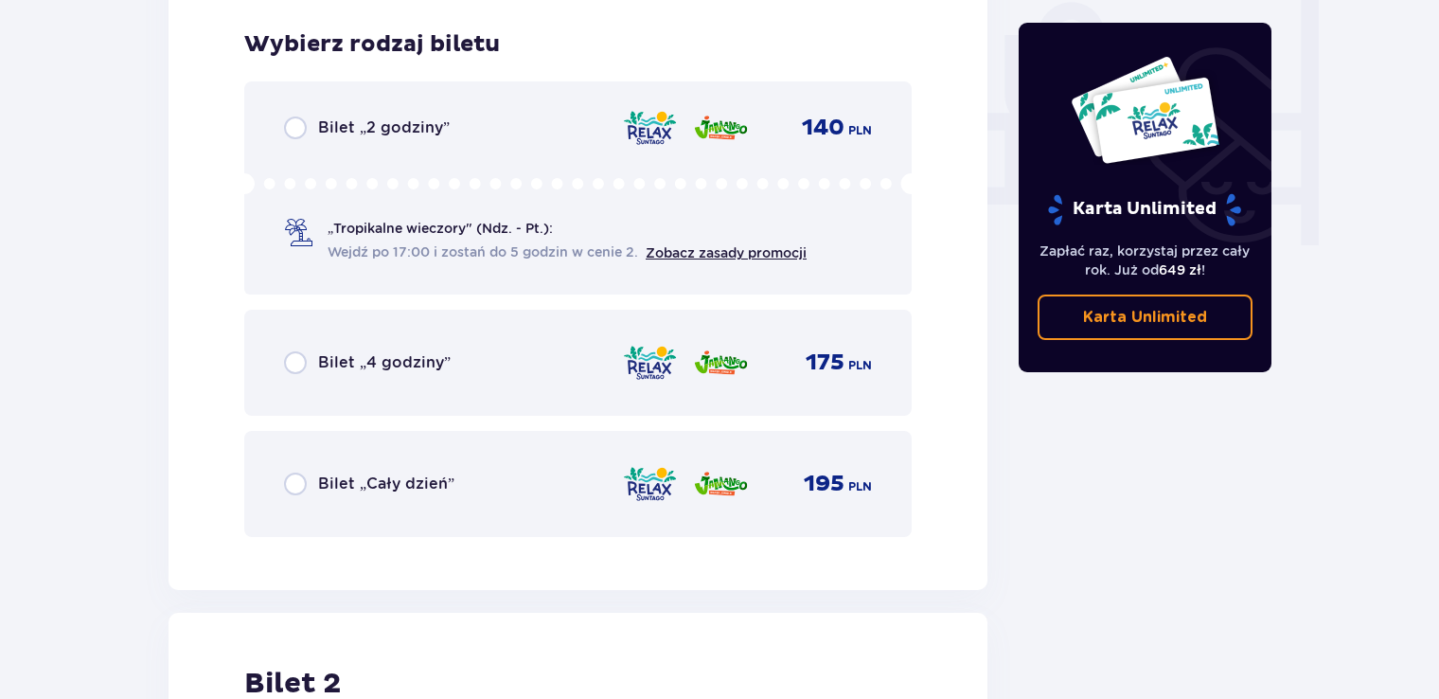
scroll to position [1803, 0]
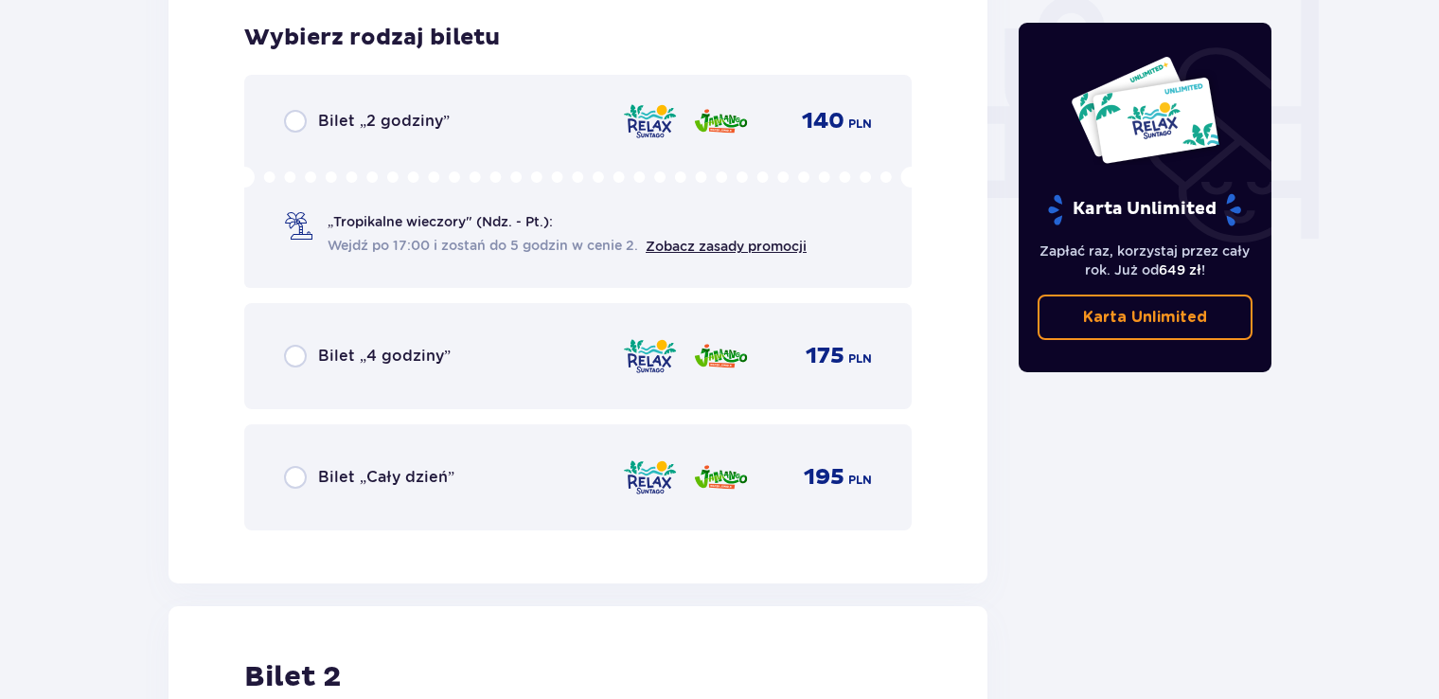
click at [487, 484] on div "Bilet „Cały dzień” 195 PLN" at bounding box center [578, 477] width 588 height 40
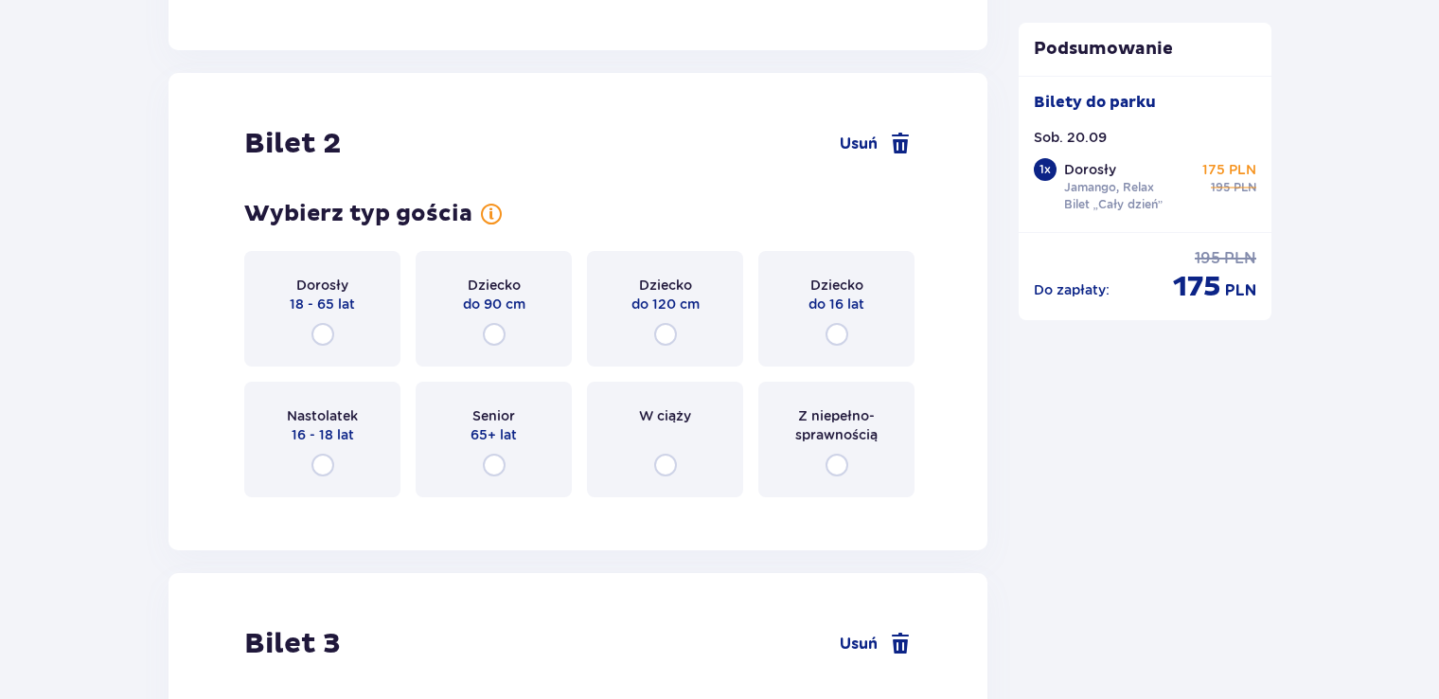
scroll to position [2384, 0]
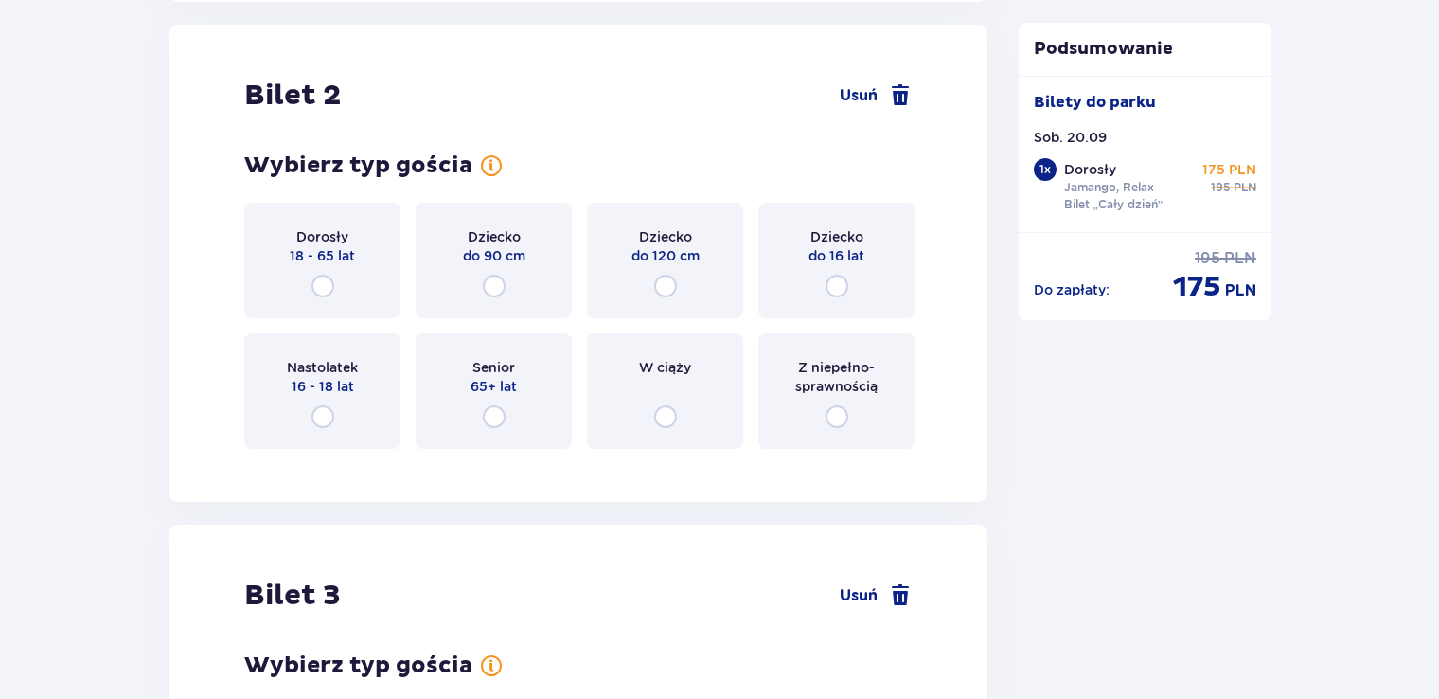
click at [314, 264] on div "Dorosły 18 - 65 lat" at bounding box center [322, 260] width 156 height 115
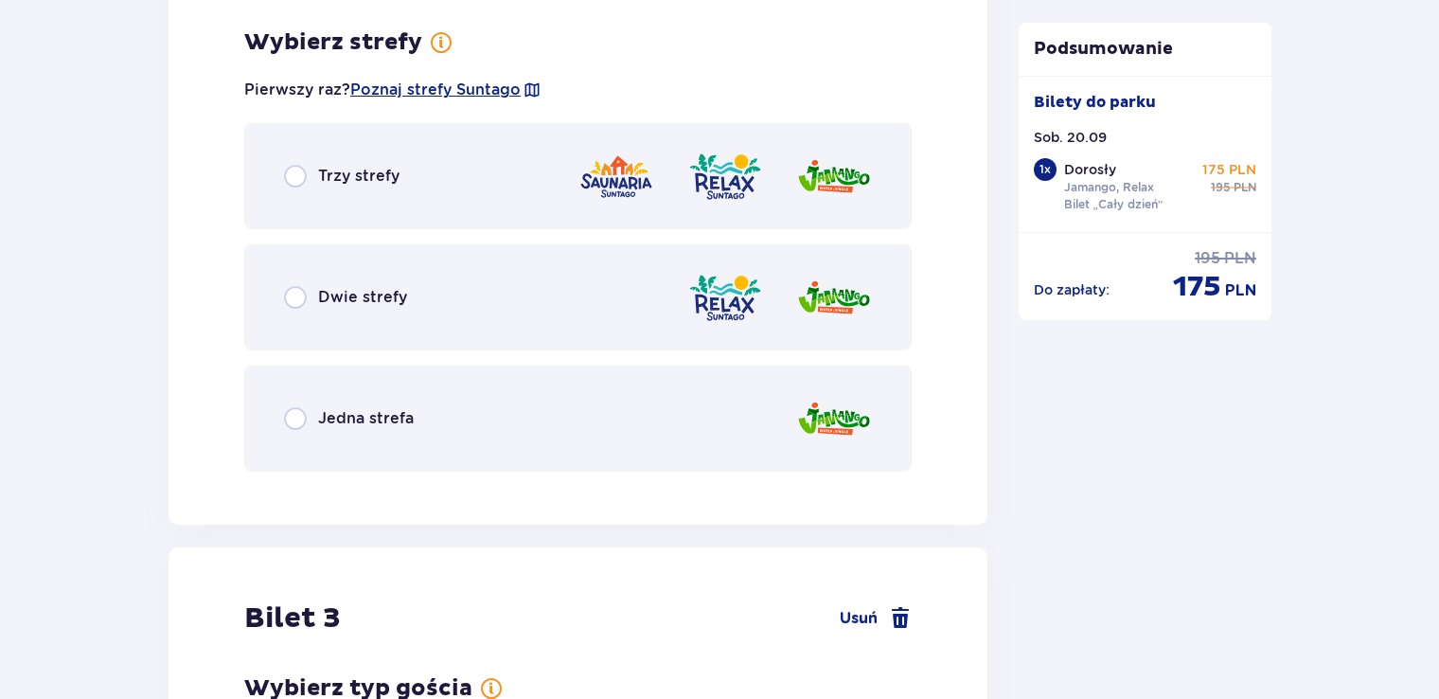
scroll to position [2846, 0]
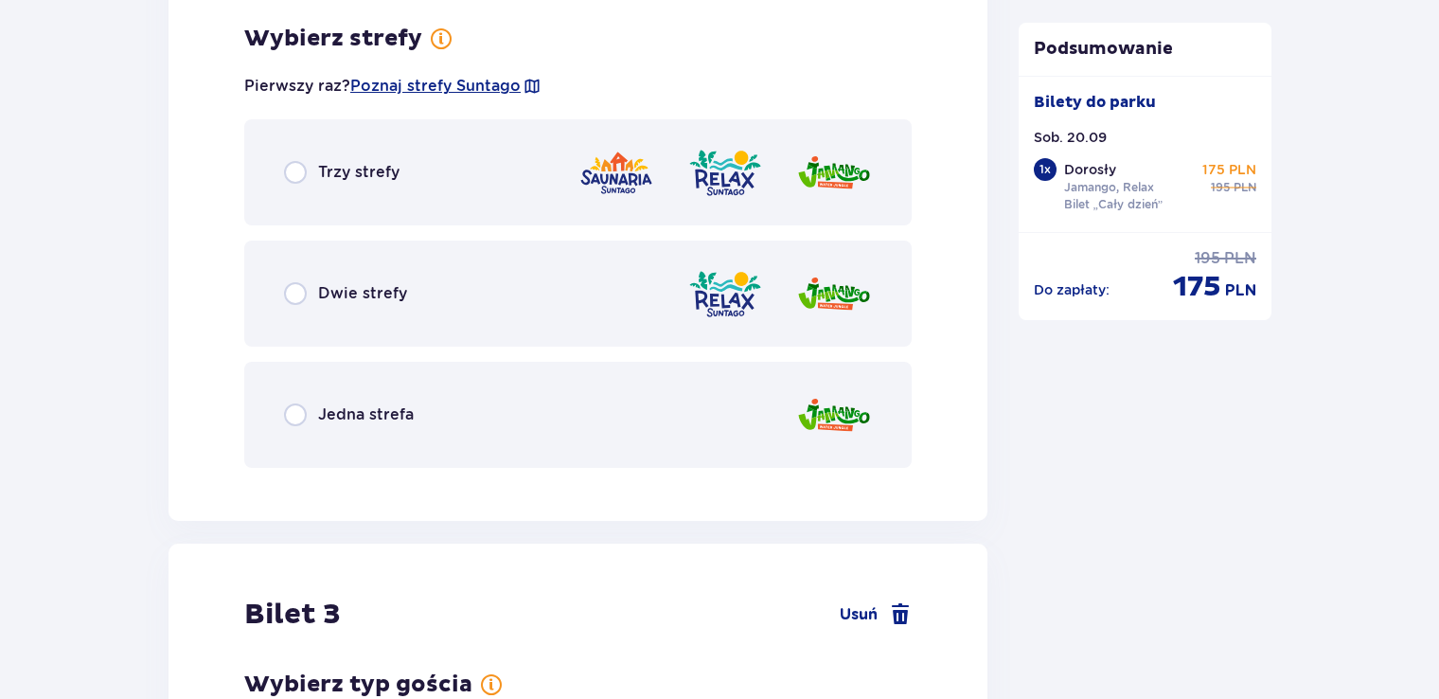
click at [451, 297] on div "Dwie strefy" at bounding box center [577, 293] width 667 height 106
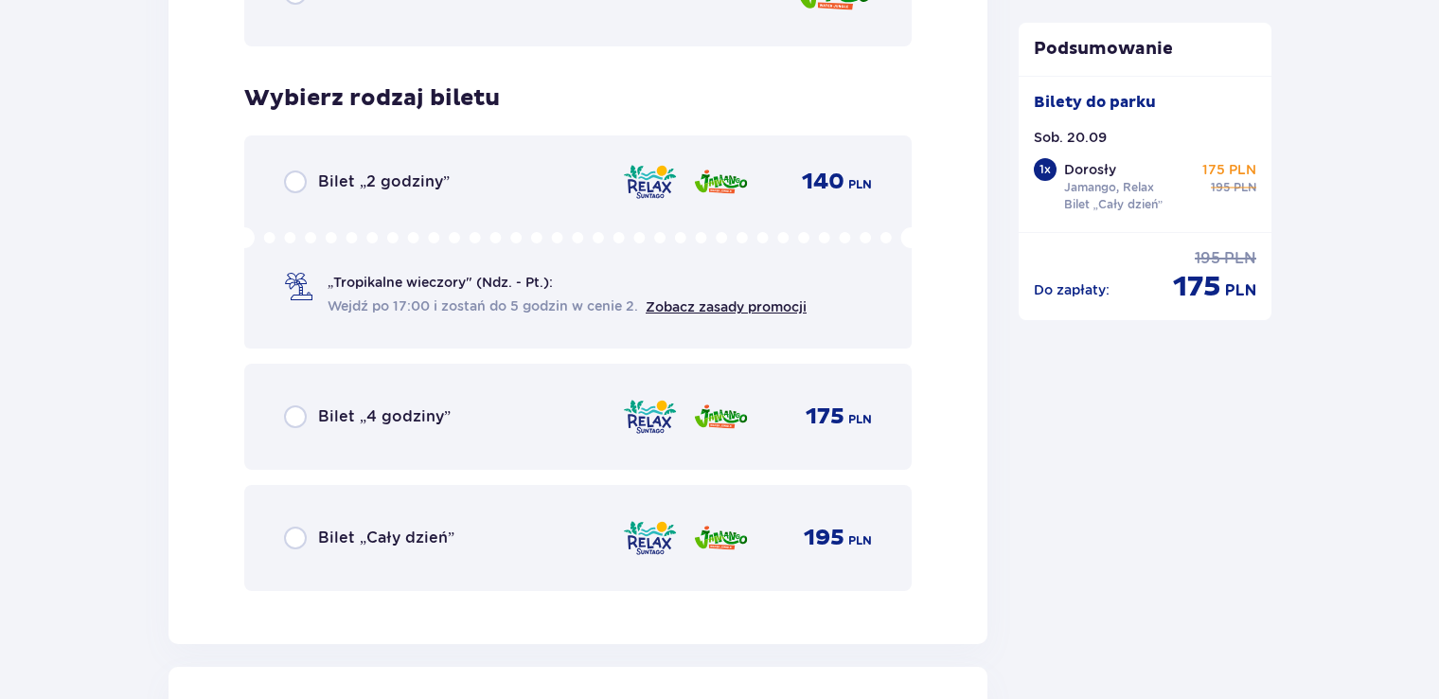
scroll to position [3327, 0]
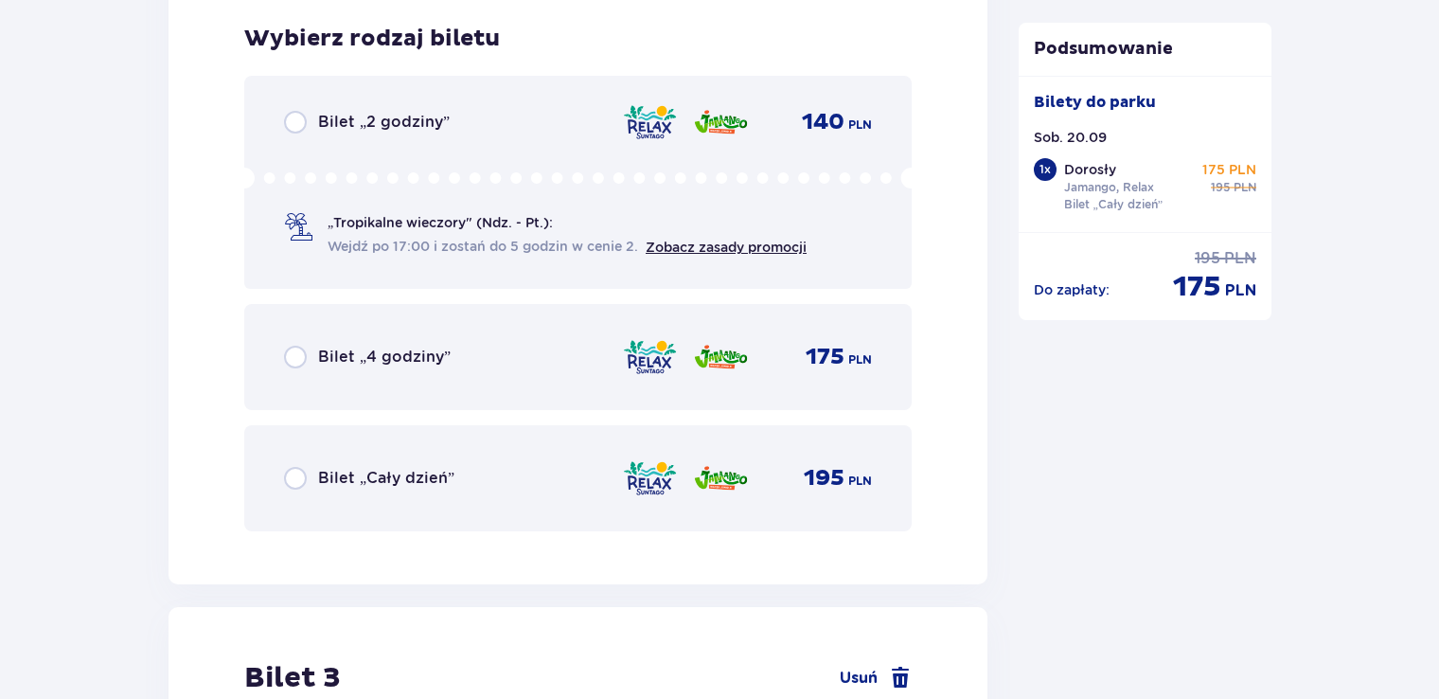
click at [412, 469] on p "Bilet „Cały dzień”" at bounding box center [386, 478] width 136 height 21
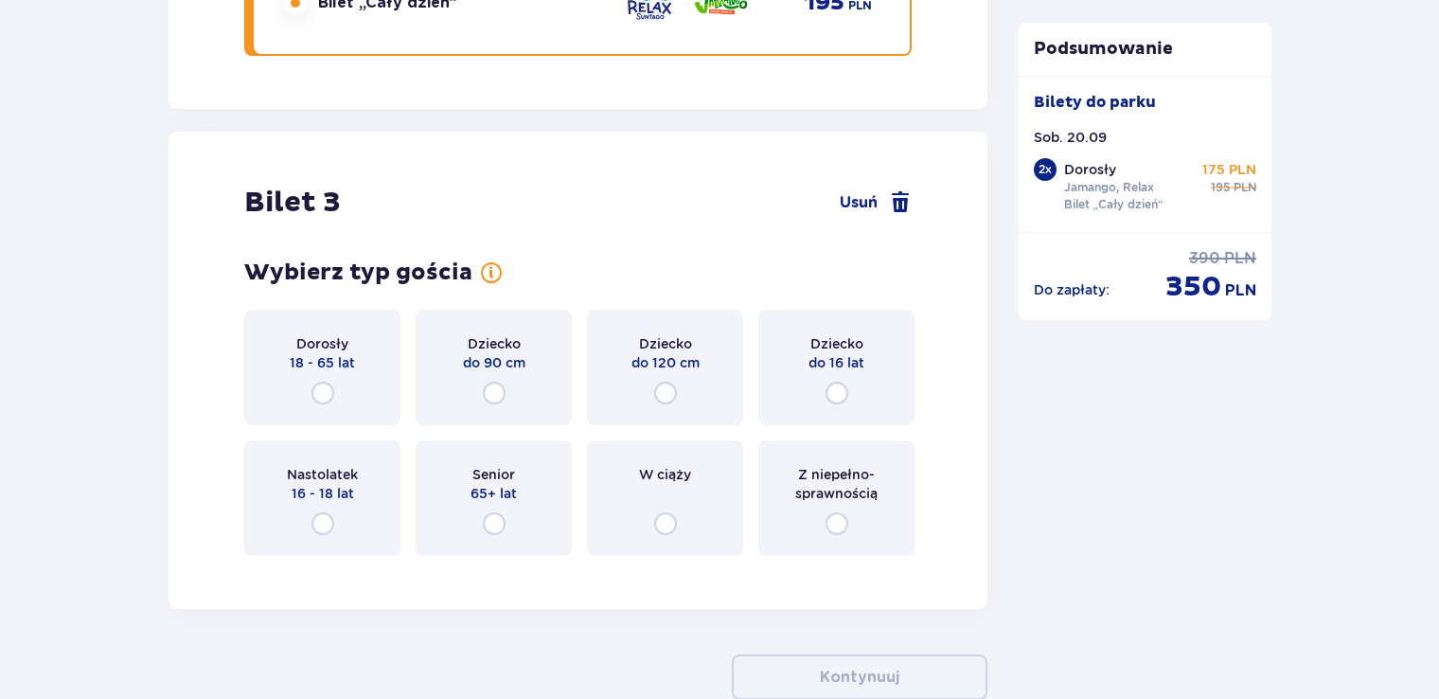
scroll to position [3908, 0]
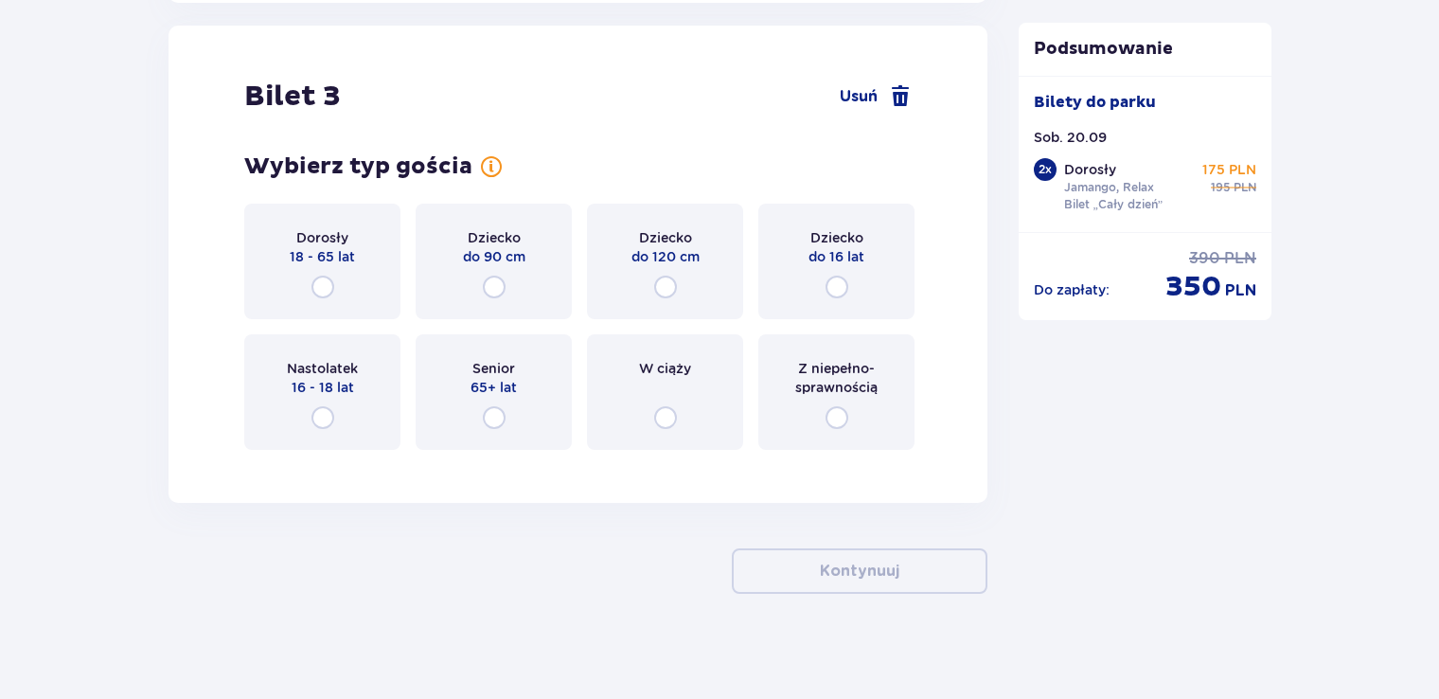
click at [364, 263] on div "Dorosły 18 - 65 lat" at bounding box center [322, 260] width 156 height 115
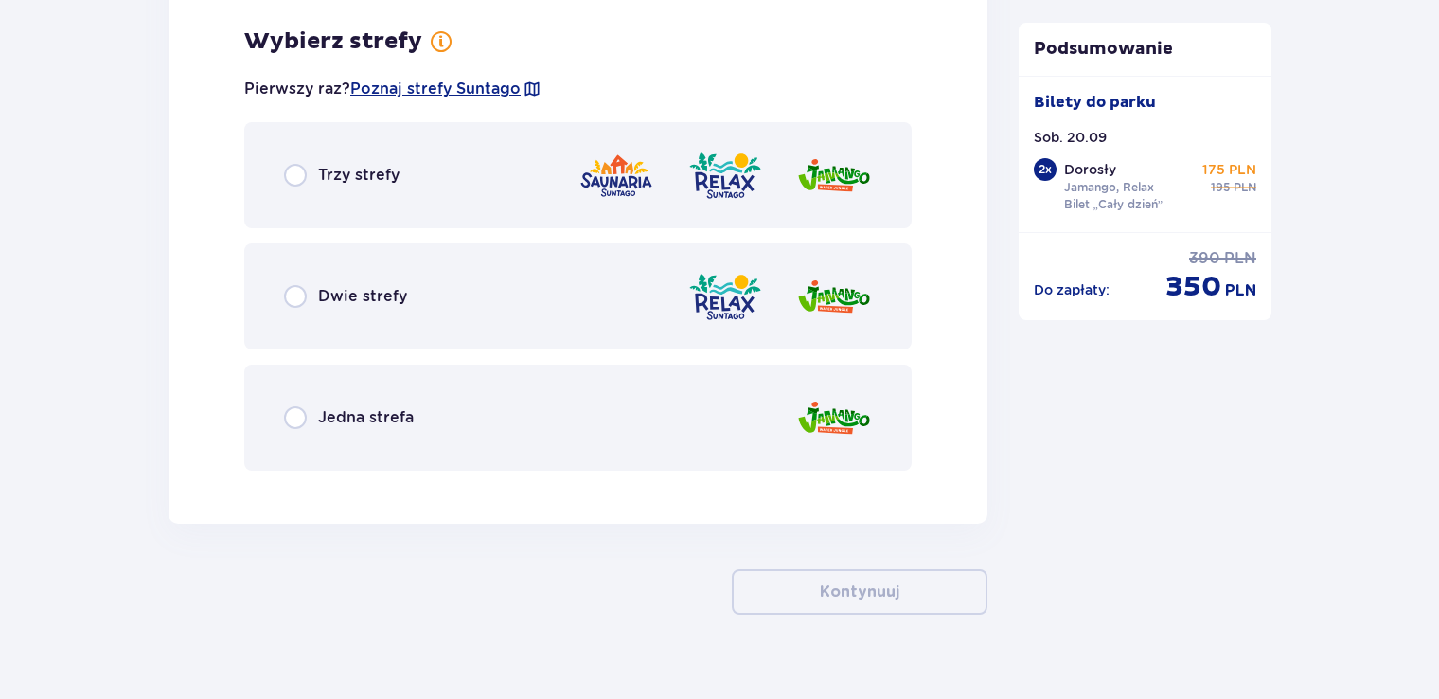
scroll to position [4370, 0]
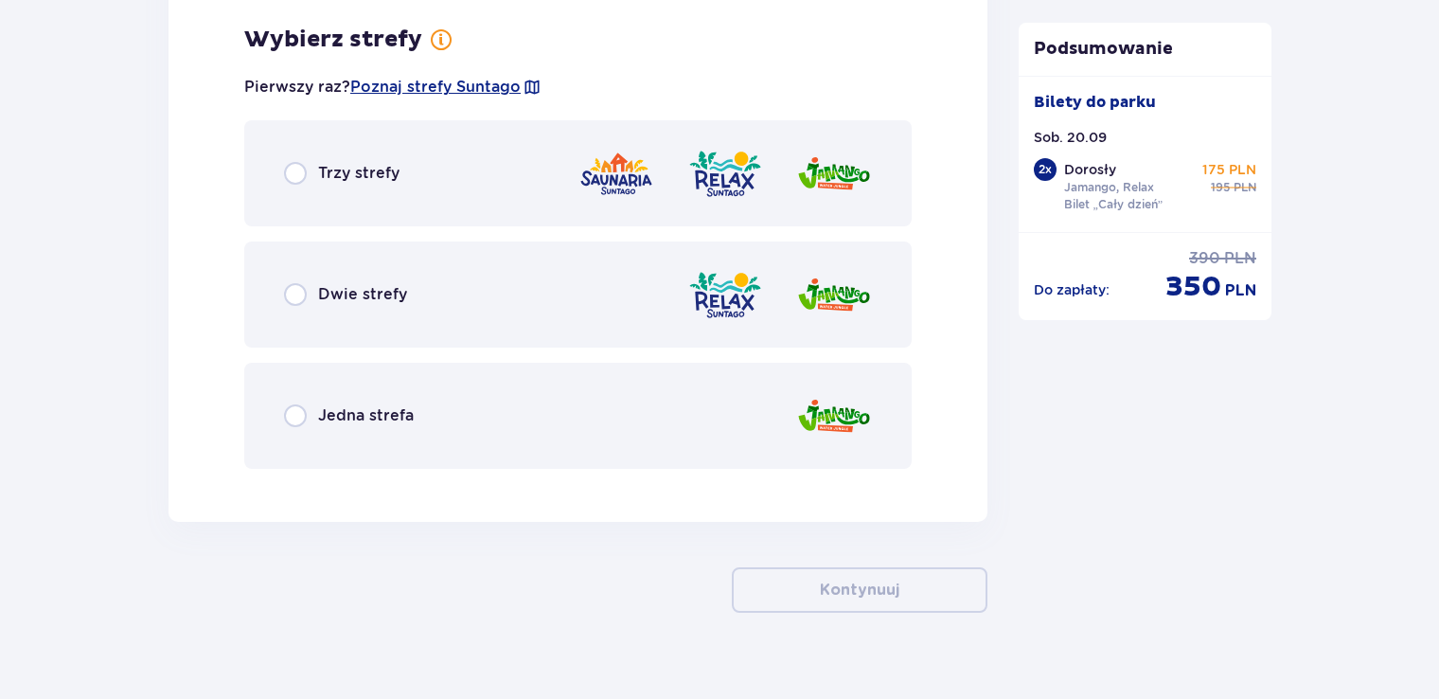
click at [505, 314] on div "Dwie strefy" at bounding box center [577, 294] width 667 height 106
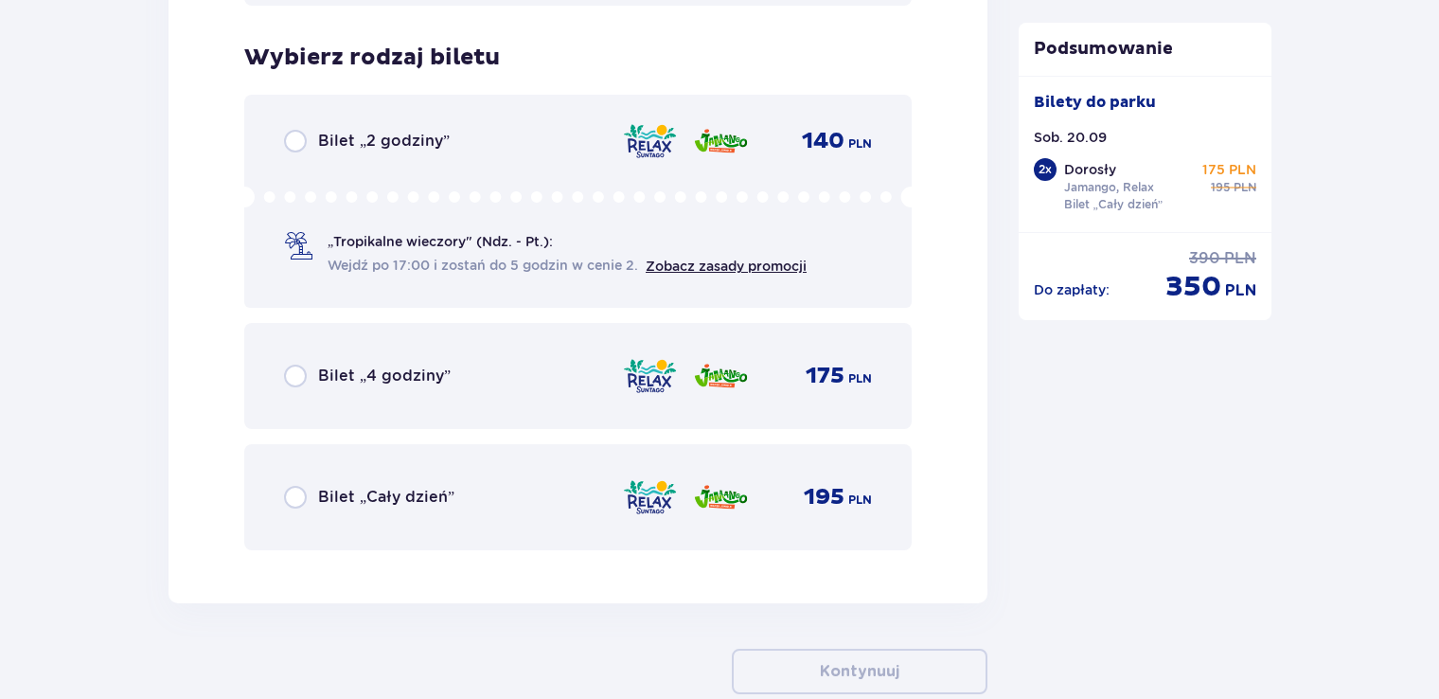
scroll to position [4851, 0]
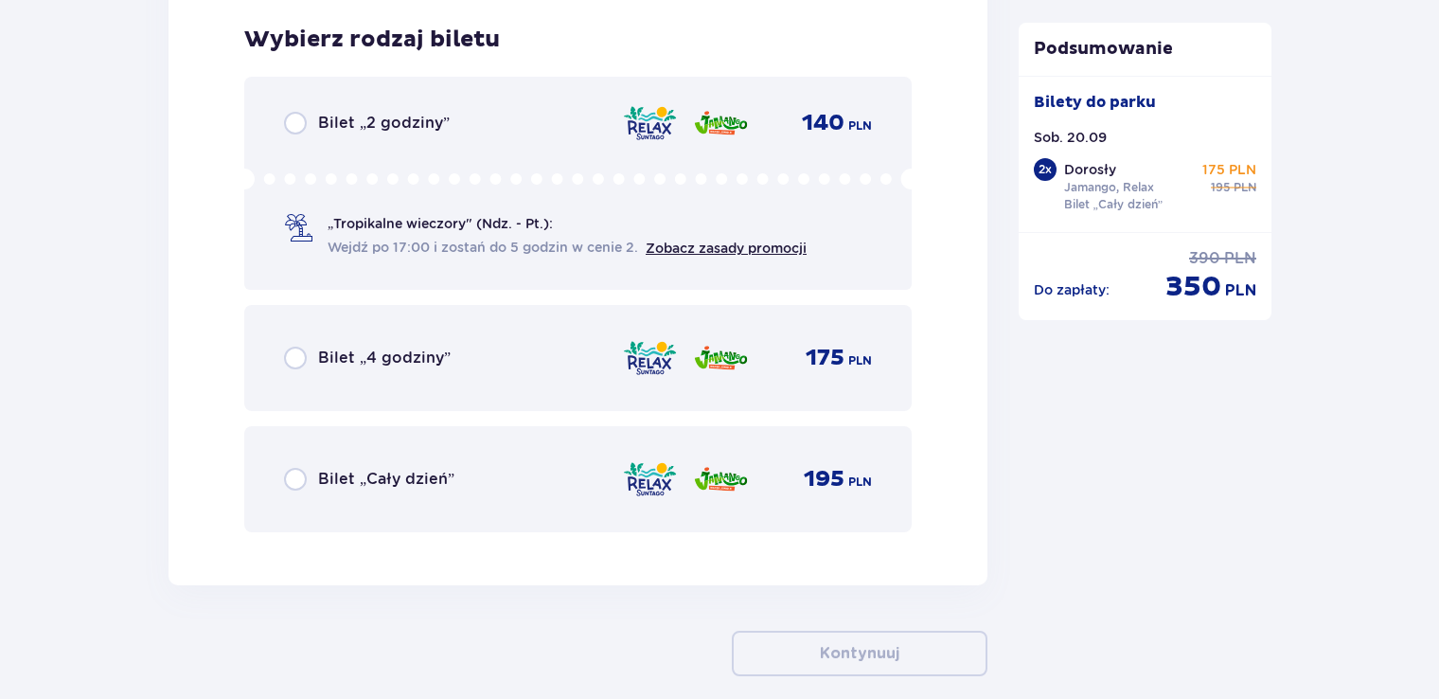
click at [458, 479] on div "Bilet „Cały dzień” 195 PLN" at bounding box center [578, 479] width 588 height 40
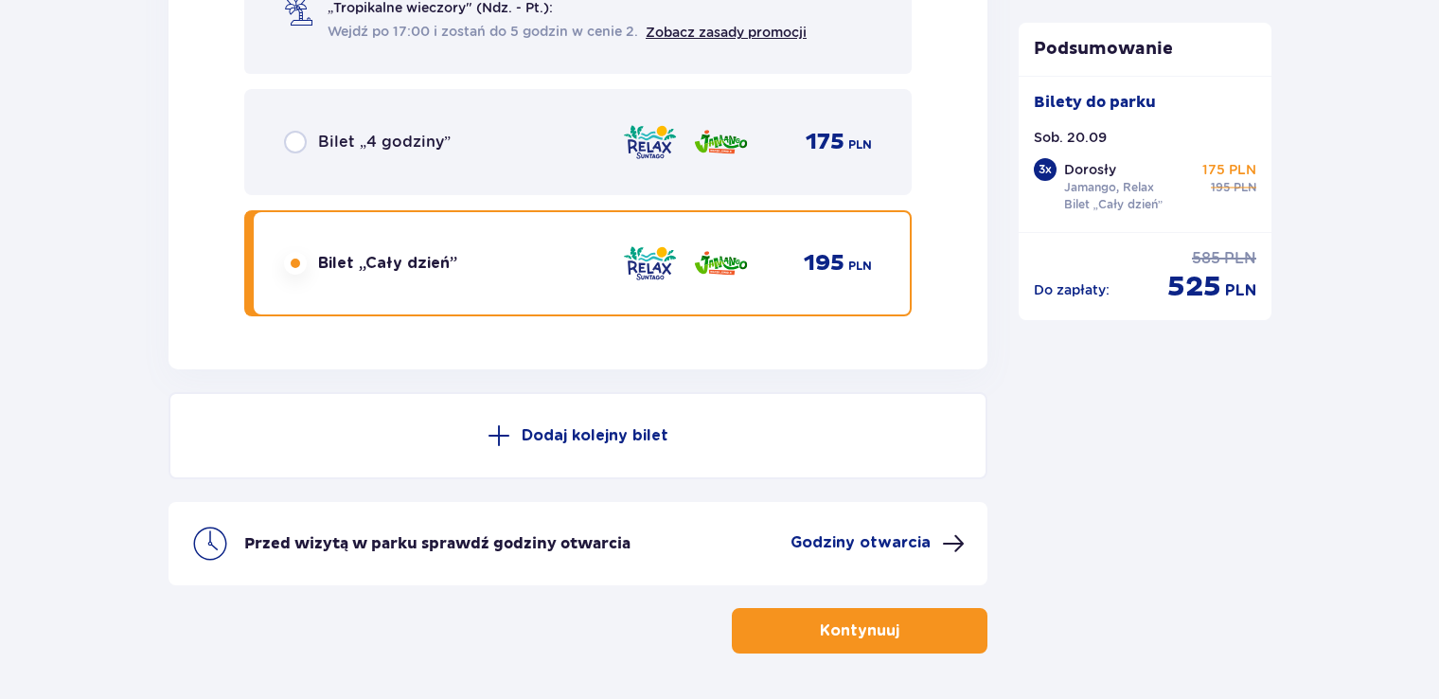
scroll to position [5073, 0]
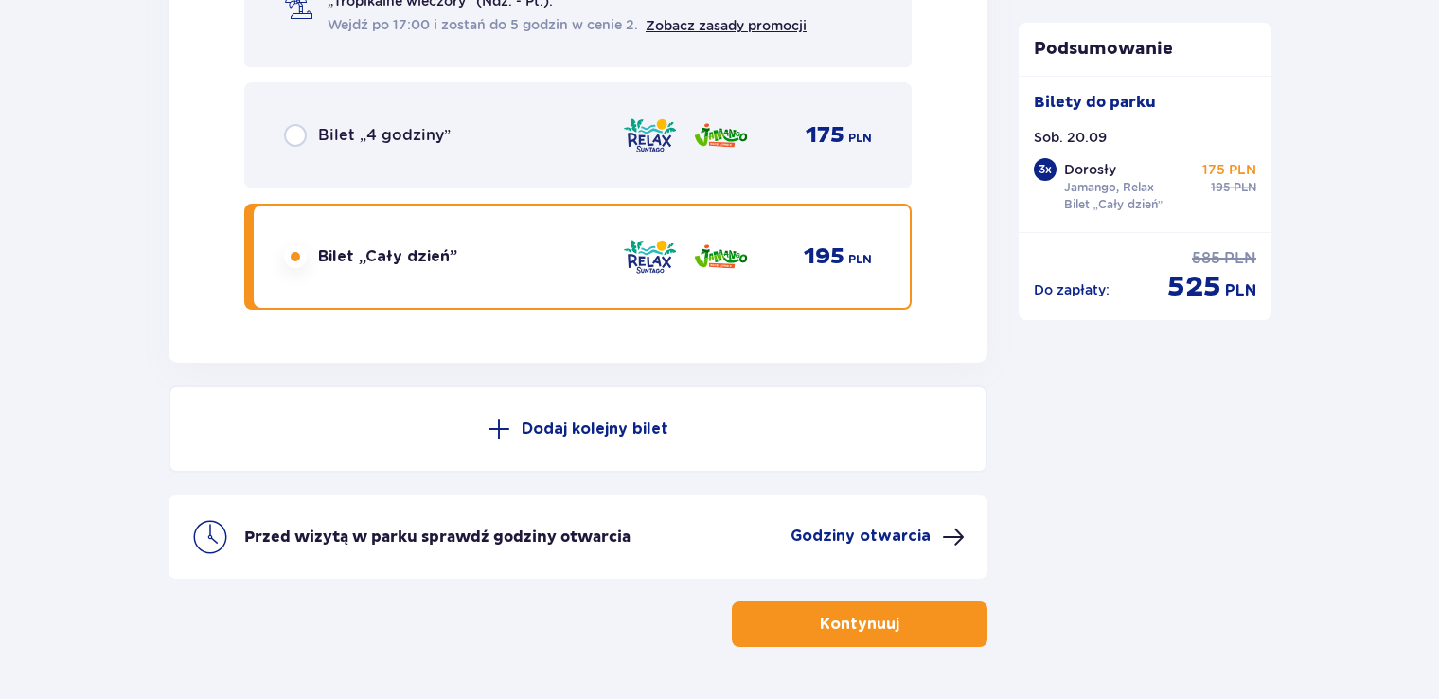
click at [936, 637] on button "Kontynuuj" at bounding box center [860, 623] width 256 height 45
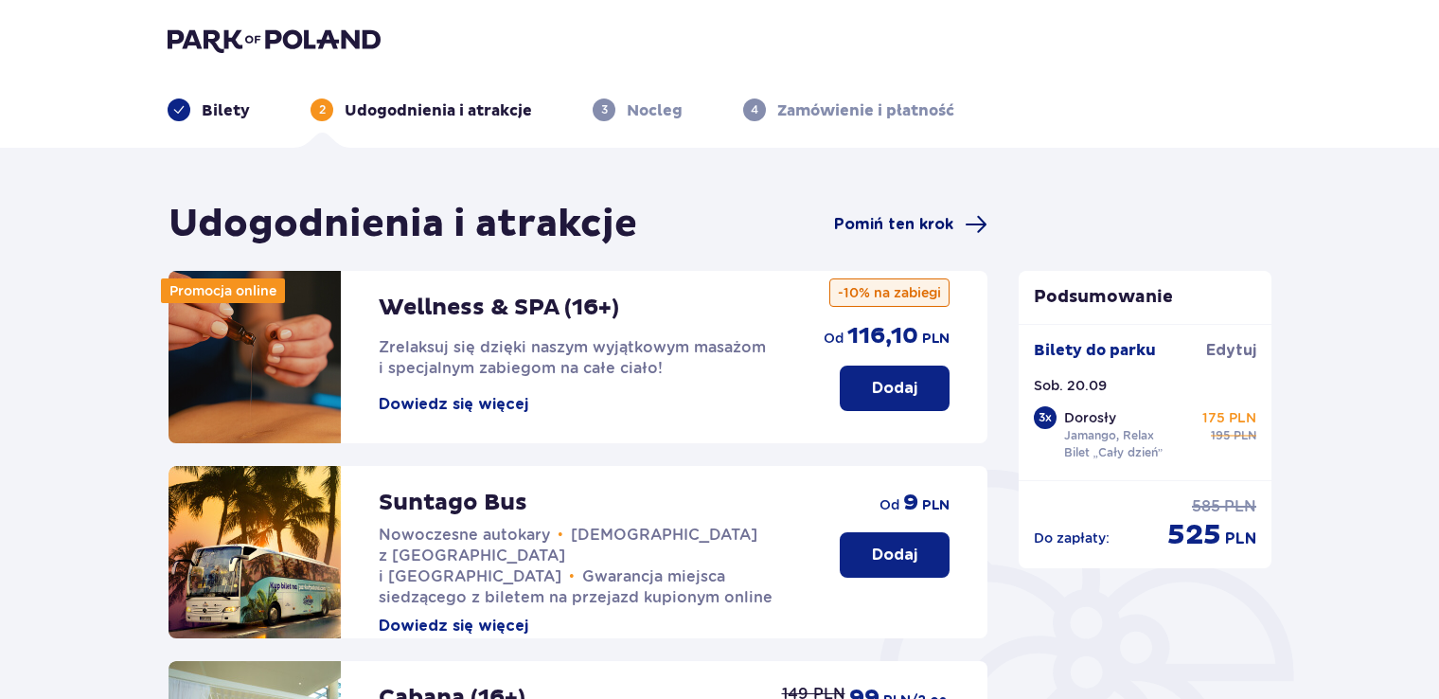
click at [962, 225] on span "Pomiń ten krok" at bounding box center [910, 224] width 153 height 23
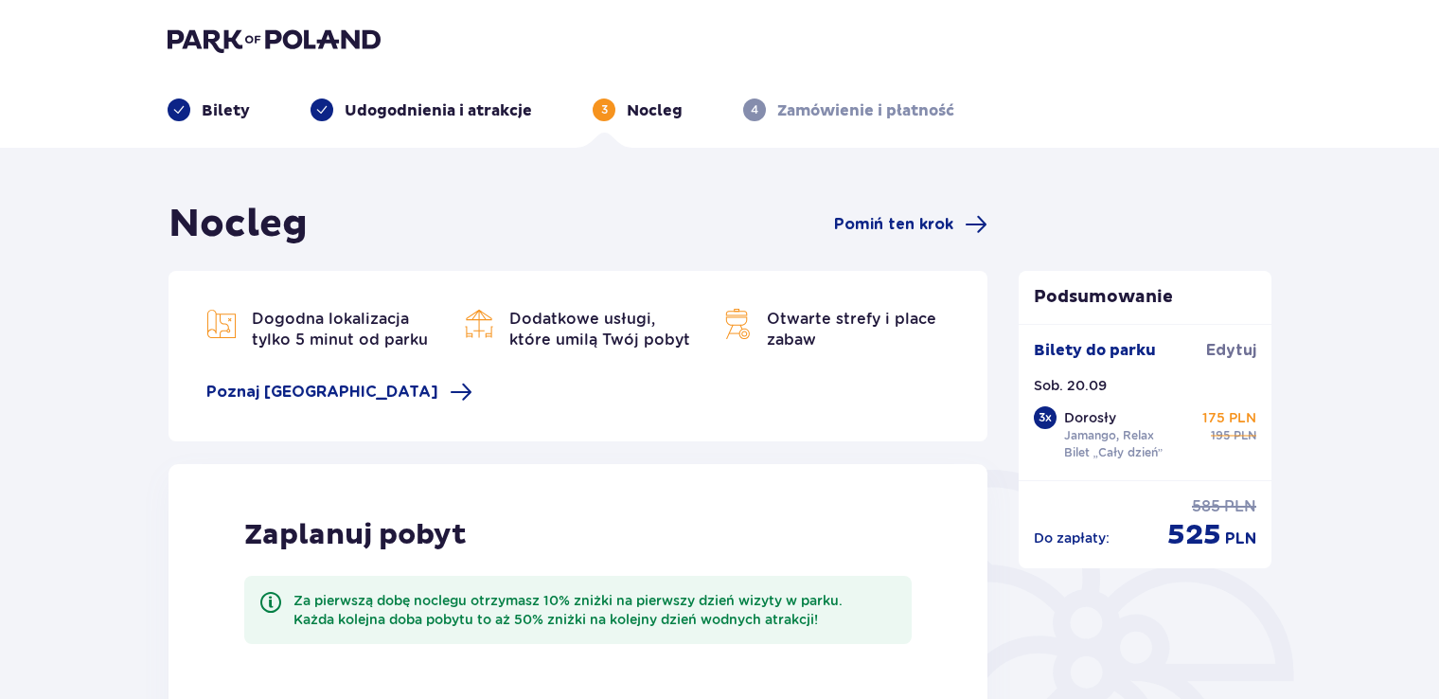
click at [962, 225] on span "Pomiń ten krok" at bounding box center [910, 224] width 153 height 23
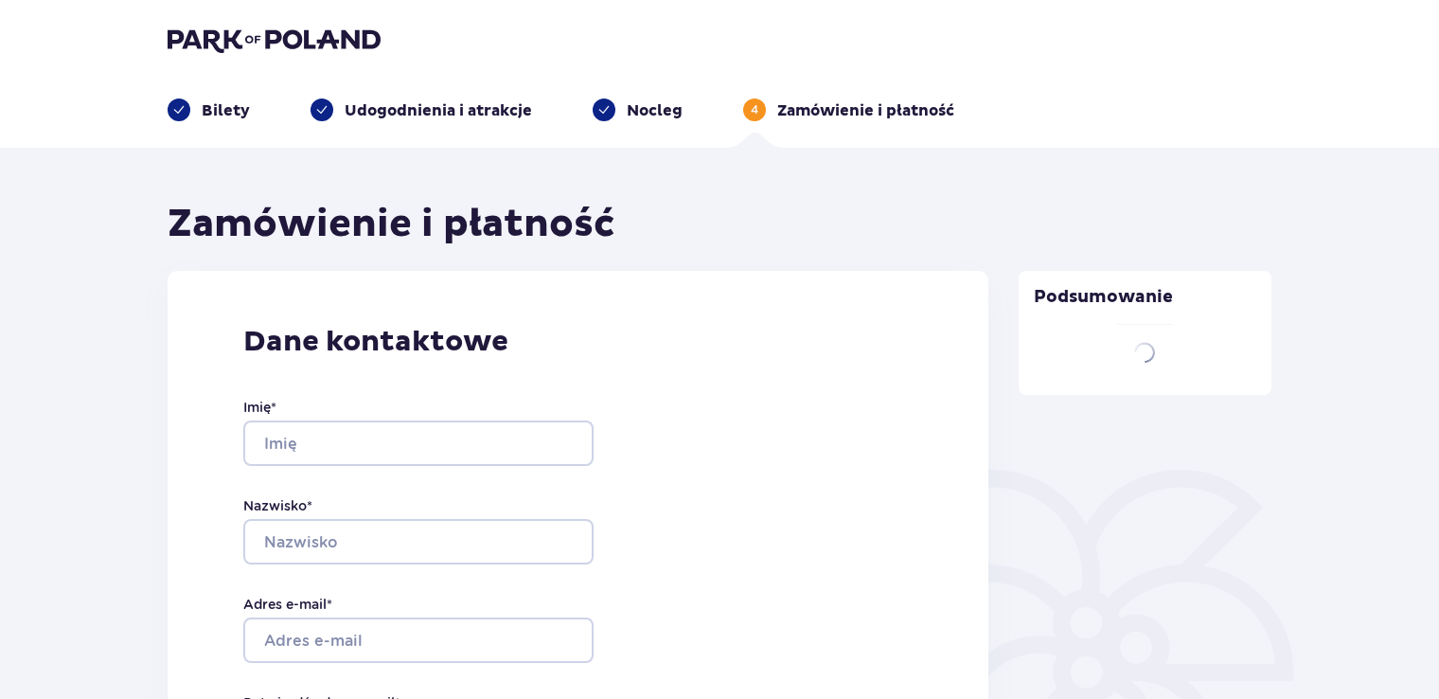
type input "DOROTA"
type input "GORBACEWICZ"
type input "adrian4500@o2.pl"
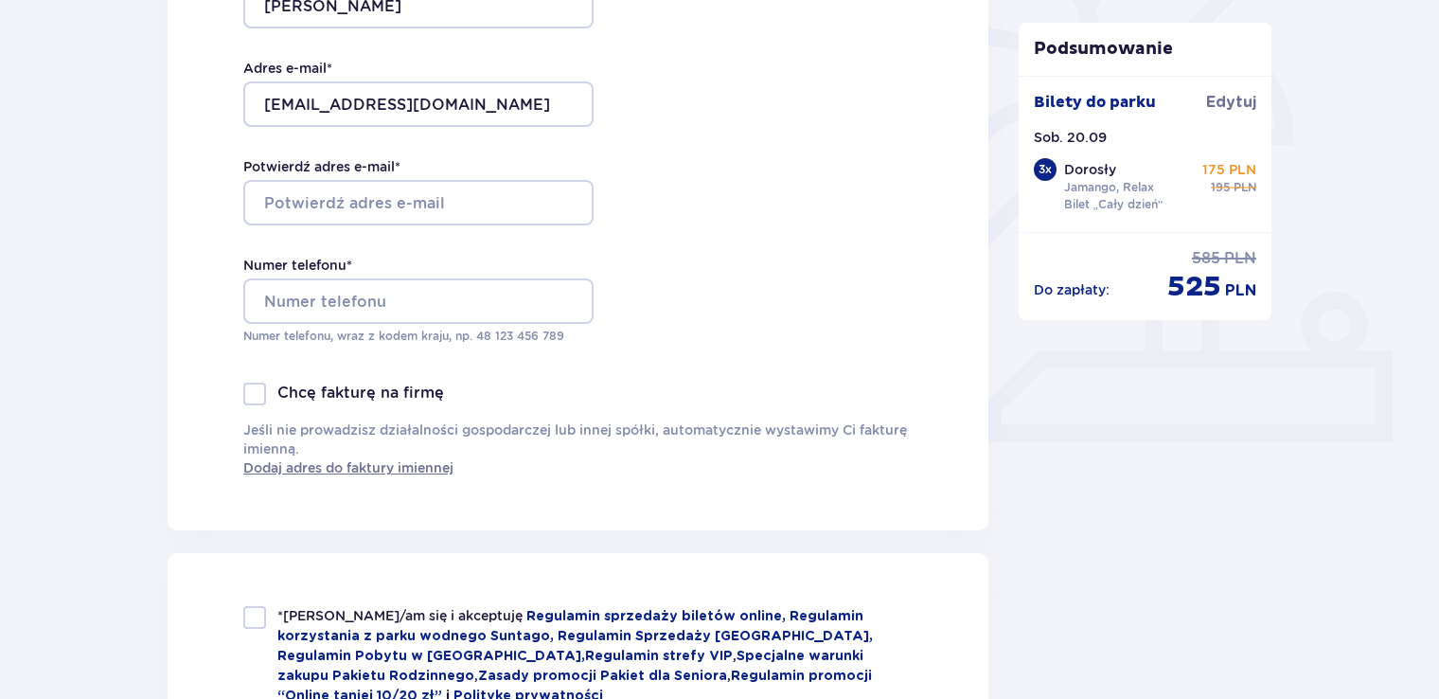
scroll to position [546, 0]
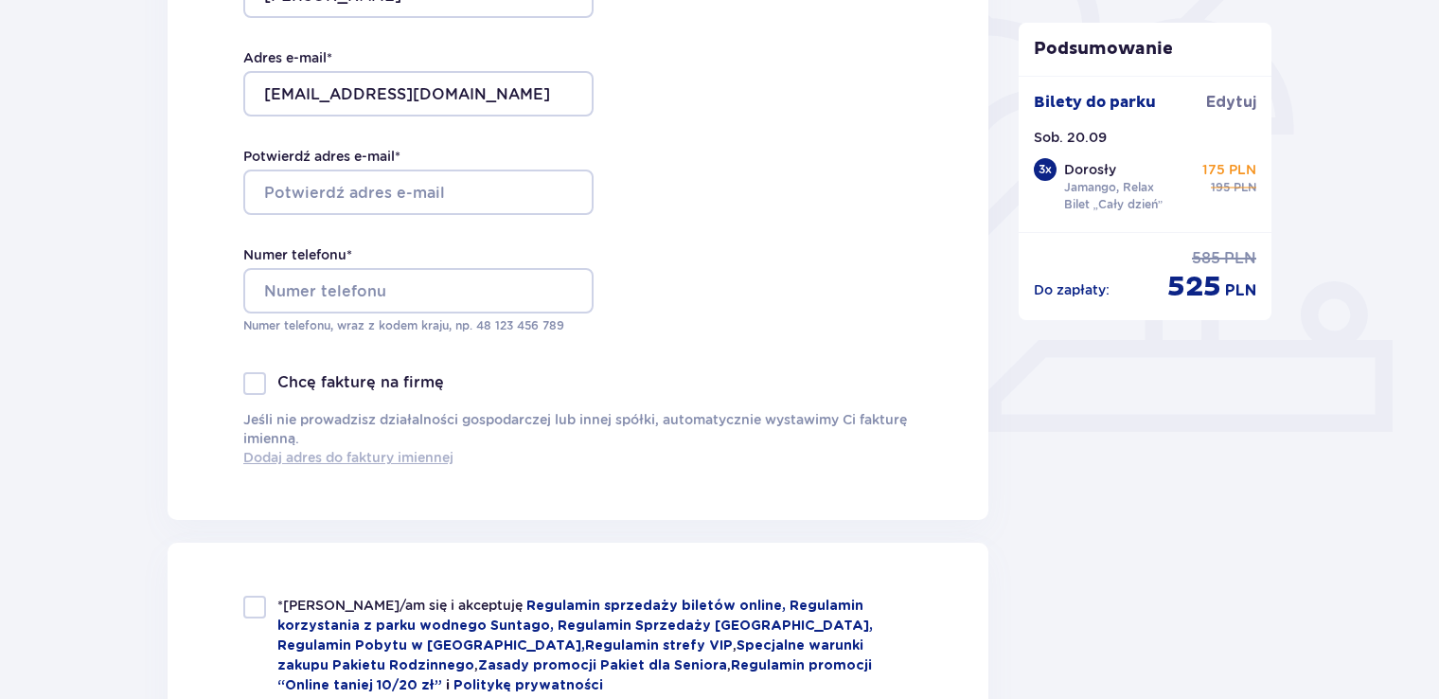
click at [370, 451] on span "Dodaj adres do faktury imiennej" at bounding box center [348, 457] width 210 height 19
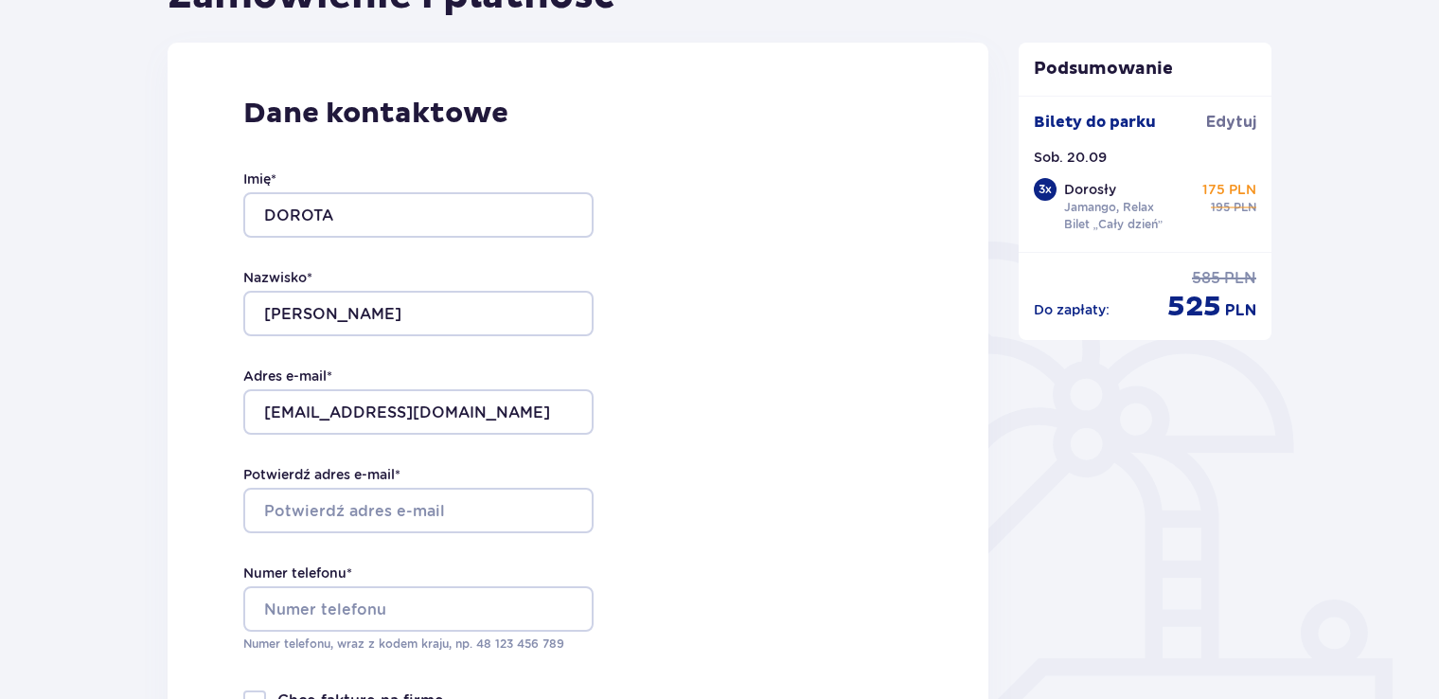
scroll to position [110, 0]
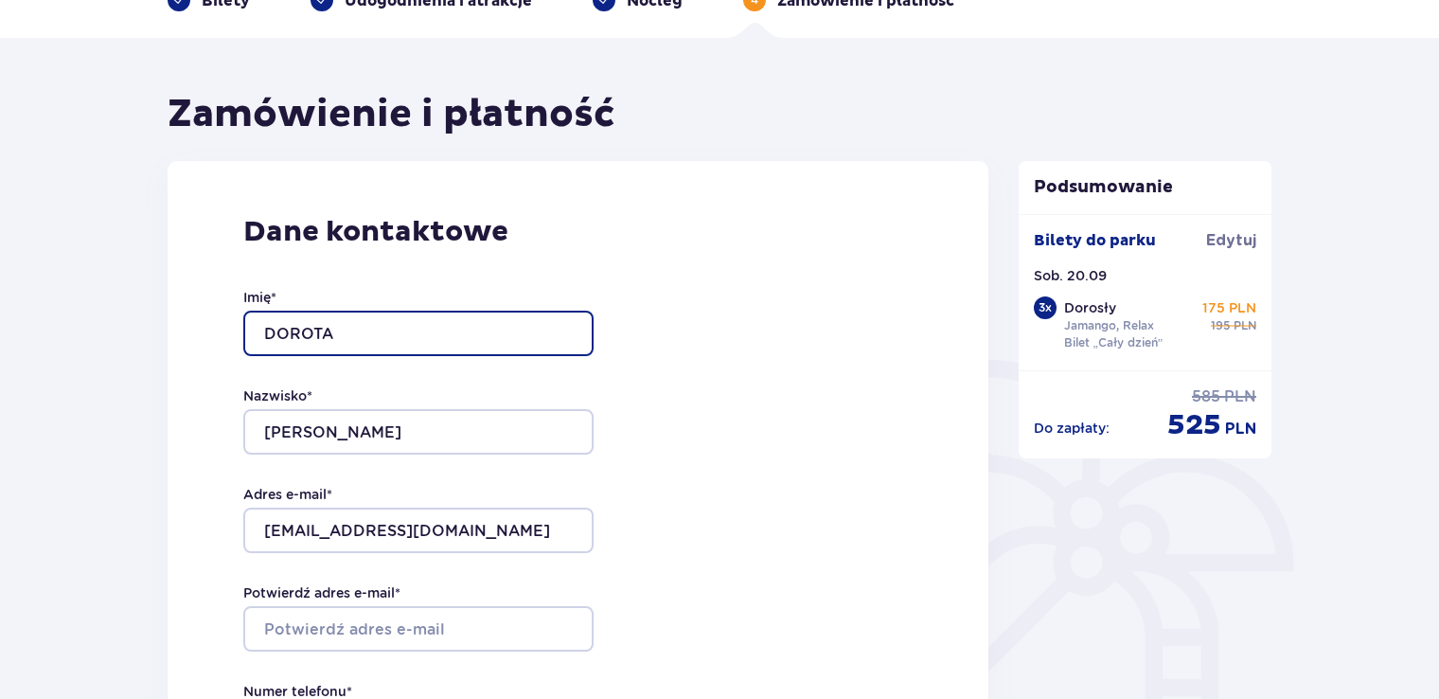
click at [357, 327] on input "DOROTA" at bounding box center [418, 332] width 350 height 45
type input "D"
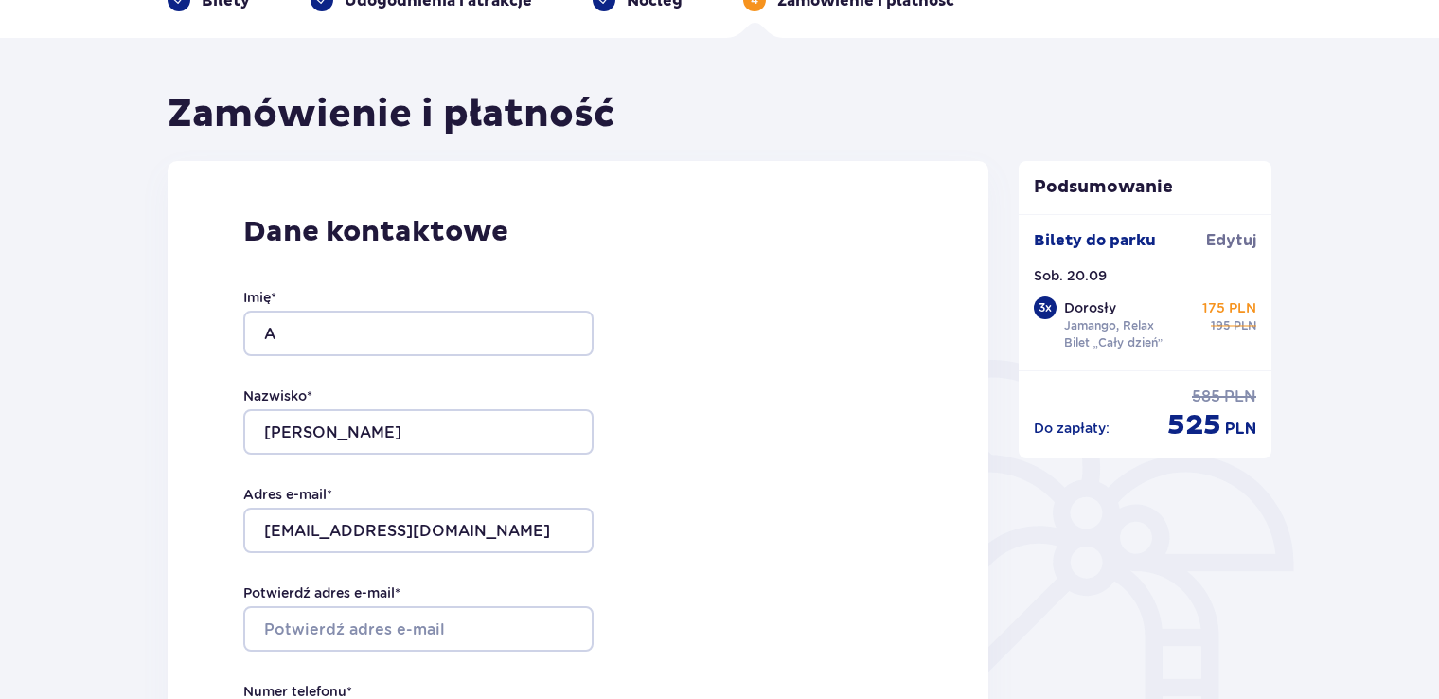
click at [699, 406] on div "Dane kontaktowe Imię * A Nazwisko * GORBACEWICZ Adres e-mail * adrian4500@o2.pl…" at bounding box center [578, 657] width 821 height 992
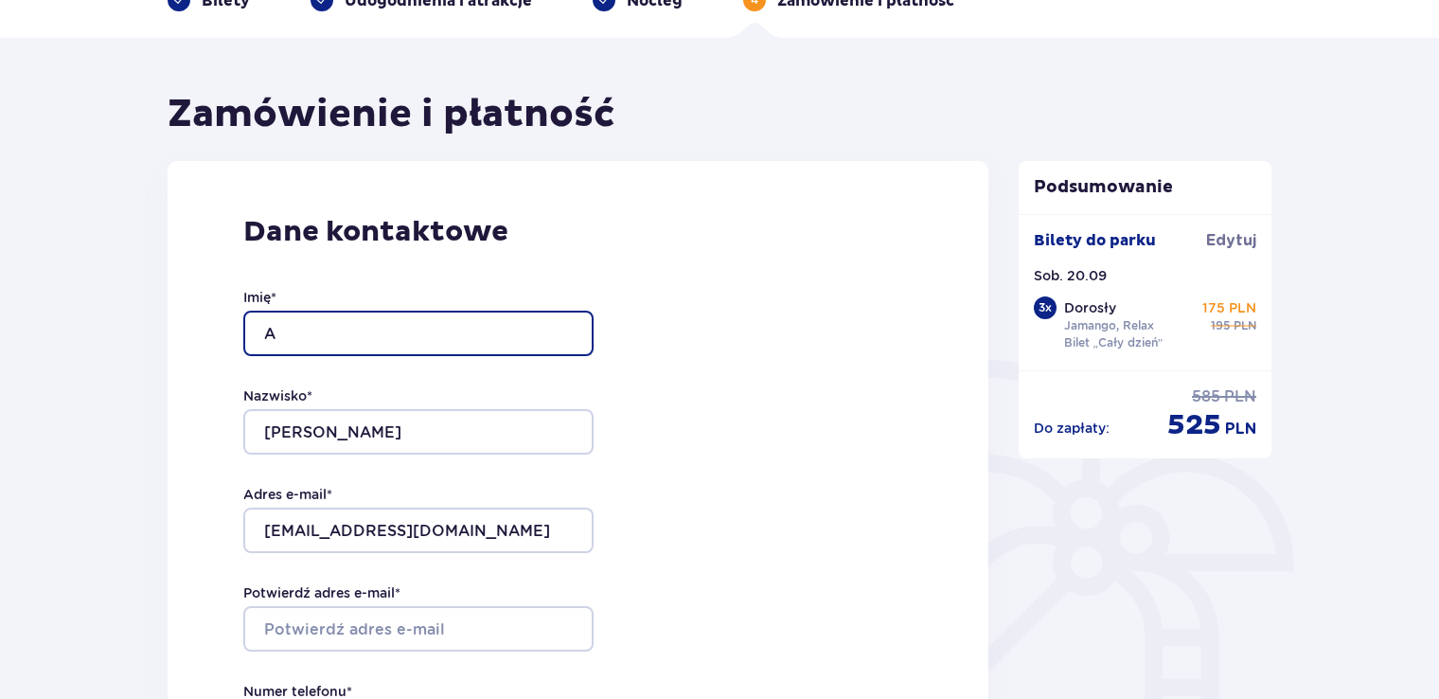
click at [355, 335] on input "A" at bounding box center [418, 332] width 350 height 45
type input "ADRIAN"
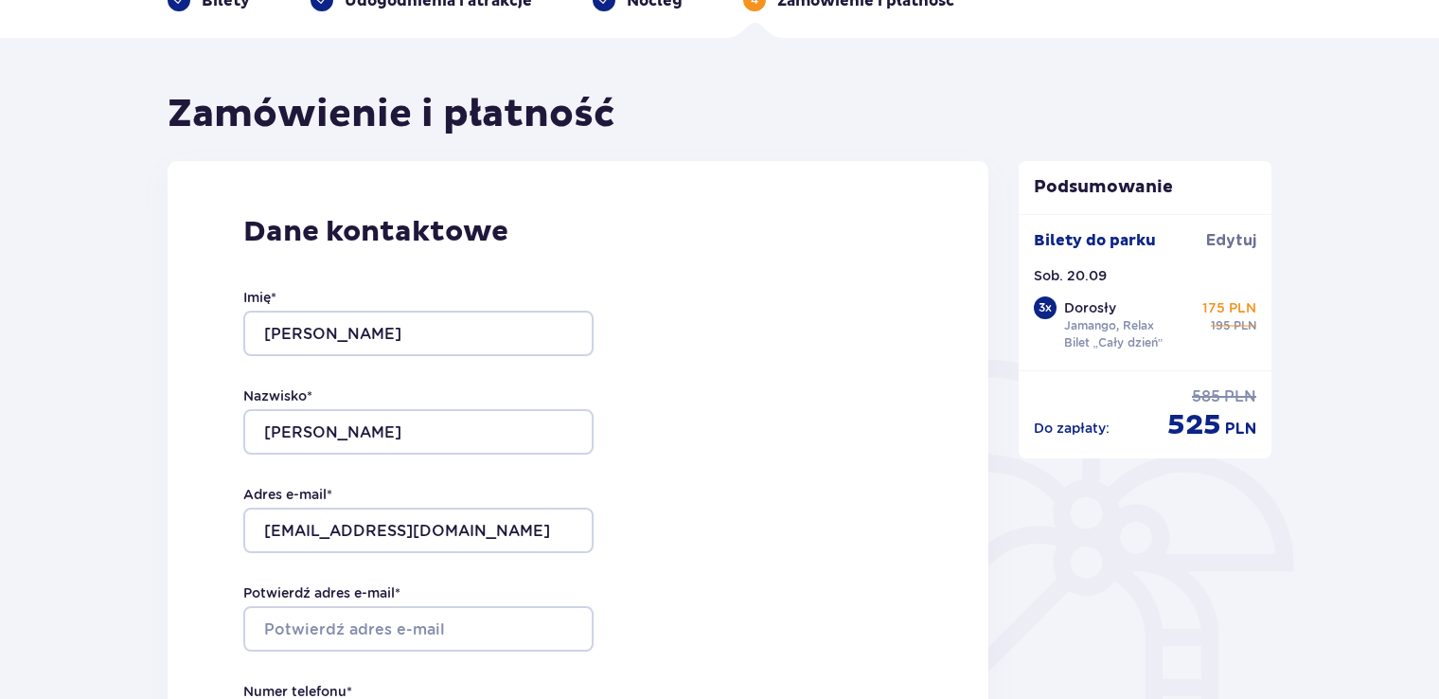
click at [780, 440] on div "Dane kontaktowe Imię * ADRIAN Nazwisko * GORBACEWICZ Adres e-mail * adrian4500@…" at bounding box center [578, 657] width 821 height 992
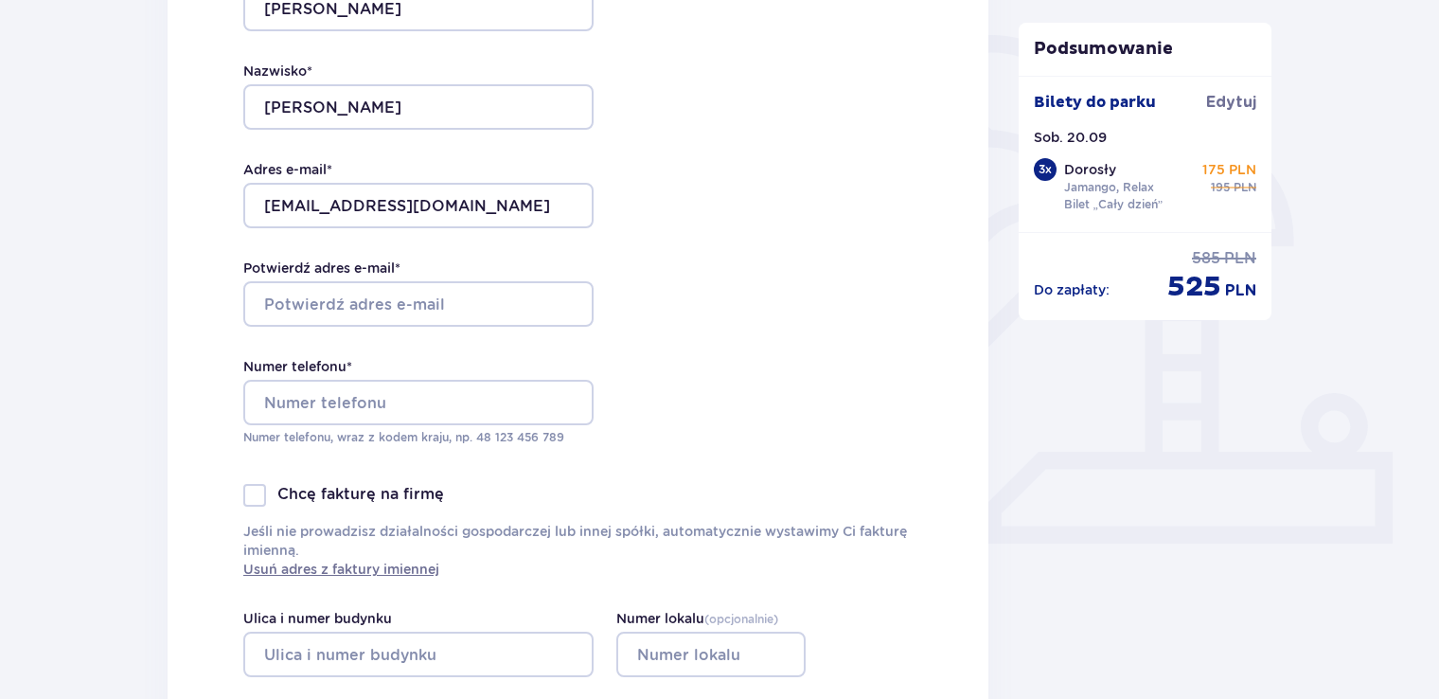
scroll to position [437, 0]
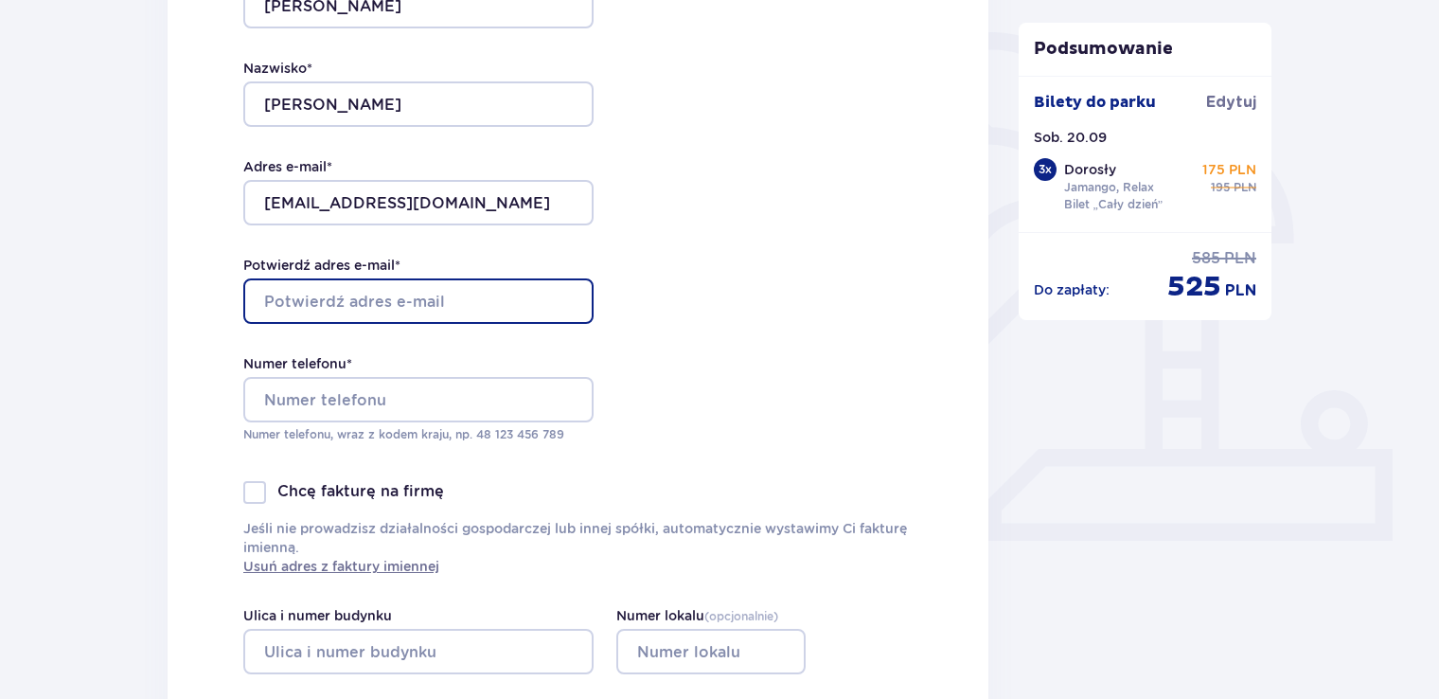
click at [512, 290] on input "Potwierdź adres e-mail *" at bounding box center [418, 300] width 350 height 45
type input "adrian4500@o2.pl"
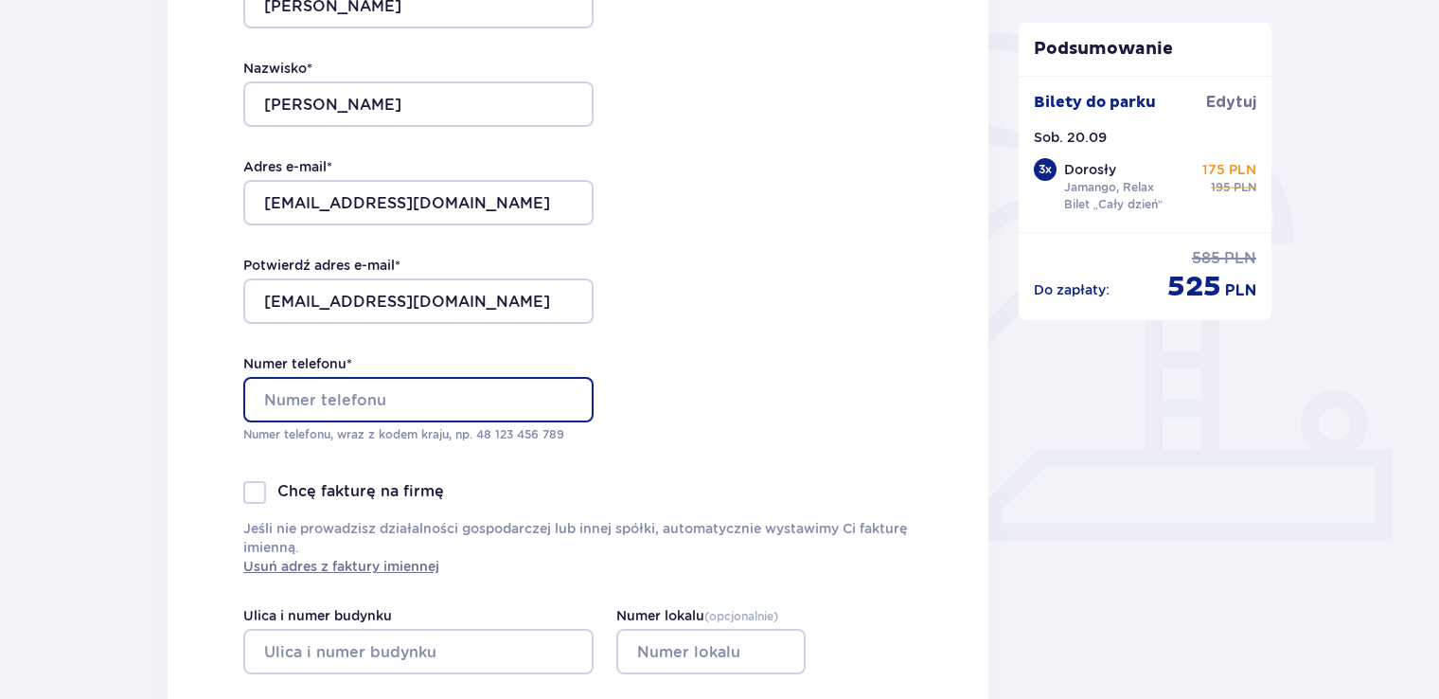
click at [467, 389] on input "Numer telefonu *" at bounding box center [418, 399] width 350 height 45
type input "730337976"
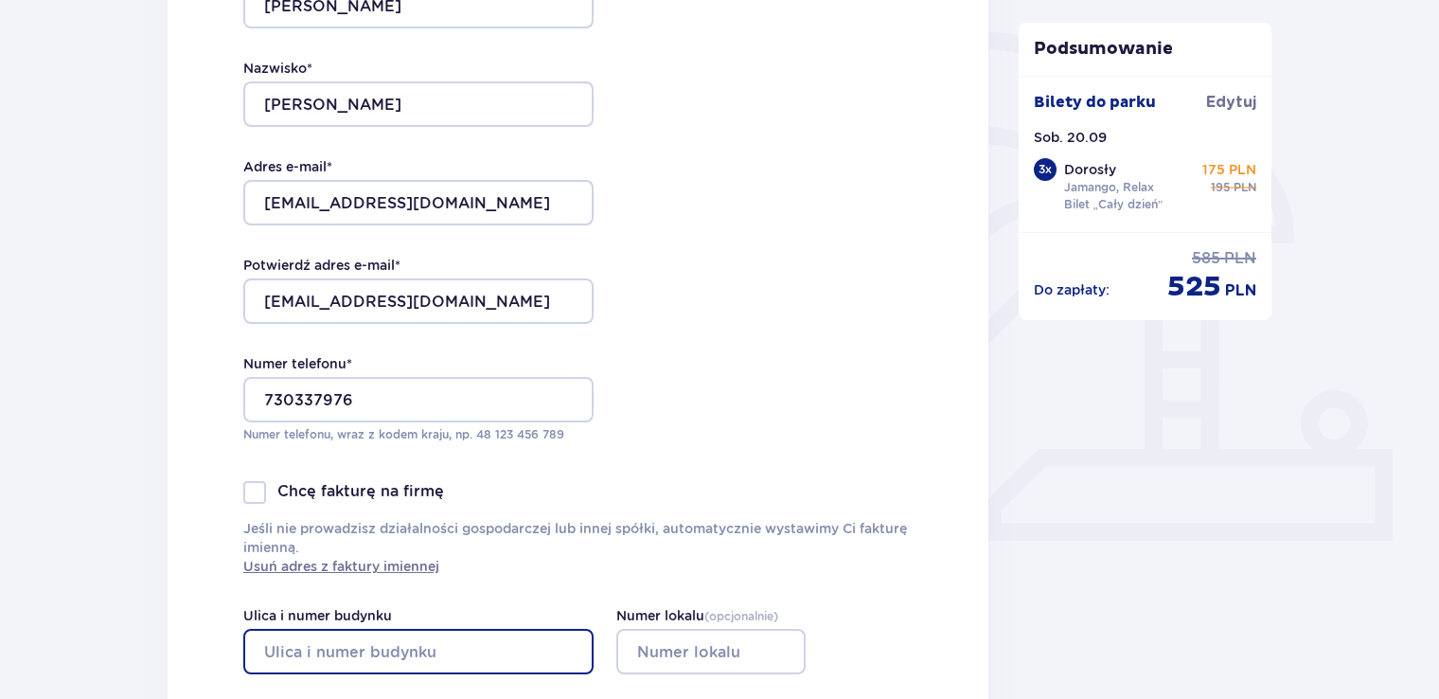
type input "Obozowa"
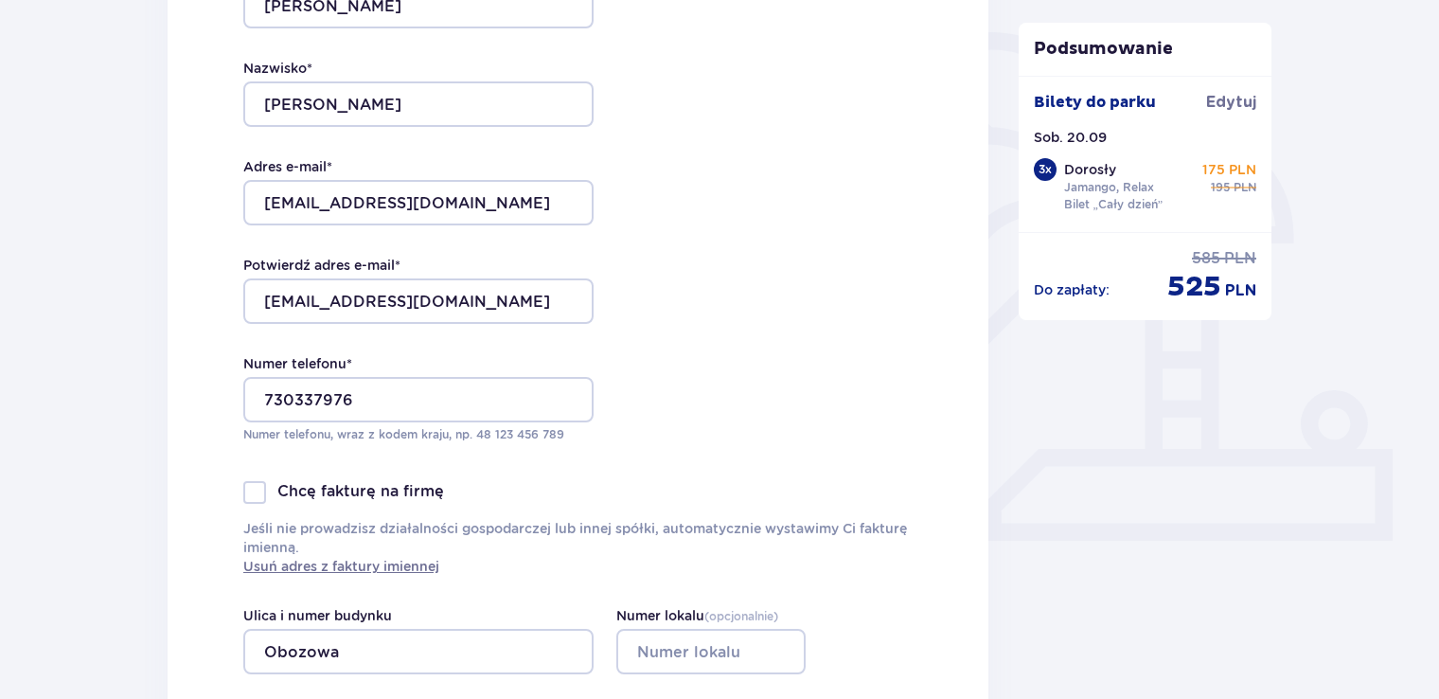
type input "Bielsk Podlaski"
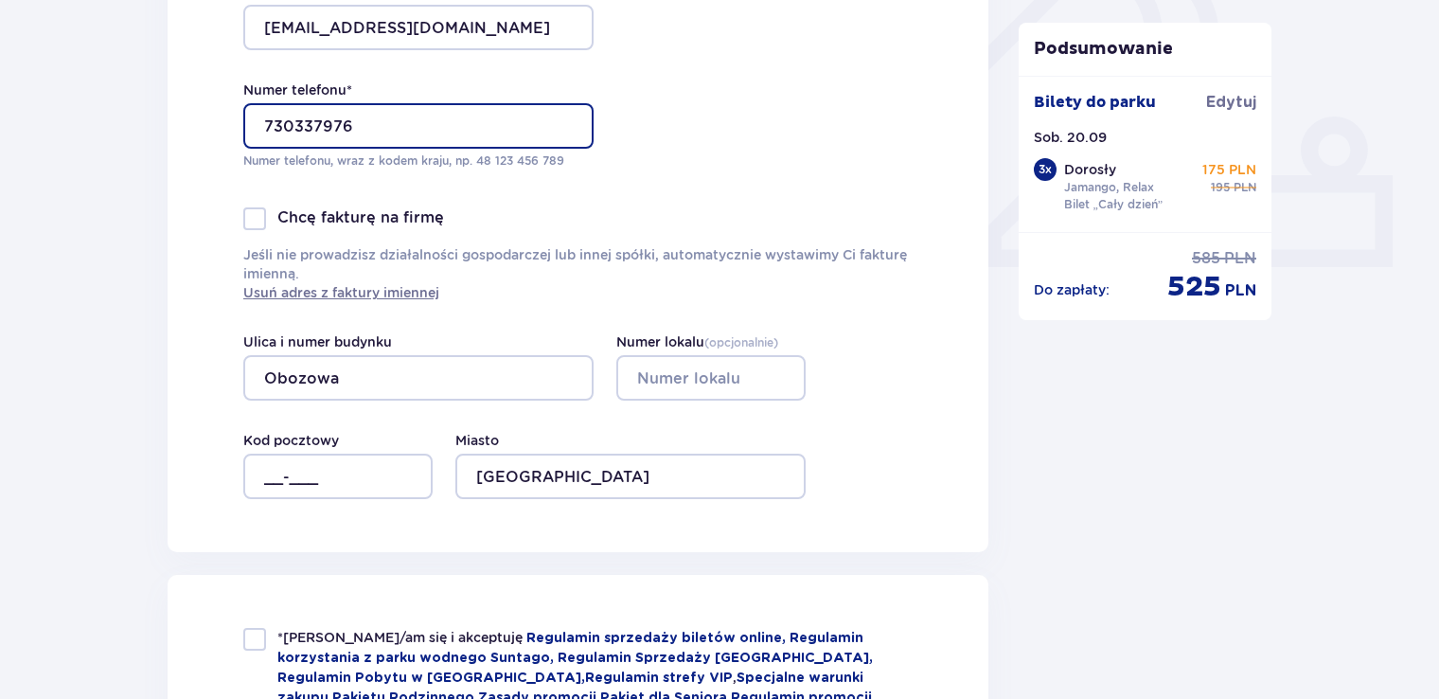
scroll to position [714, 0]
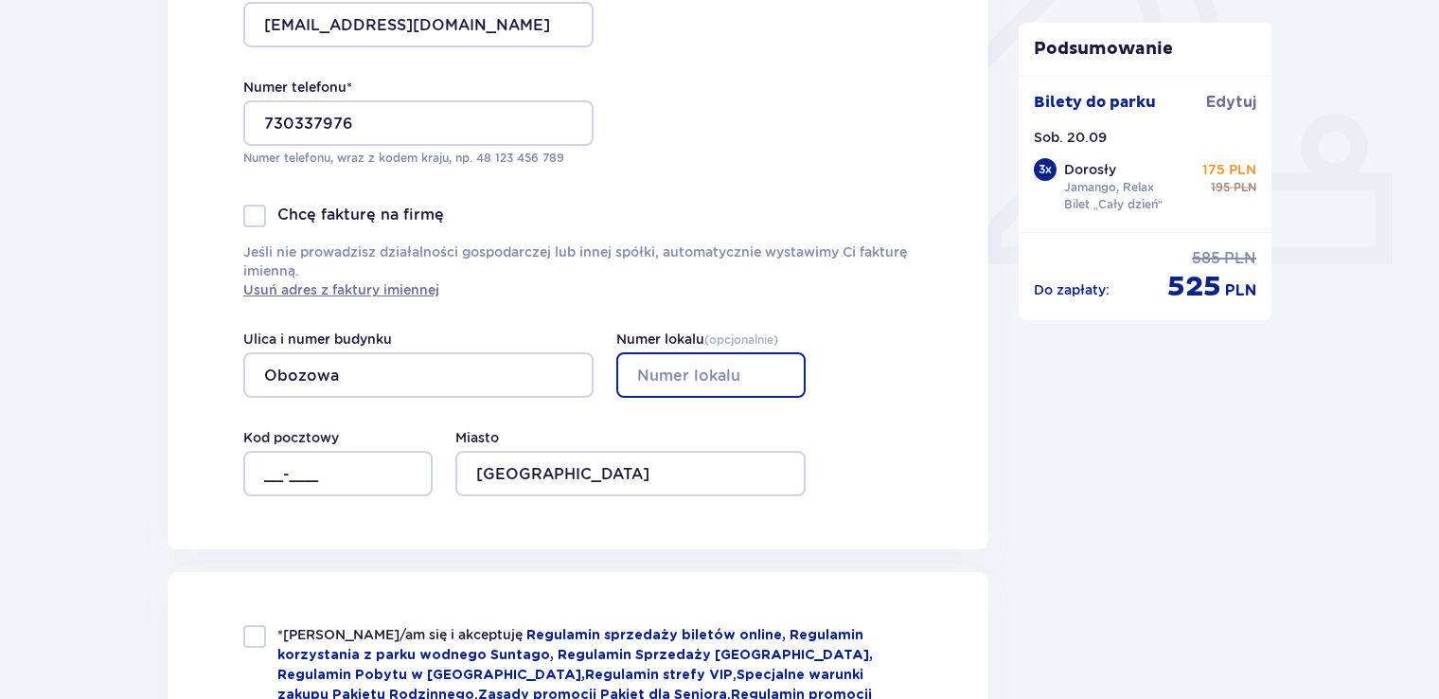
click at [694, 373] on input "Numer lokalu ( opcjonalnie )" at bounding box center [710, 374] width 189 height 45
type input "2"
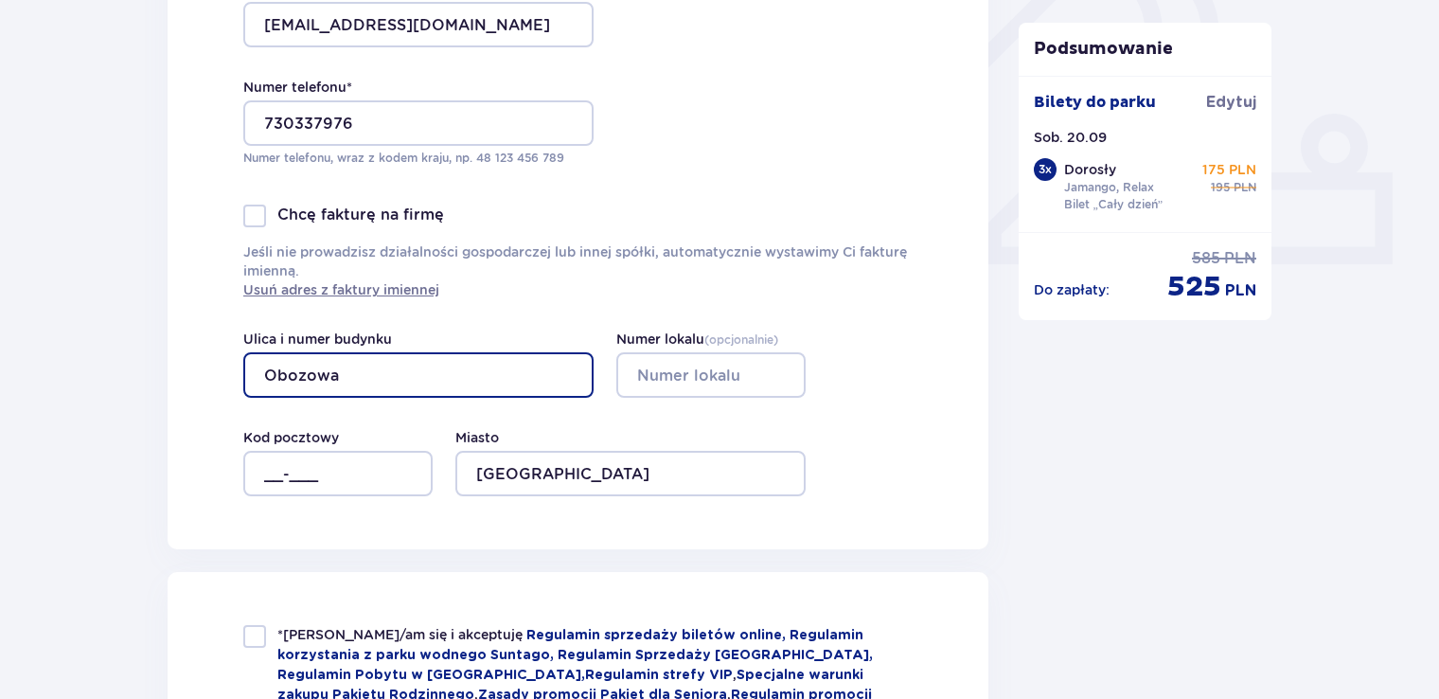
click at [528, 378] on input "Obozowa" at bounding box center [418, 374] width 350 height 45
type input "Obozowa 20"
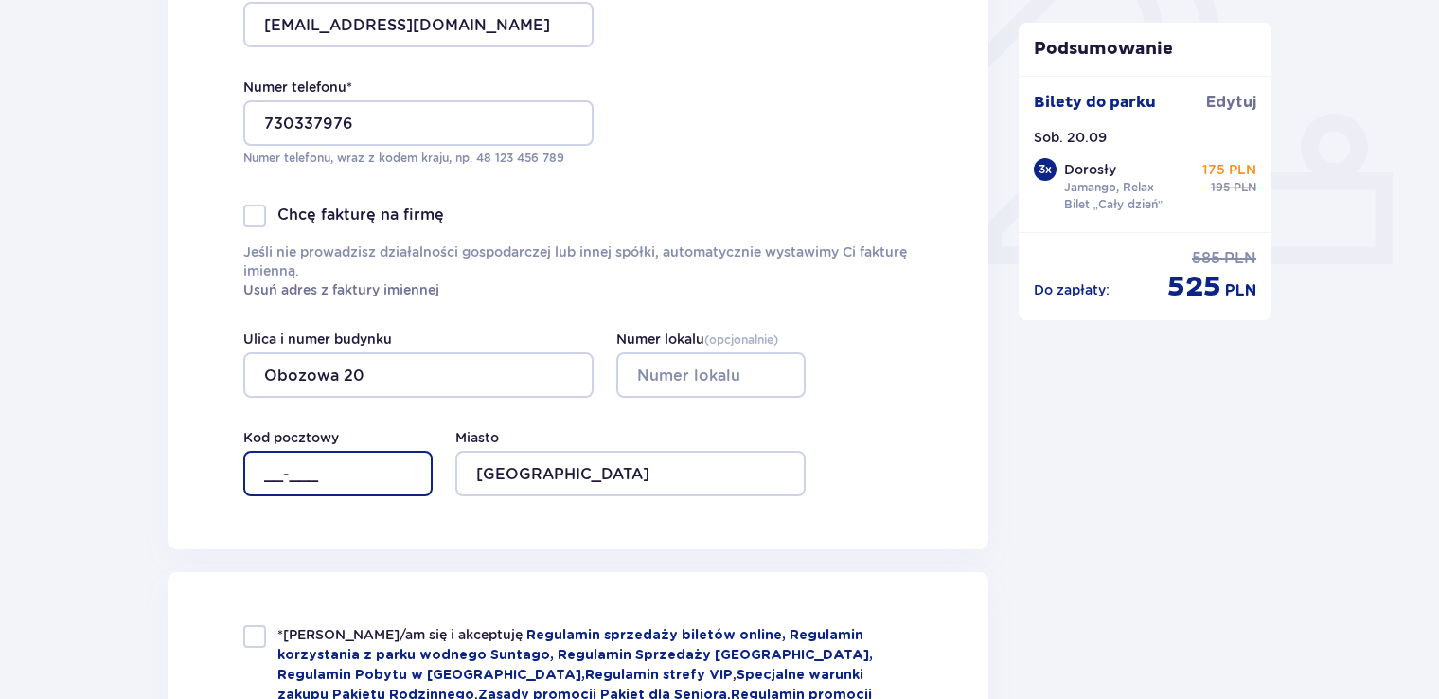
click at [365, 467] on input "__-___" at bounding box center [337, 473] width 189 height 45
type input "17-100"
click at [660, 566] on div "Zamówienie i płatność Dane kontaktowe Imię * ADRIAN Nazwisko * GORBACEWICZ Adre…" at bounding box center [578, 571] width 821 height 2168
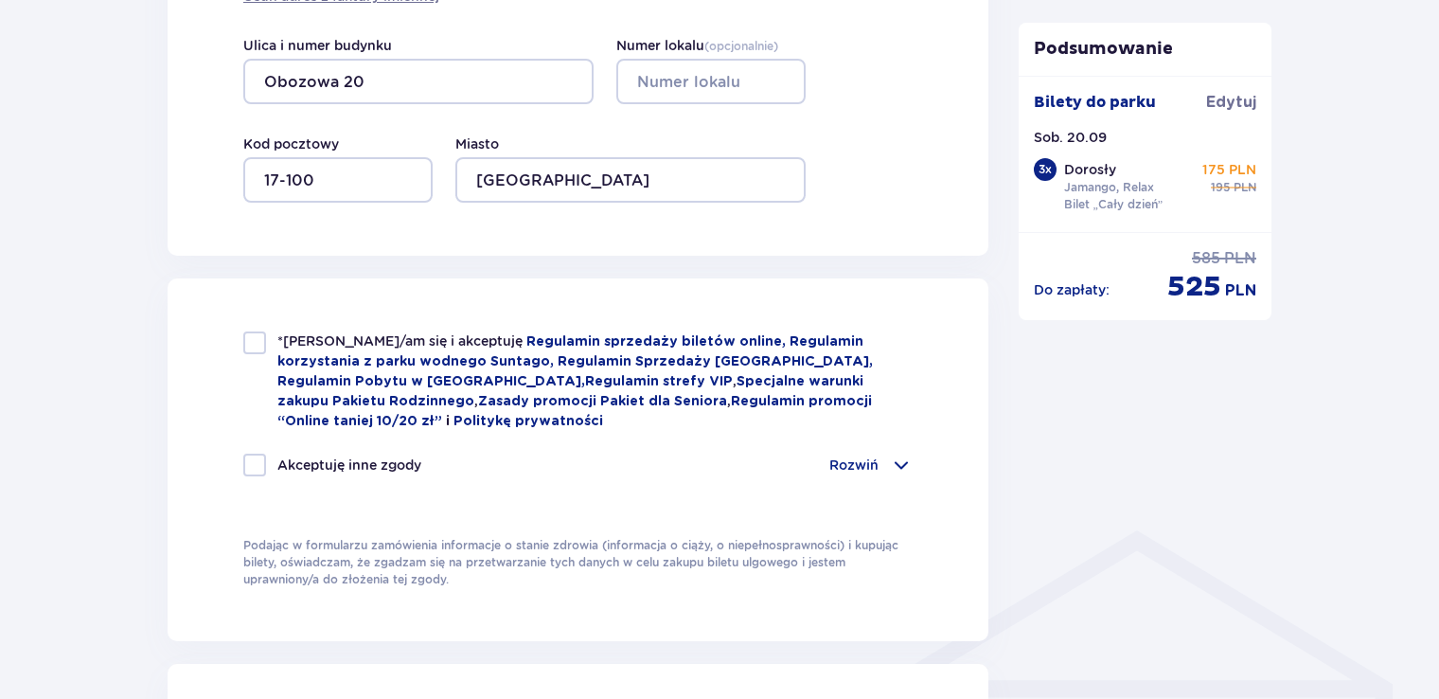
scroll to position [1044, 0]
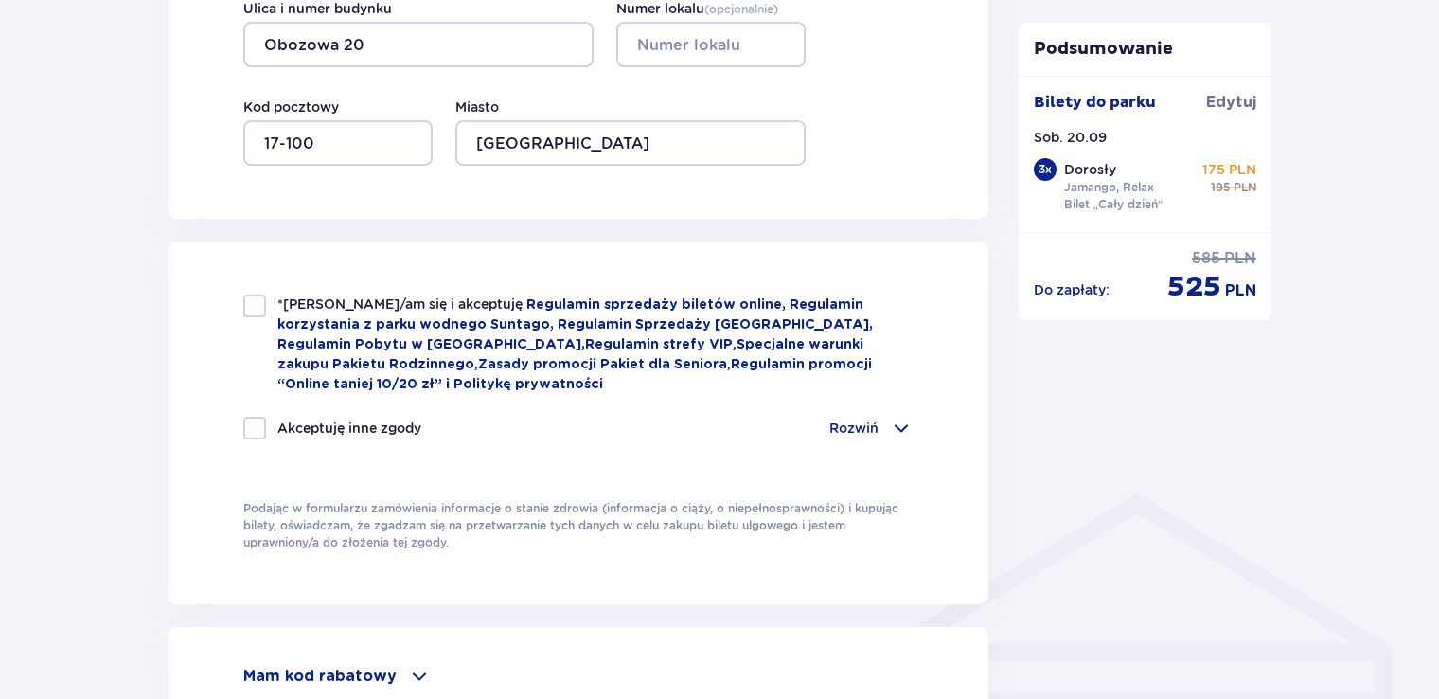
click at [251, 309] on div at bounding box center [254, 305] width 23 height 23
checkbox input "true"
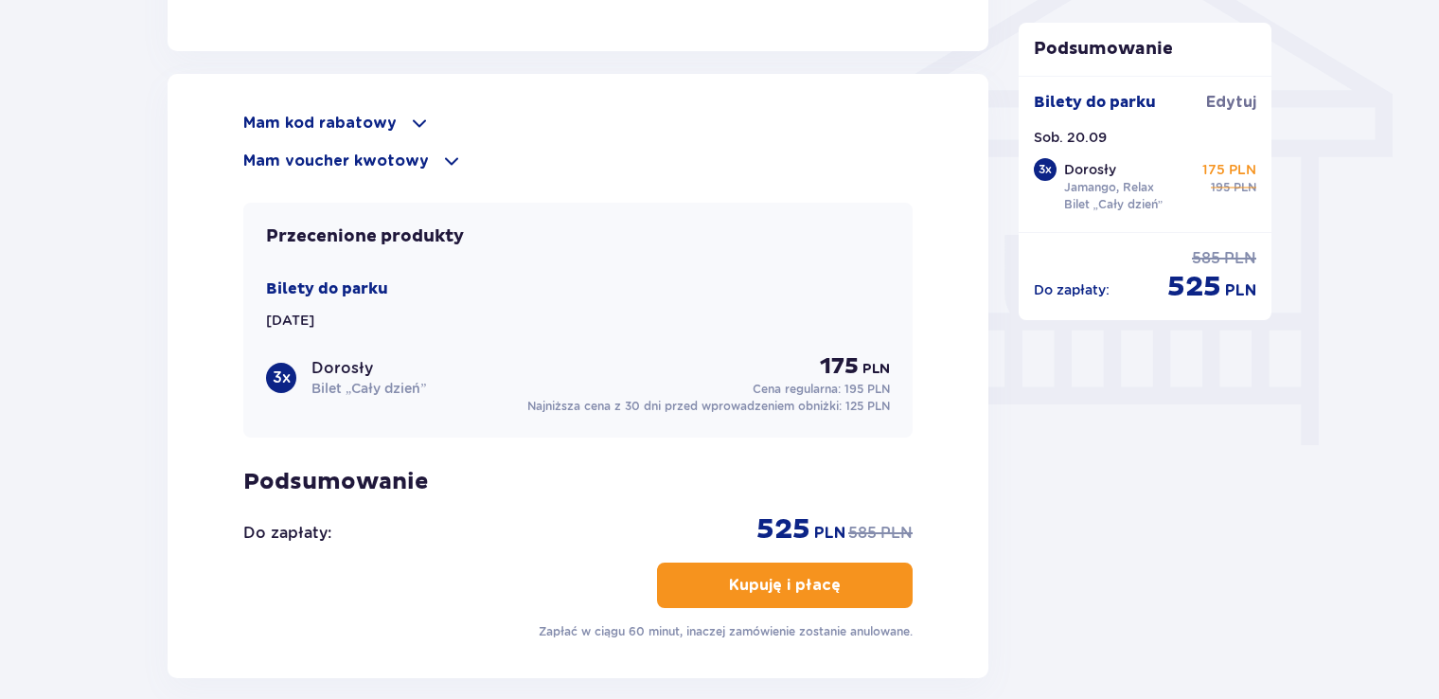
scroll to position [1613, 0]
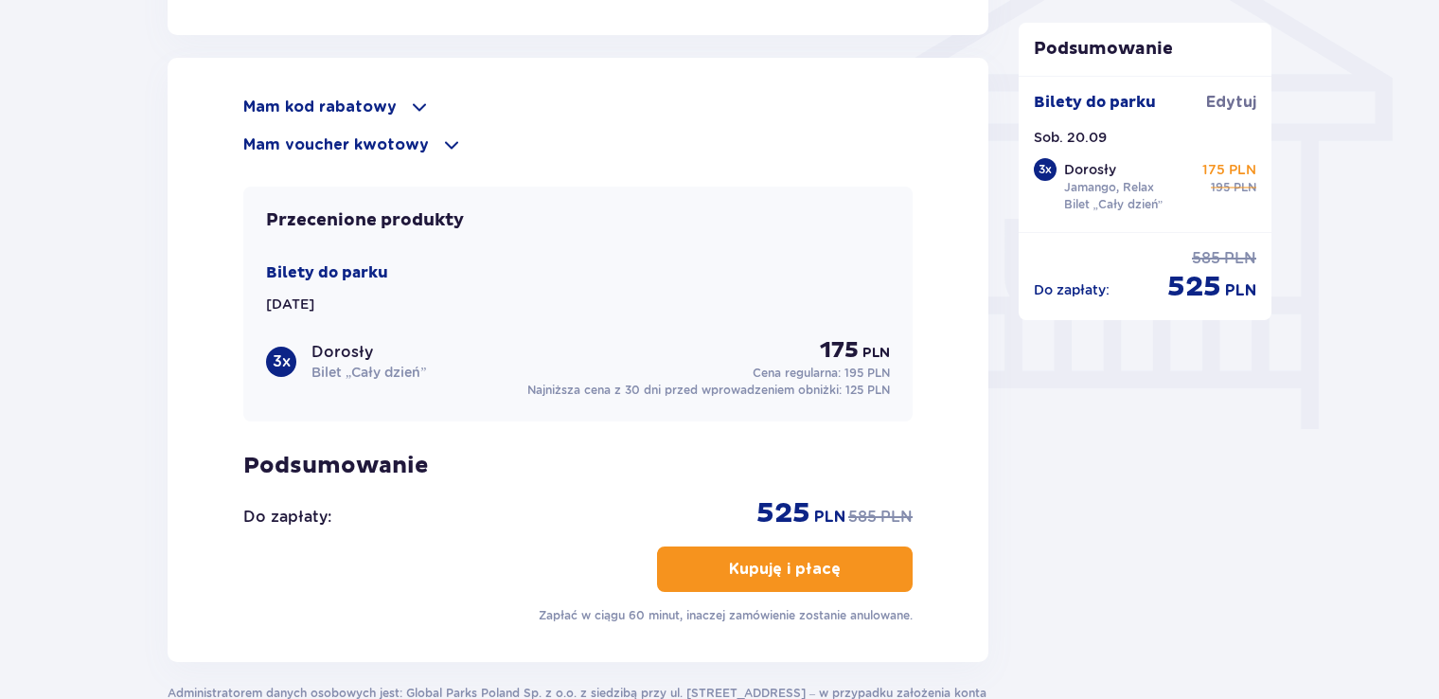
click at [800, 566] on p "Kupuję i płacę" at bounding box center [785, 568] width 112 height 21
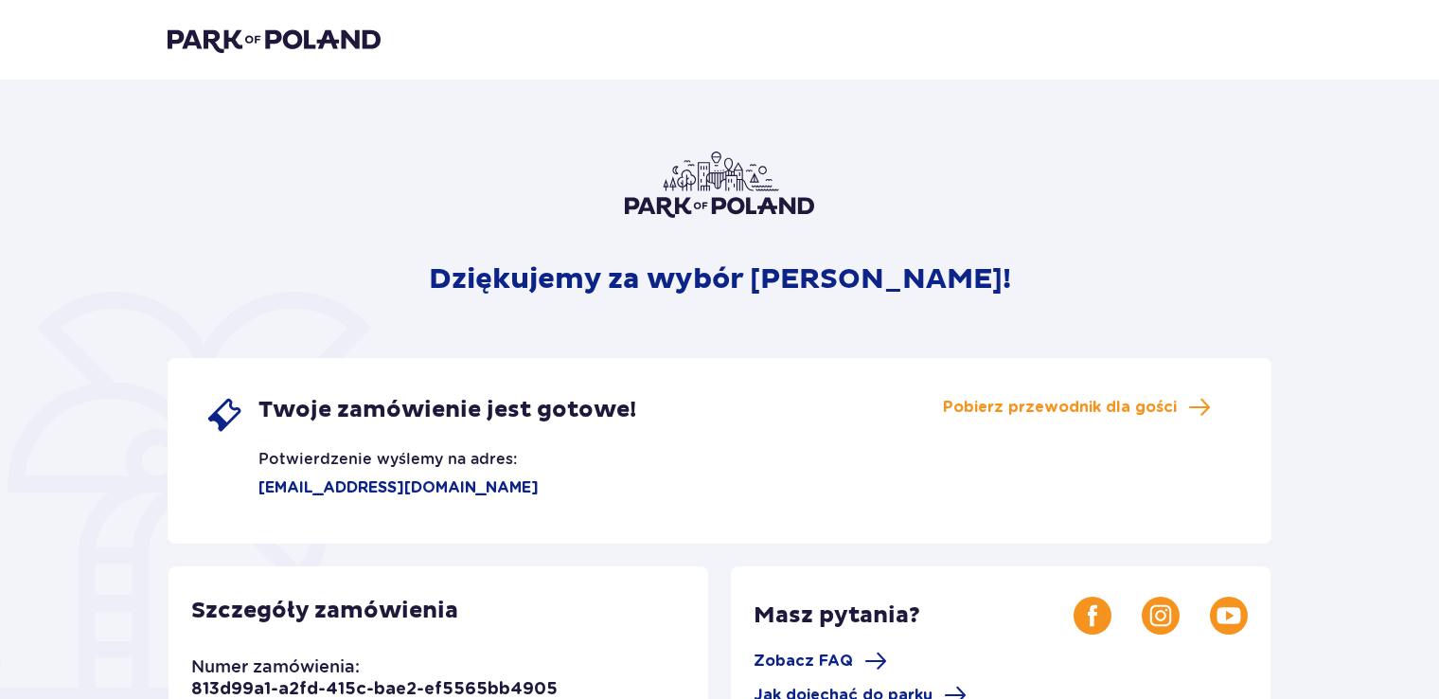
click at [717, 191] on img at bounding box center [719, 184] width 189 height 66
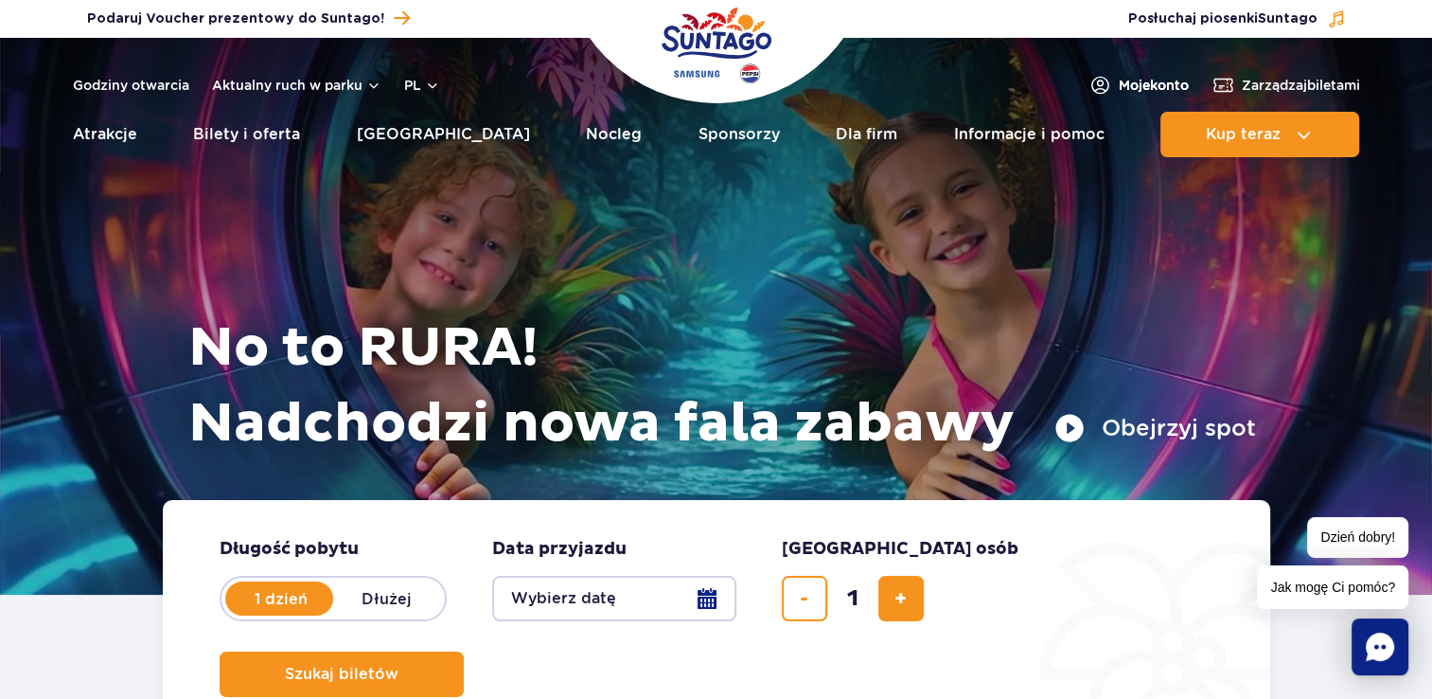
click at [1142, 89] on span "Moje konto" at bounding box center [1154, 85] width 70 height 19
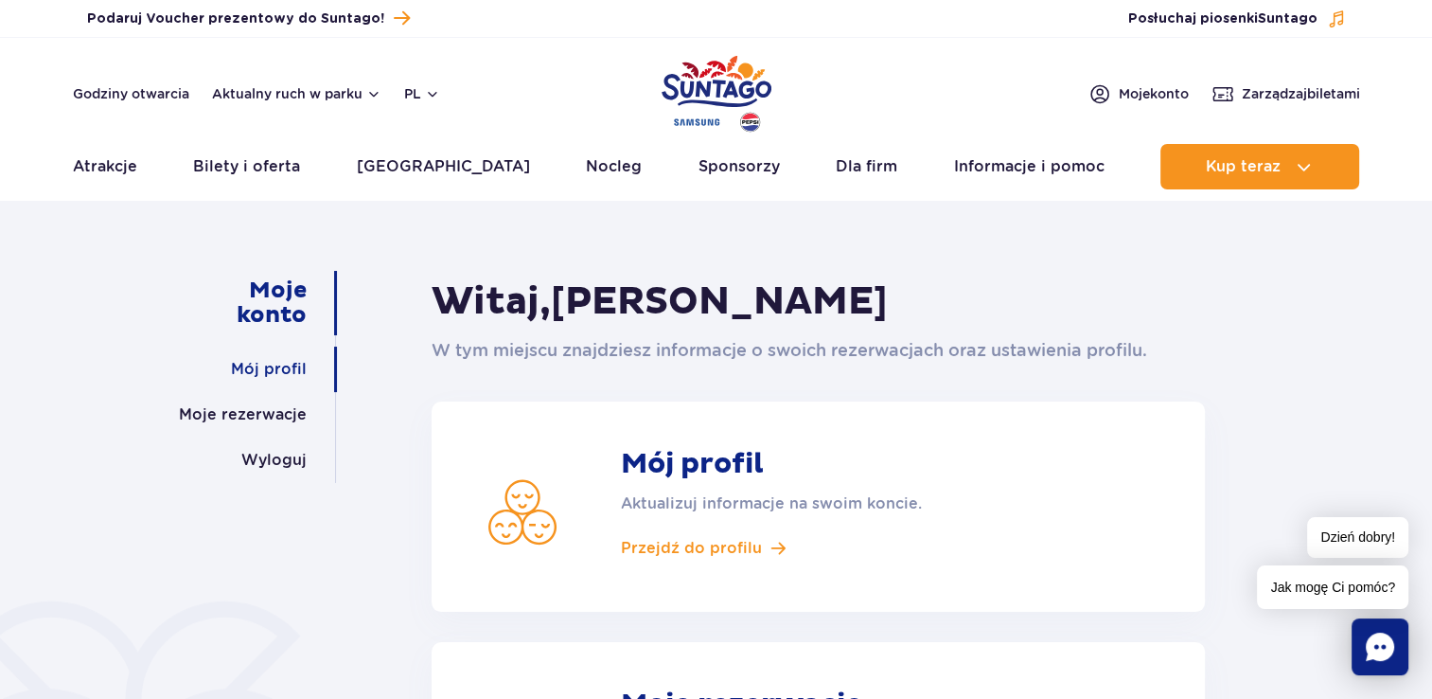
click at [288, 377] on link "Mój profil" at bounding box center [269, 368] width 76 height 45
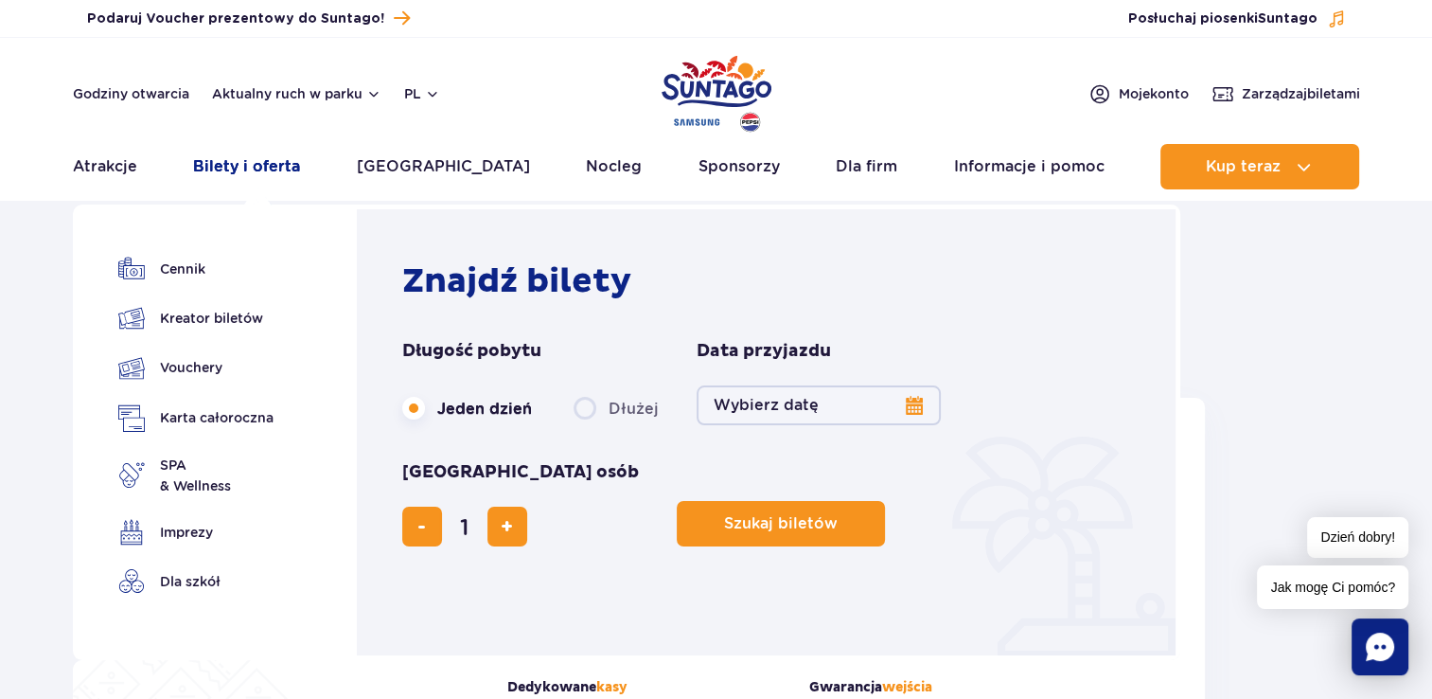
click at [273, 163] on link "Bilety i oferta" at bounding box center [246, 166] width 107 height 45
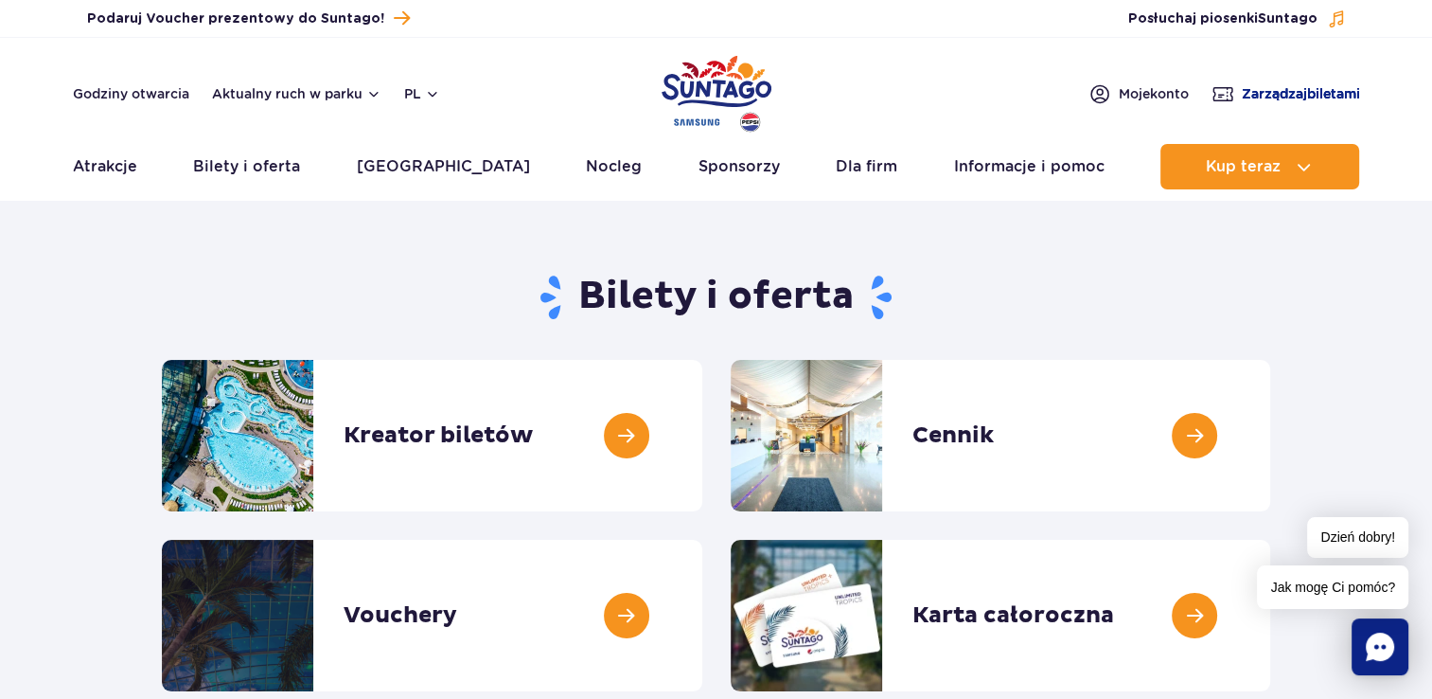
click at [1232, 95] on link "Zarządzaj biletami" at bounding box center [1286, 93] width 149 height 23
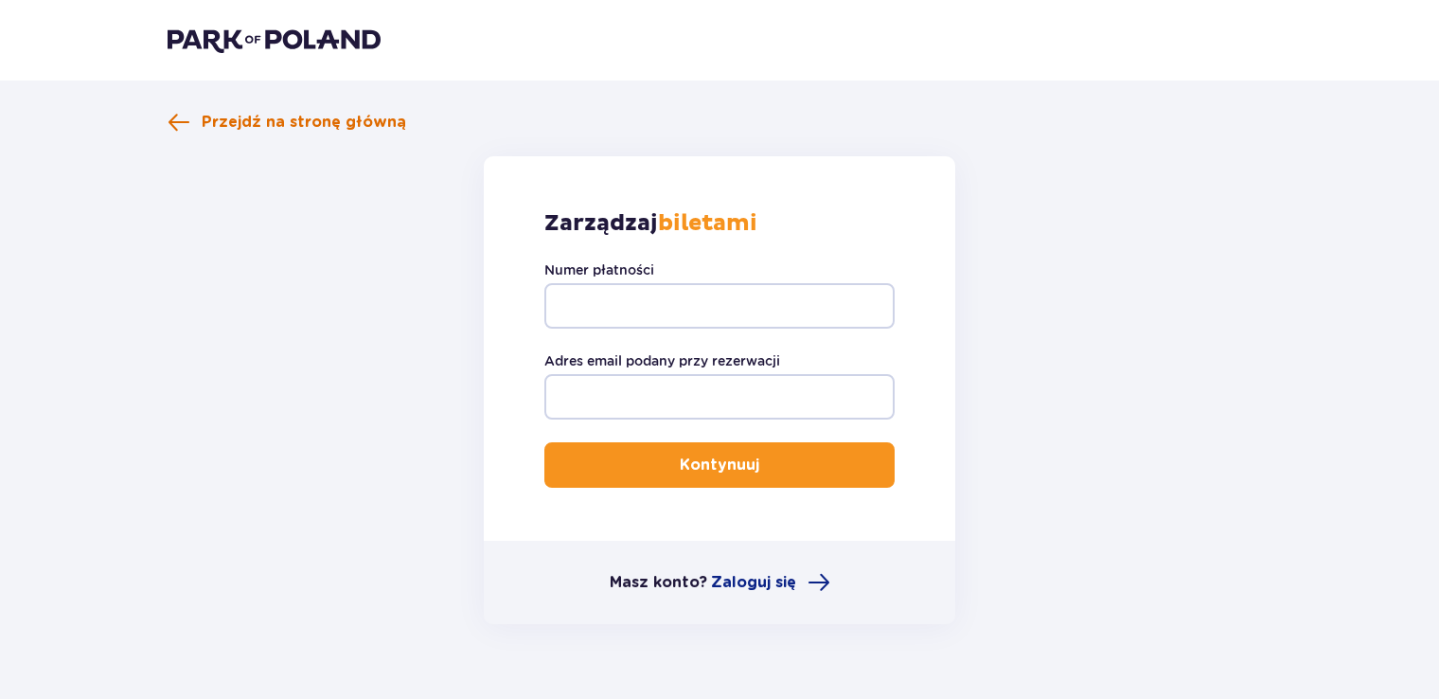
click at [363, 114] on span "Przejdź na stronę główną" at bounding box center [304, 122] width 204 height 21
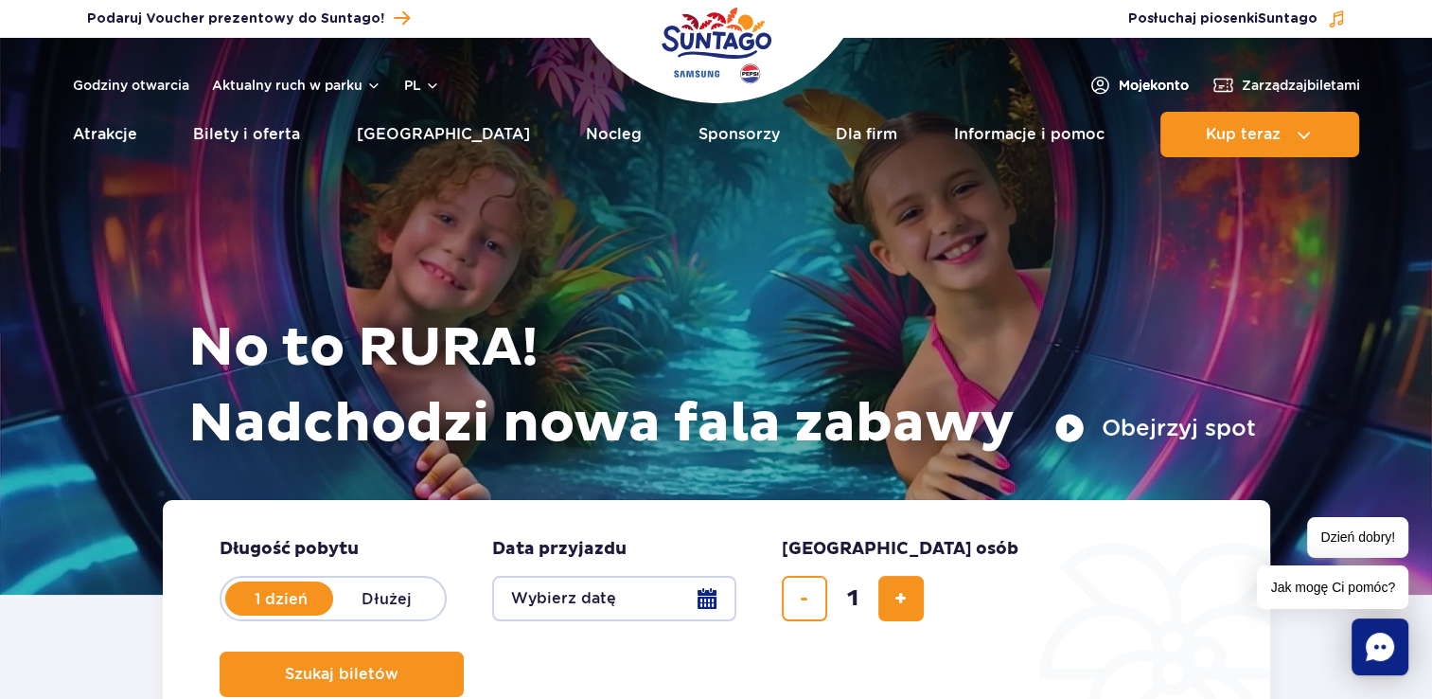
click at [1142, 87] on span "Moje konto" at bounding box center [1154, 85] width 70 height 19
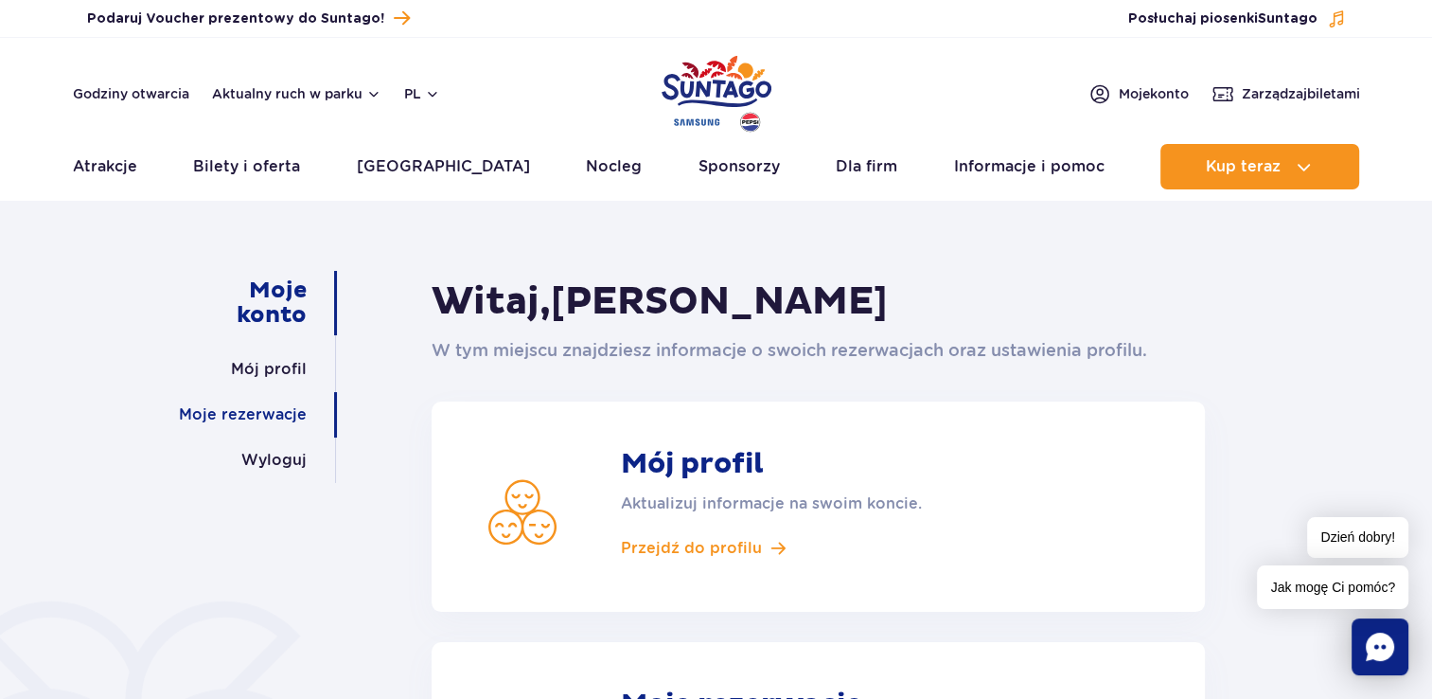
click at [275, 408] on link "Moje rezerwacje" at bounding box center [243, 414] width 128 height 45
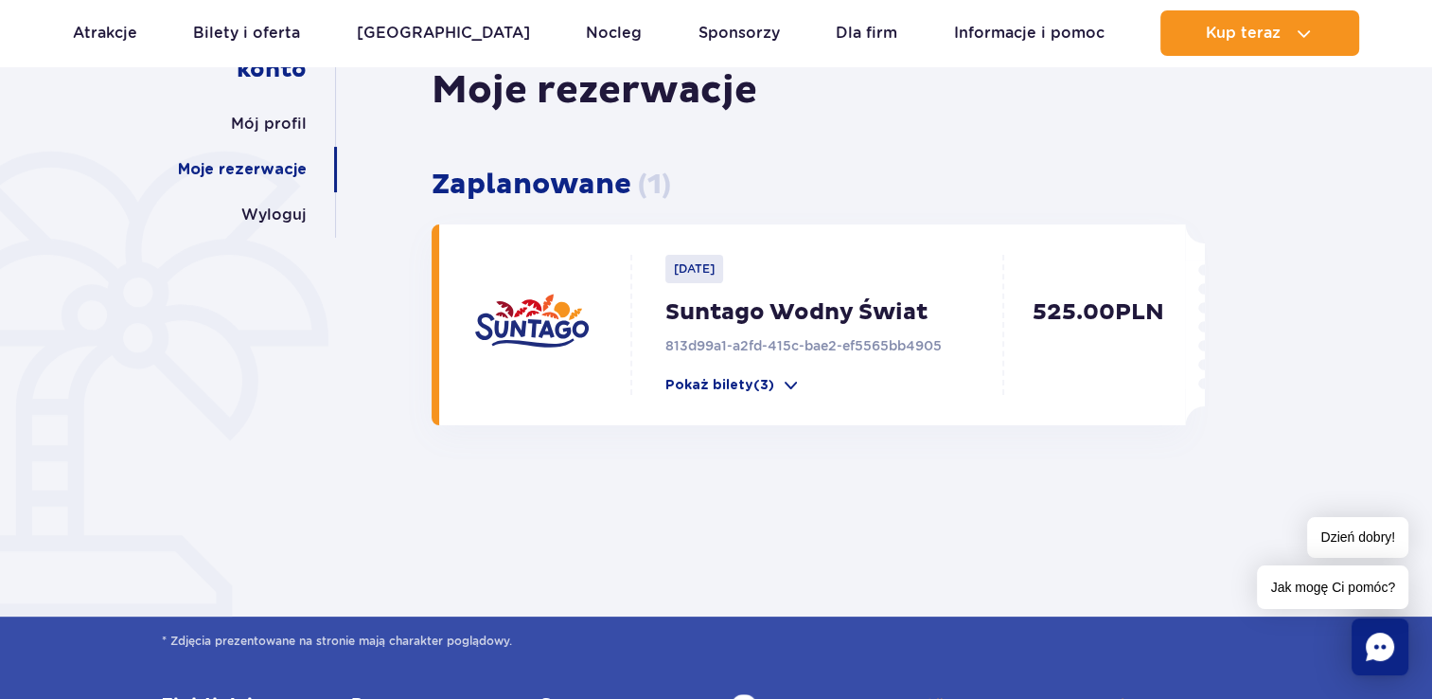
scroll to position [274, 0]
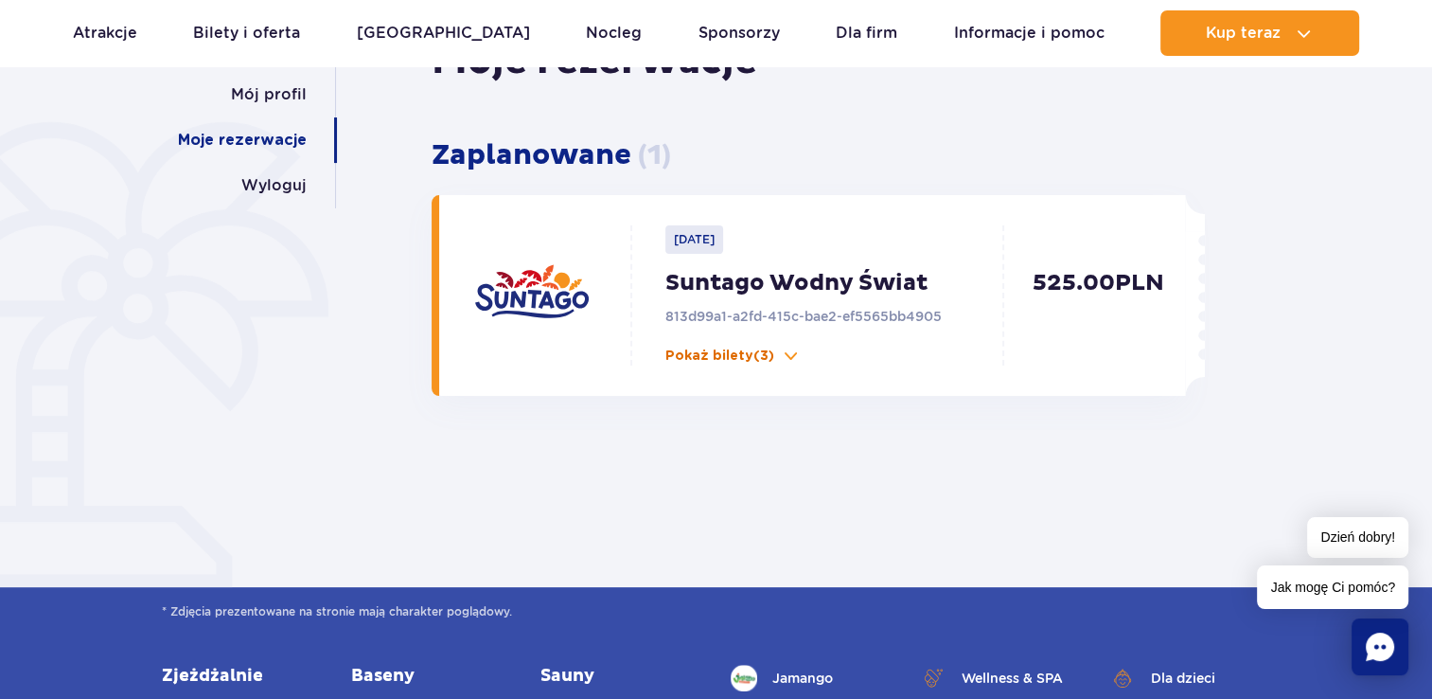
click at [776, 362] on button "Pokaż bilety (3)" at bounding box center [732, 355] width 135 height 19
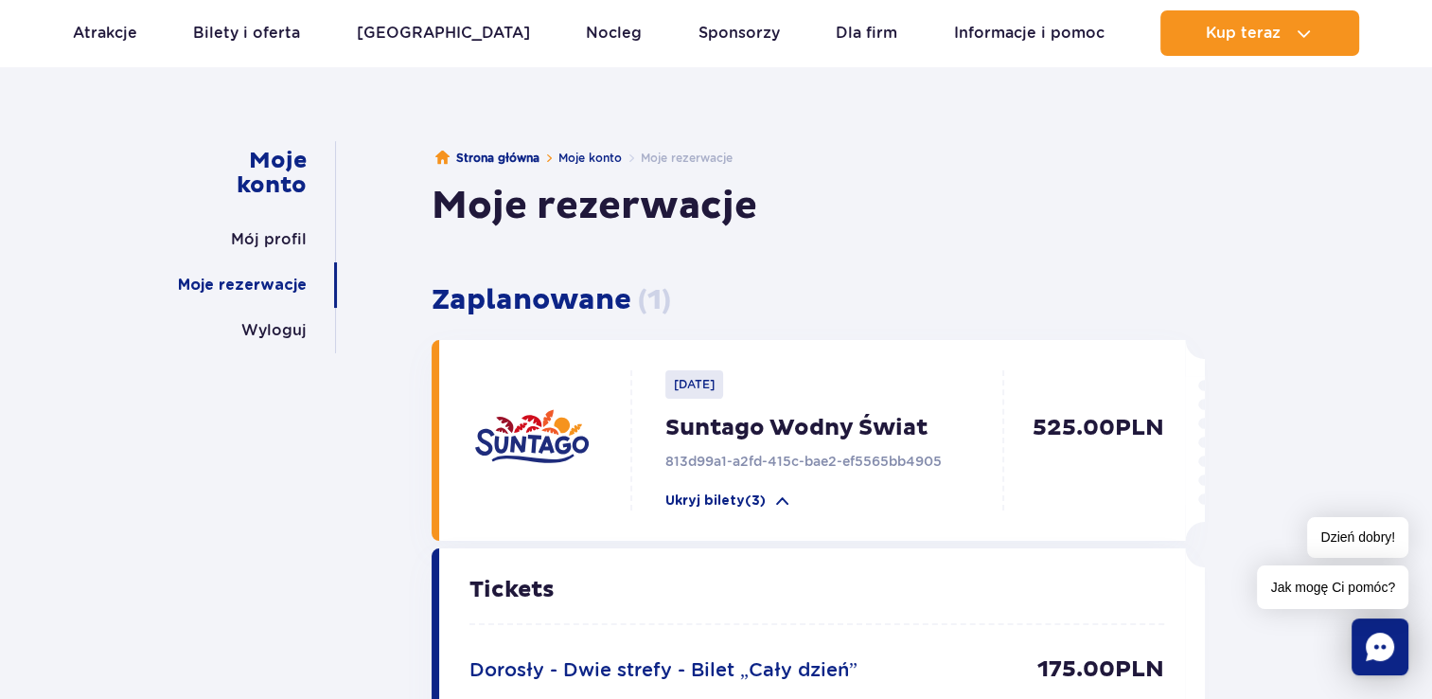
scroll to position [0, 0]
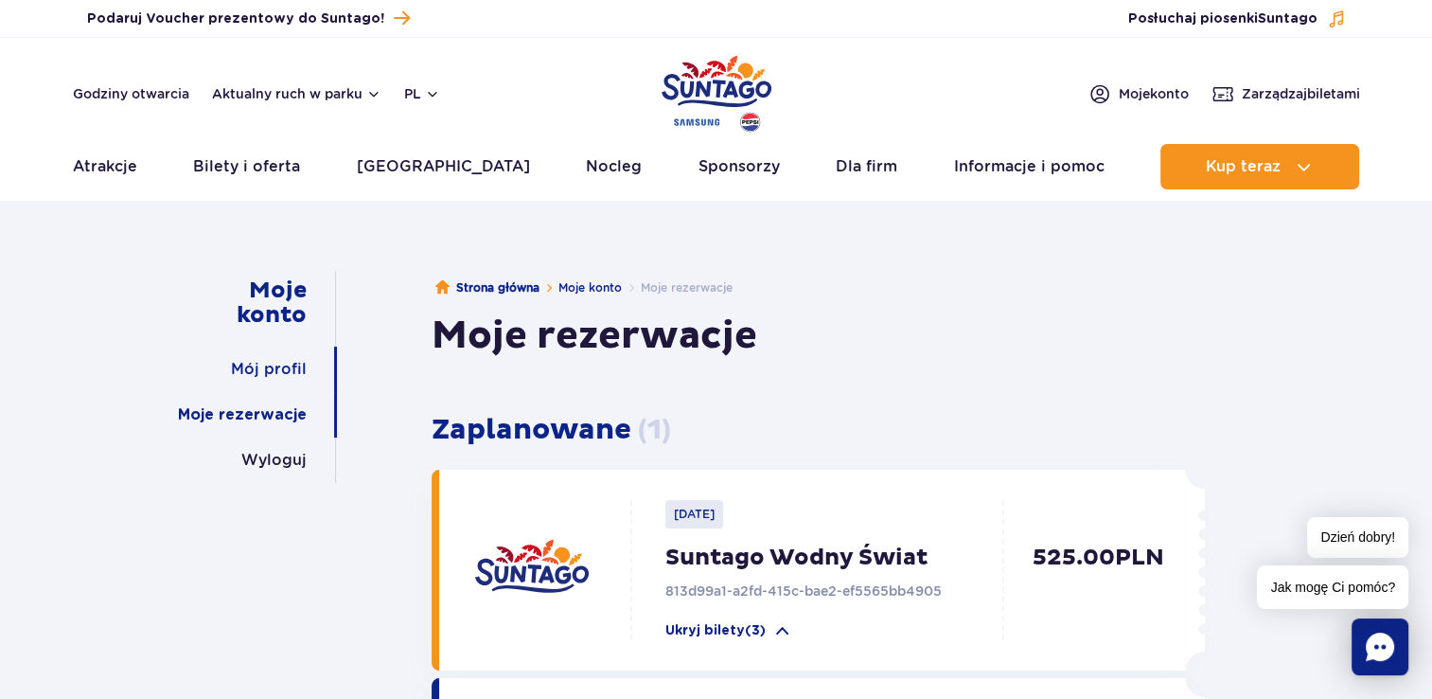
click at [292, 370] on link "Mój profil" at bounding box center [269, 368] width 76 height 45
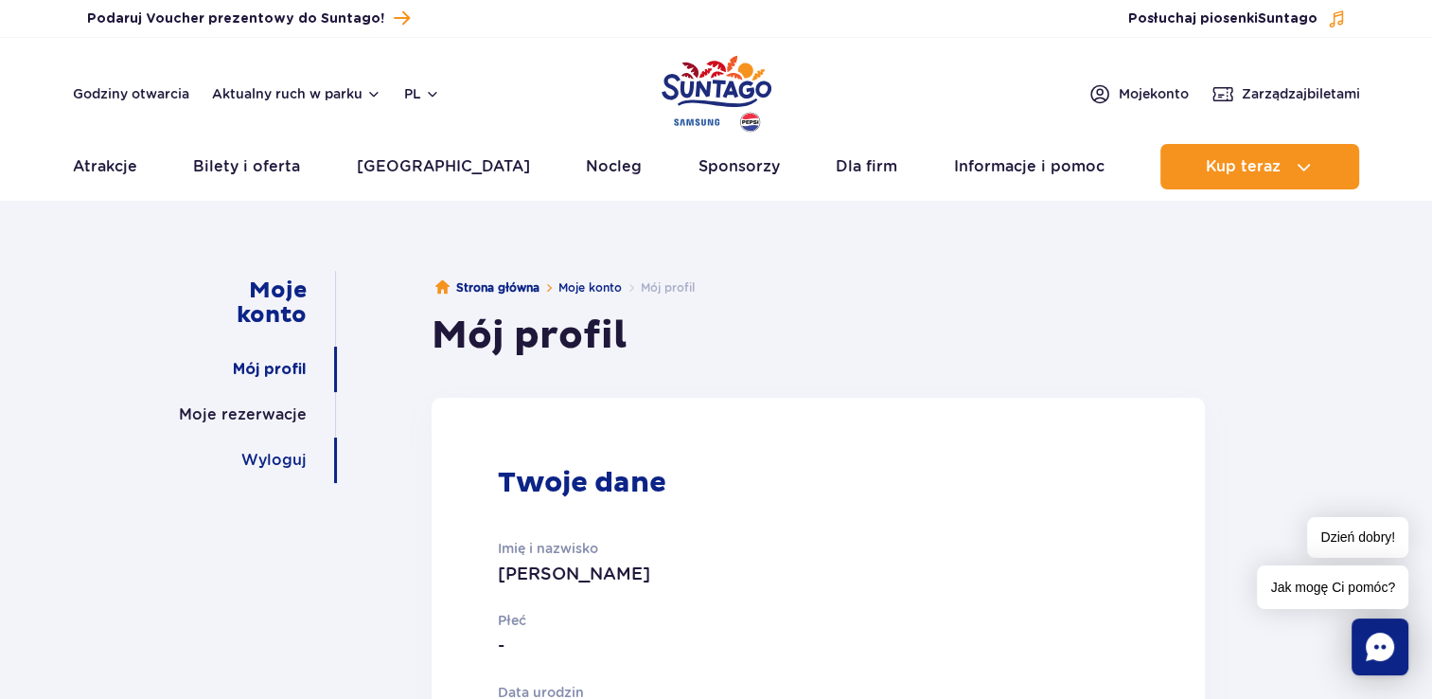
click at [276, 468] on link "Wyloguj" at bounding box center [273, 459] width 65 height 45
